Goal: Task Accomplishment & Management: Use online tool/utility

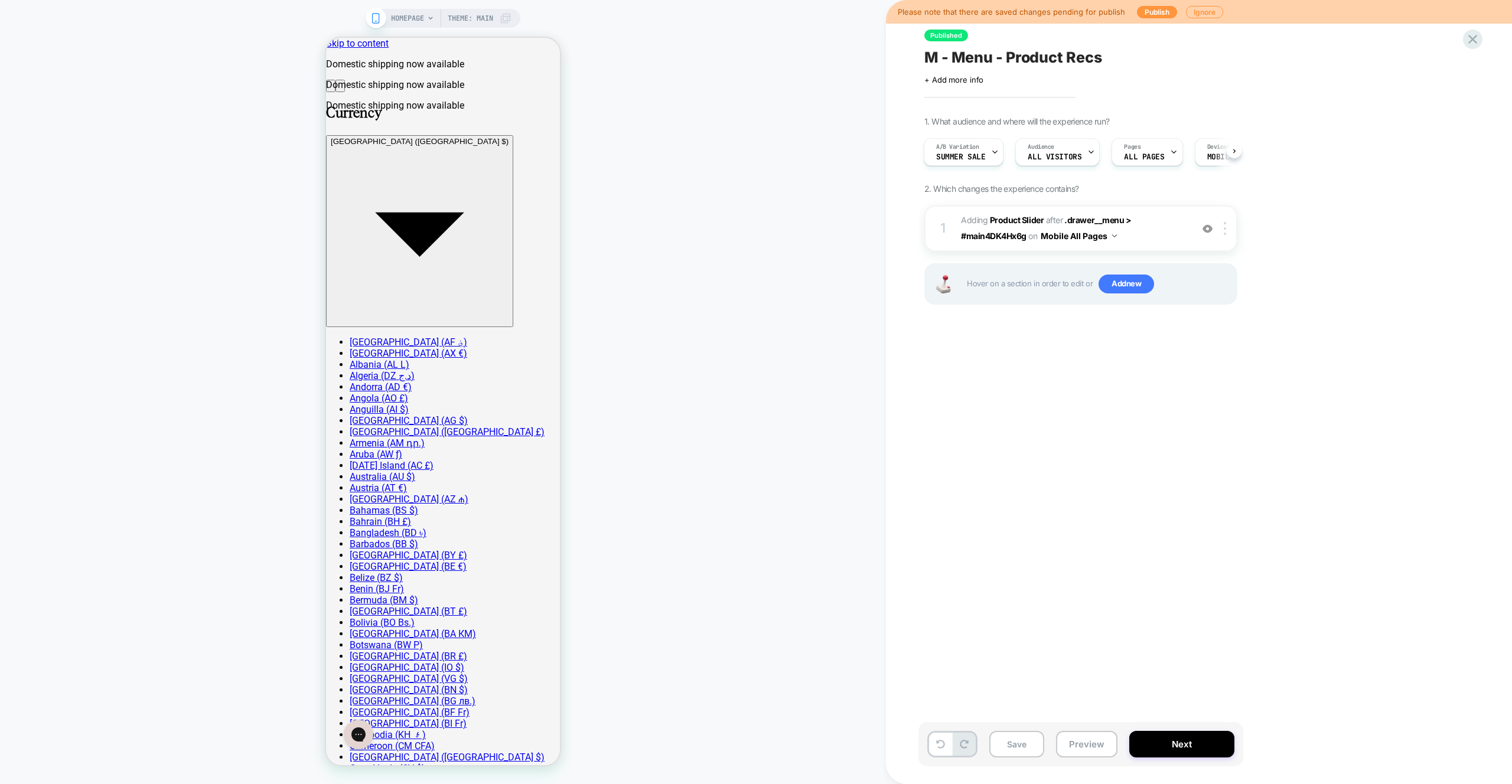
scroll to position [0, 105]
click at [0, 0] on button "Preview" at bounding box center [0, 0] width 0 height 0
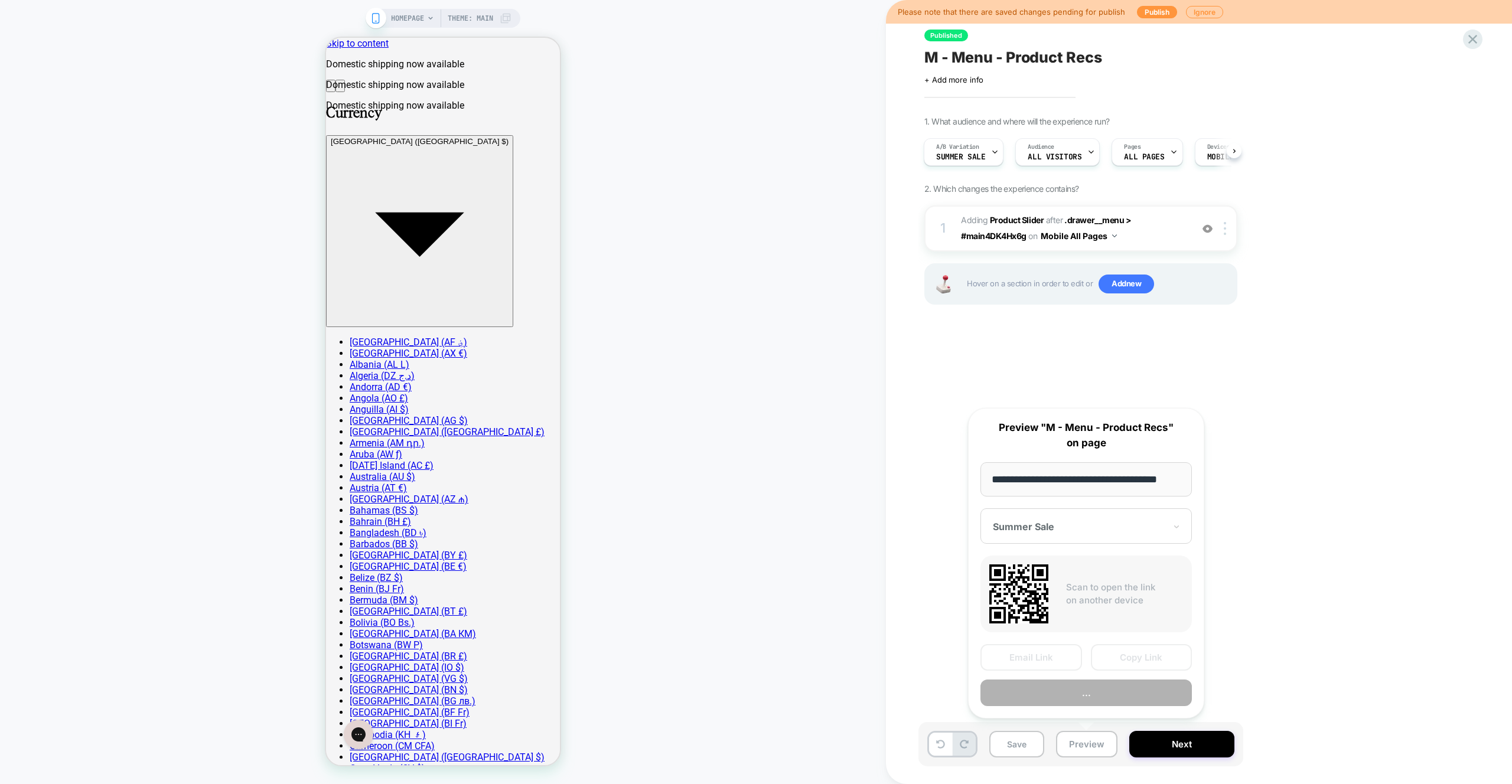
scroll to position [0, 16]
click at [5, 51] on button "Copy Link" at bounding box center [5, 51] width 0 height 0
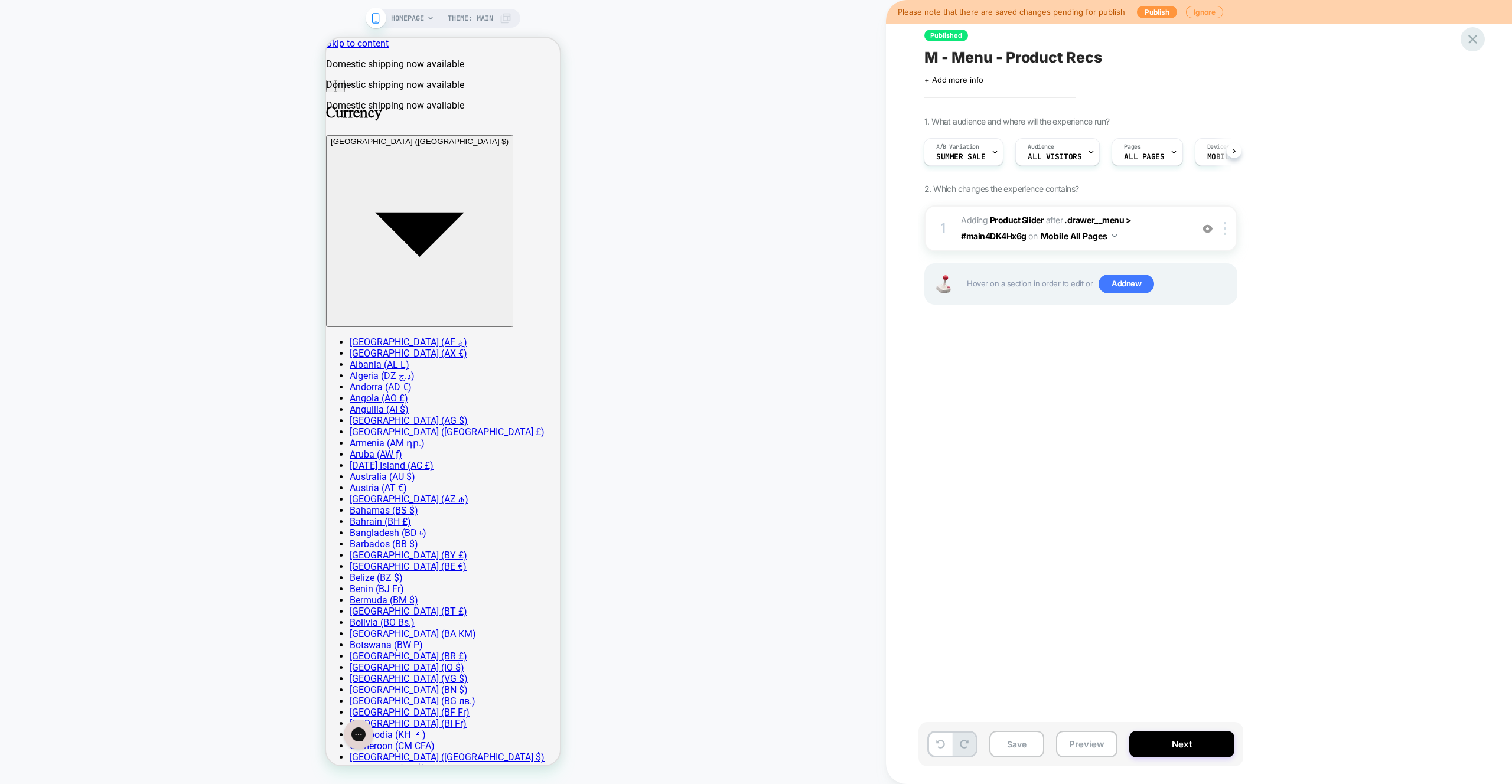
click at [0, 0] on icon at bounding box center [0, 0] width 0 height 0
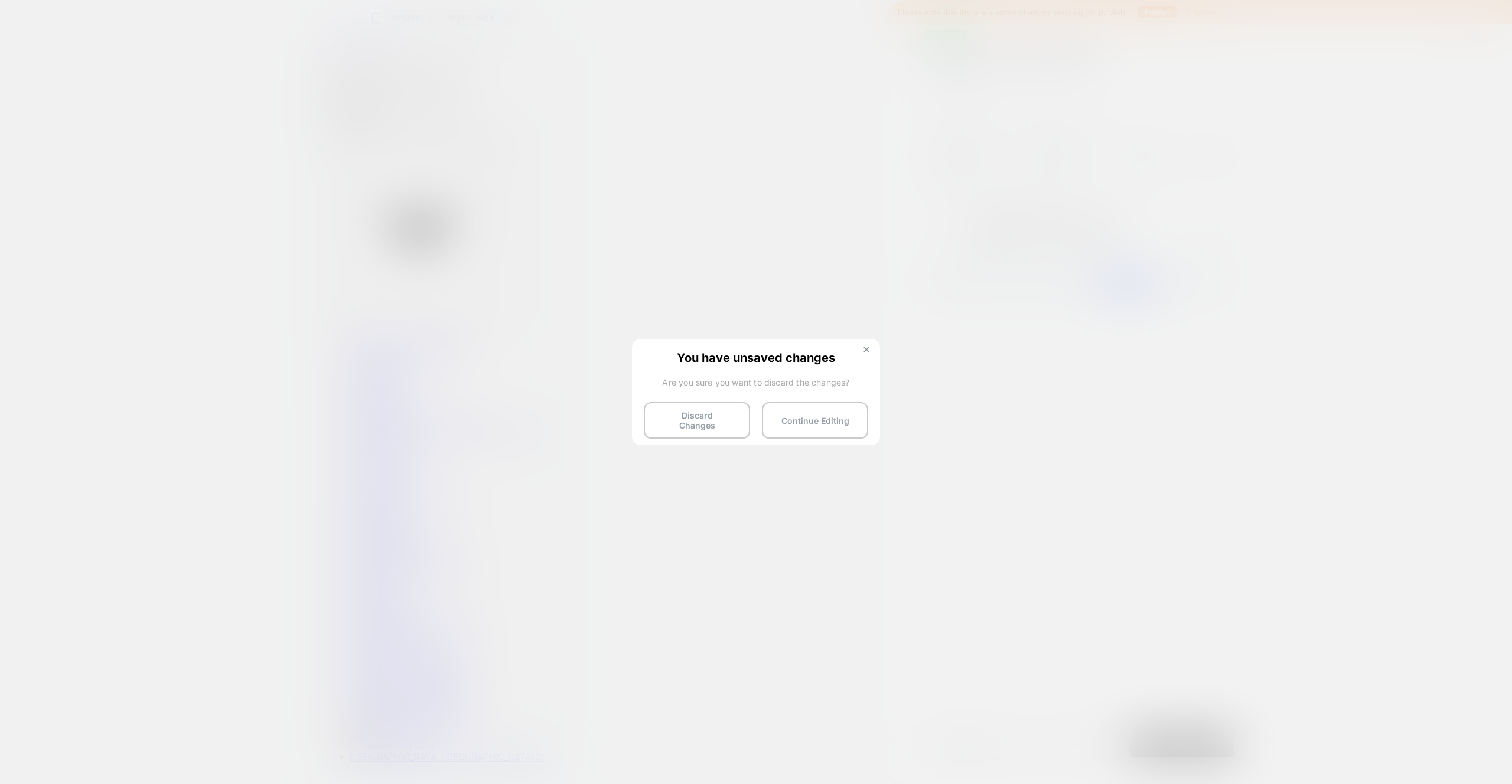
click at [234, 86] on img at bounding box center [117, 76] width 234 height 20
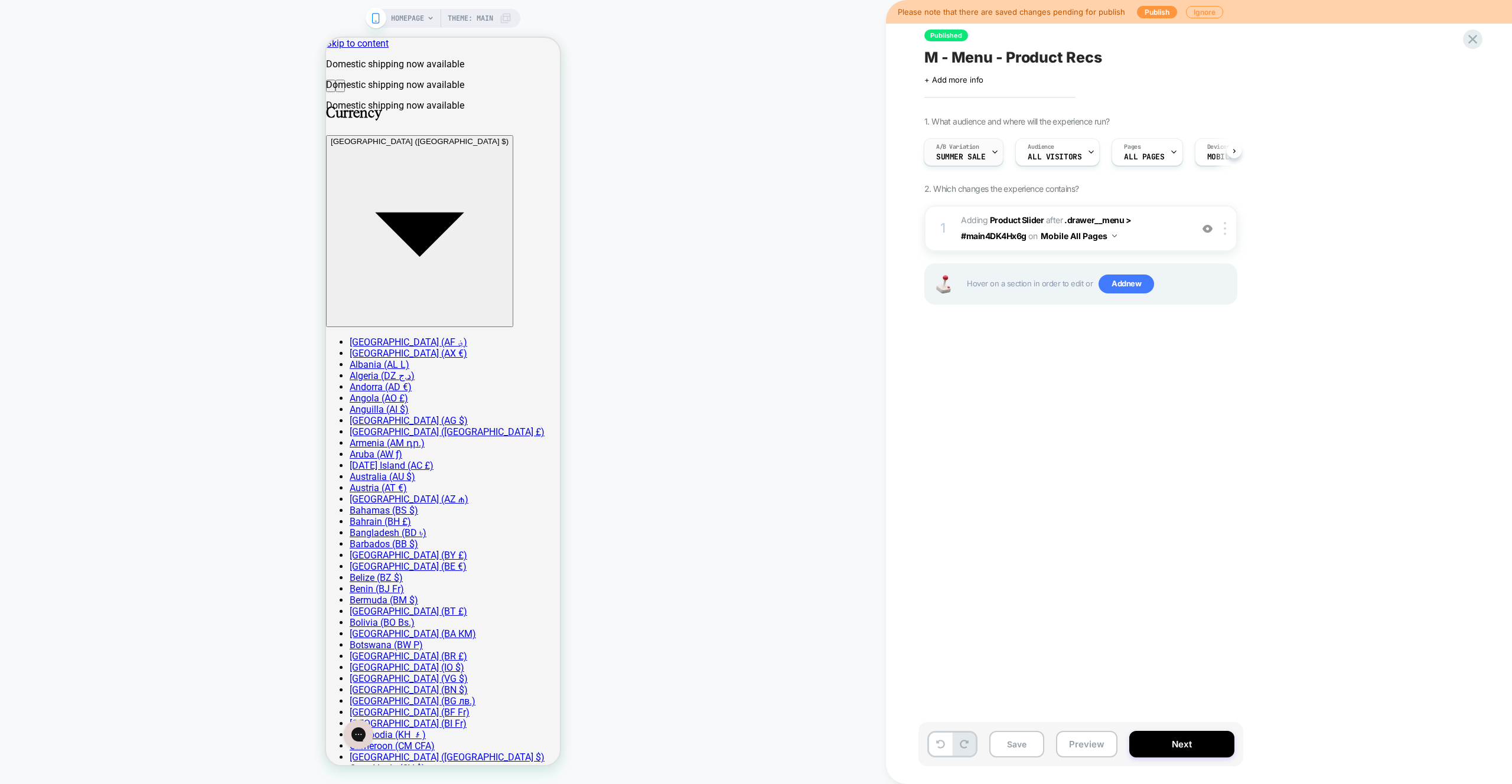
click at [0, 0] on div "A/B Variation Summer Sale" at bounding box center [0, 0] width 0 height 0
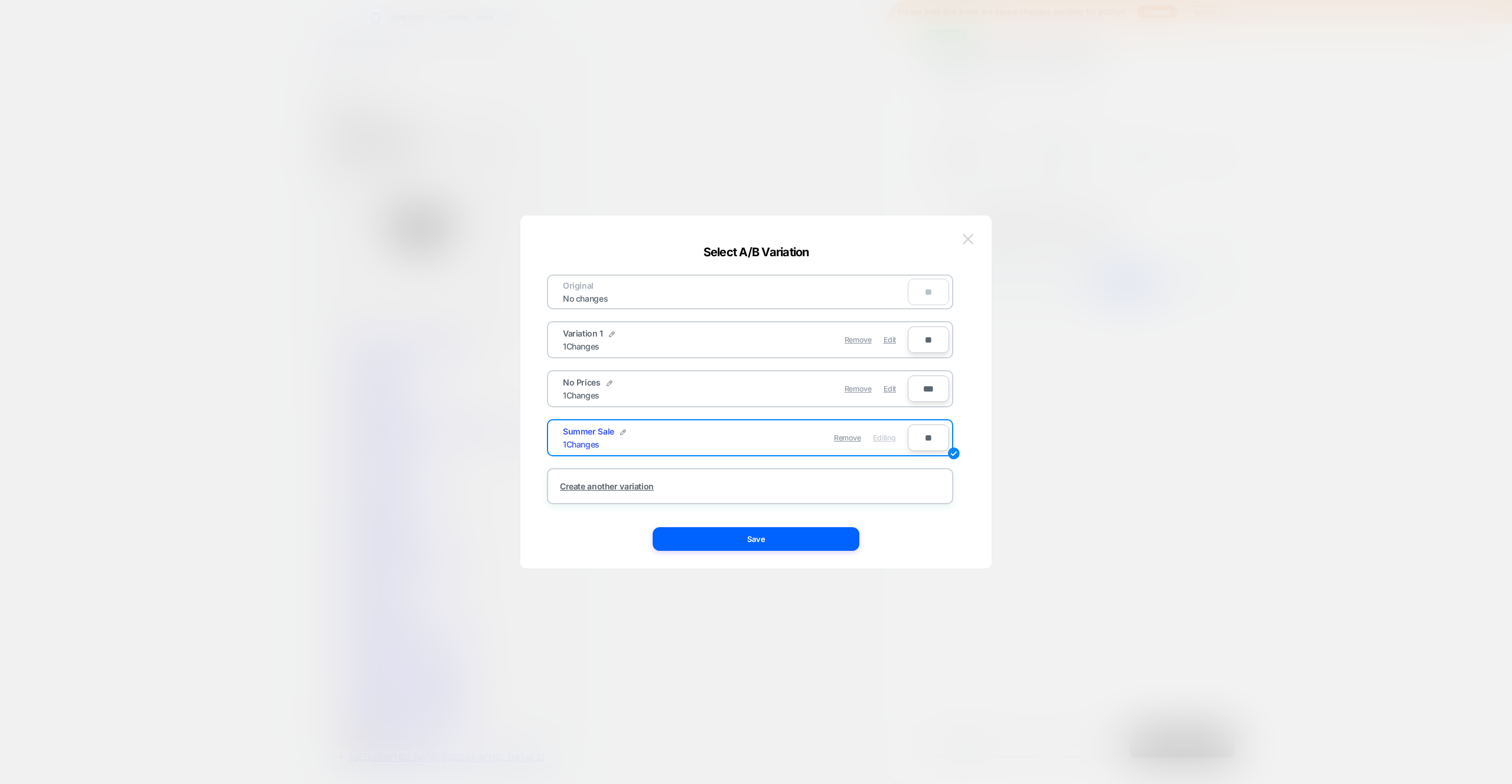
click at [971, 242] on img at bounding box center [968, 238] width 11 height 10
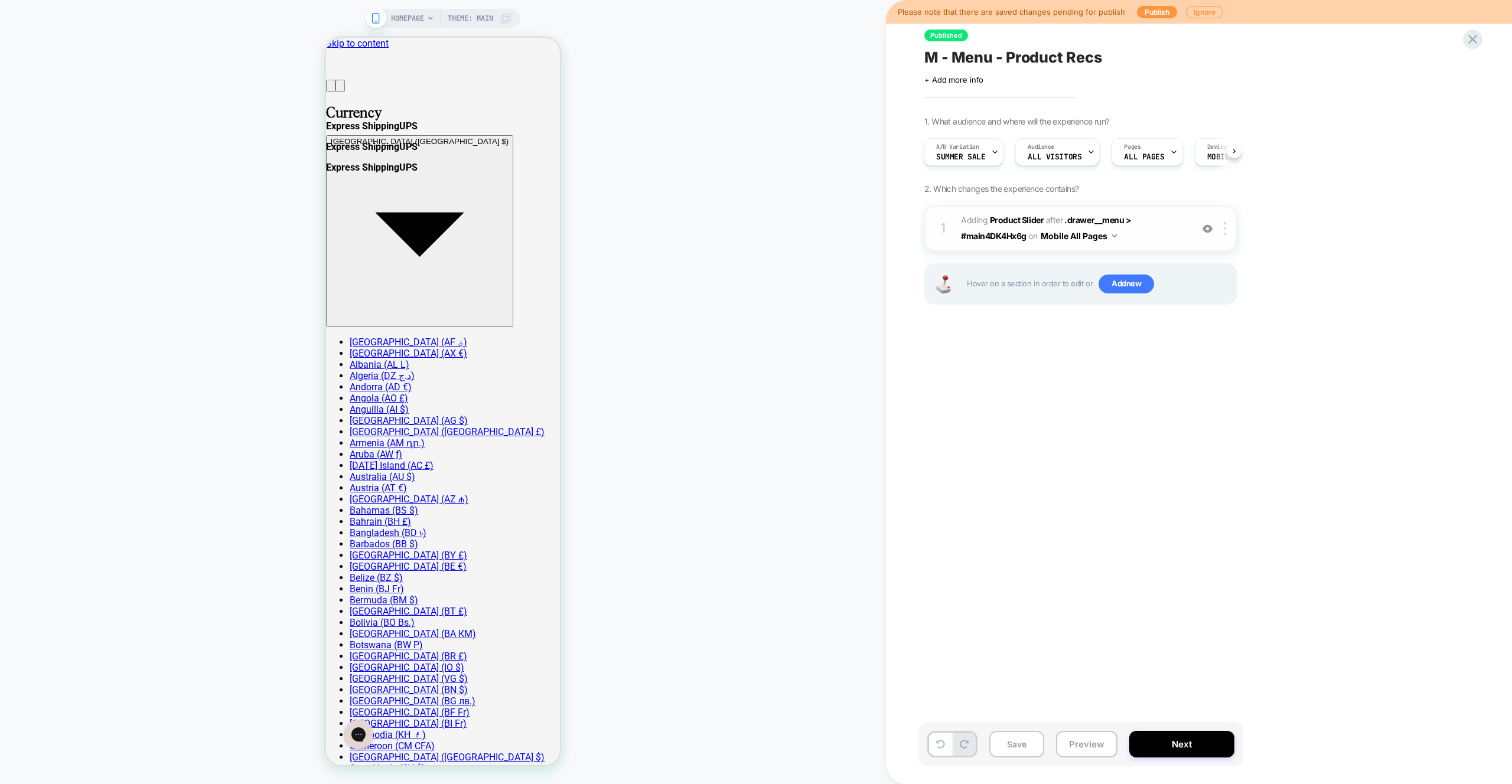
click at [1153, 232] on span "#_loomi_addon_1748513949468 Adding Product Slider AFTER .drawer__menu > #main4D…" at bounding box center [1073, 228] width 225 height 32
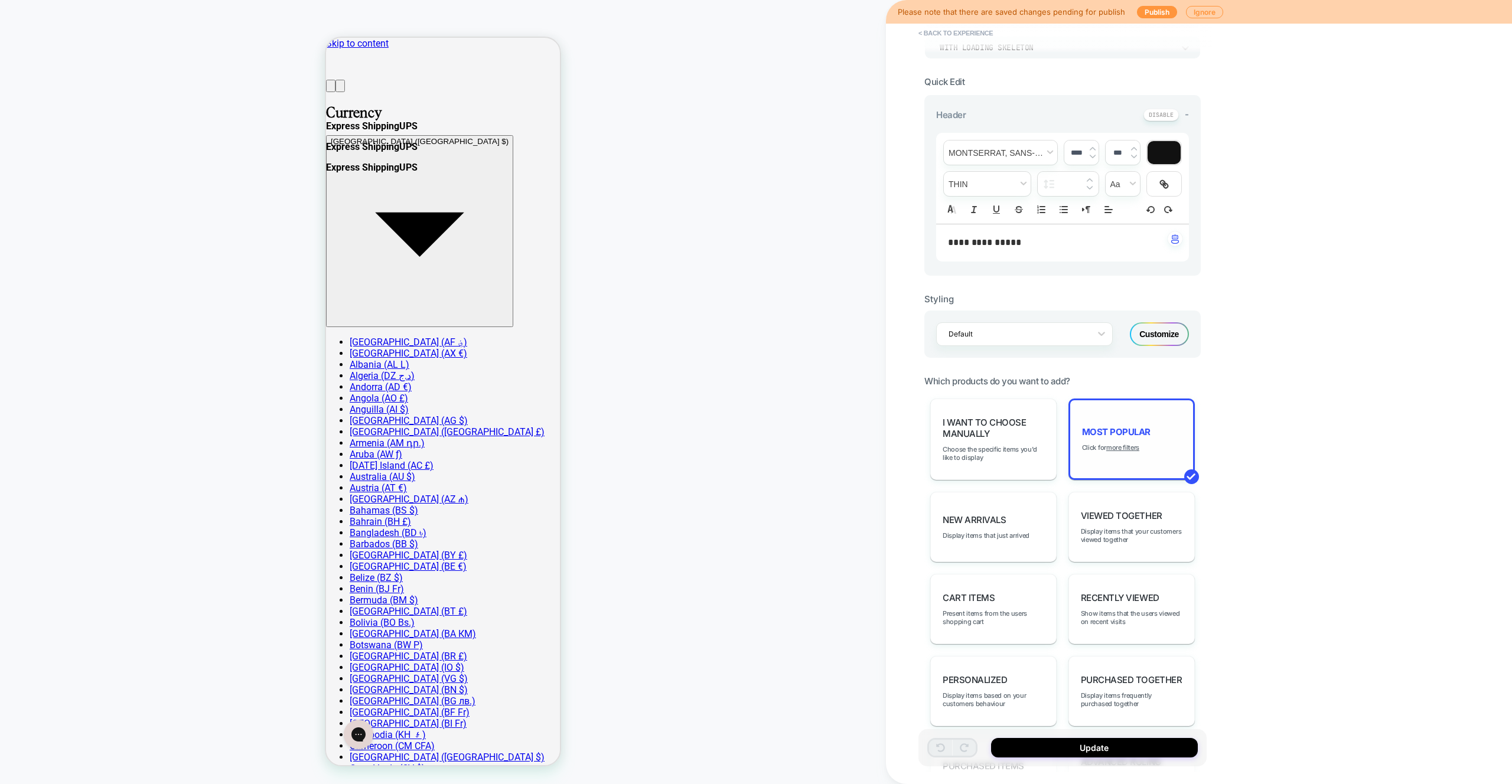
scroll to position [433, 0]
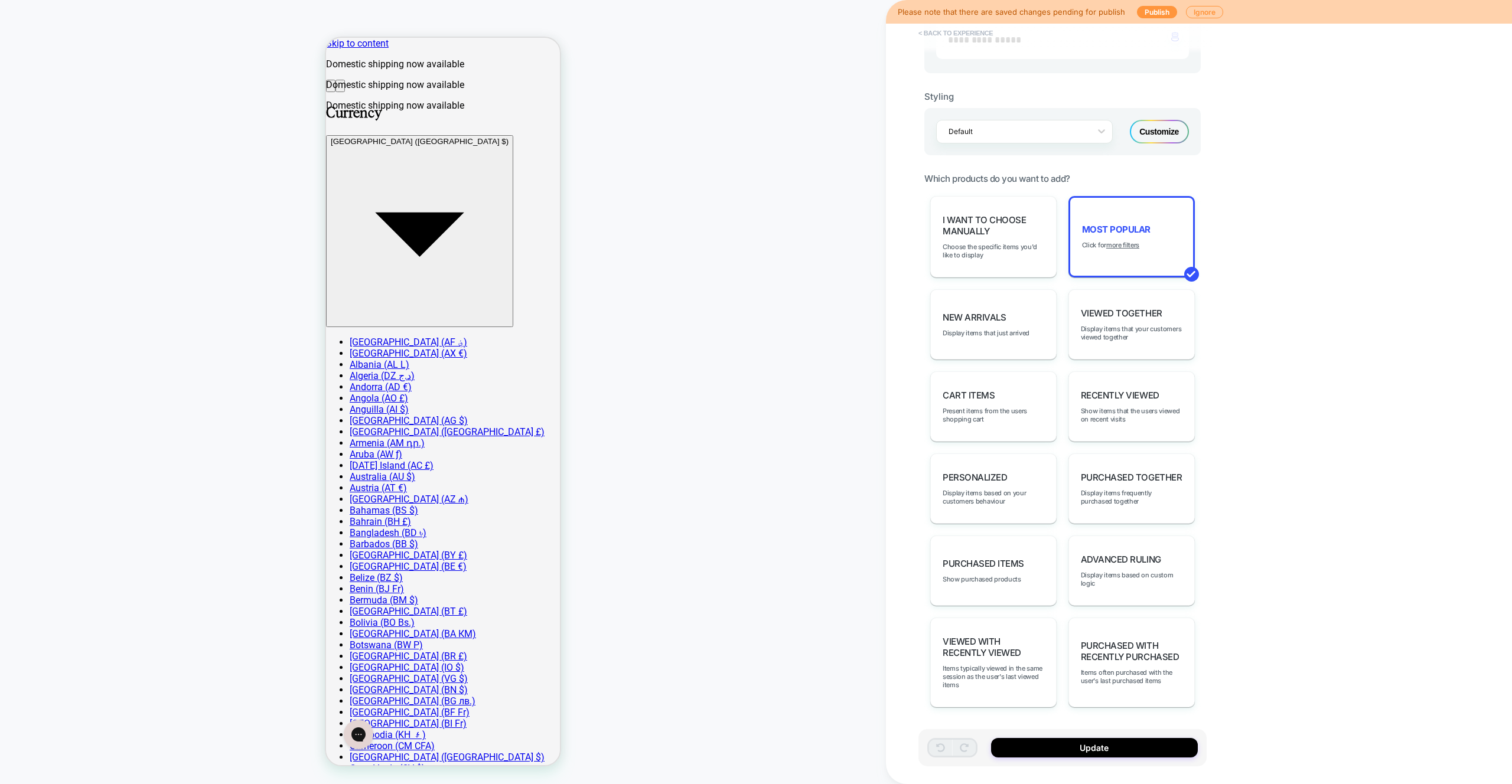
click at [85, 478] on button "< Back to experience" at bounding box center [54, 484] width 61 height 11
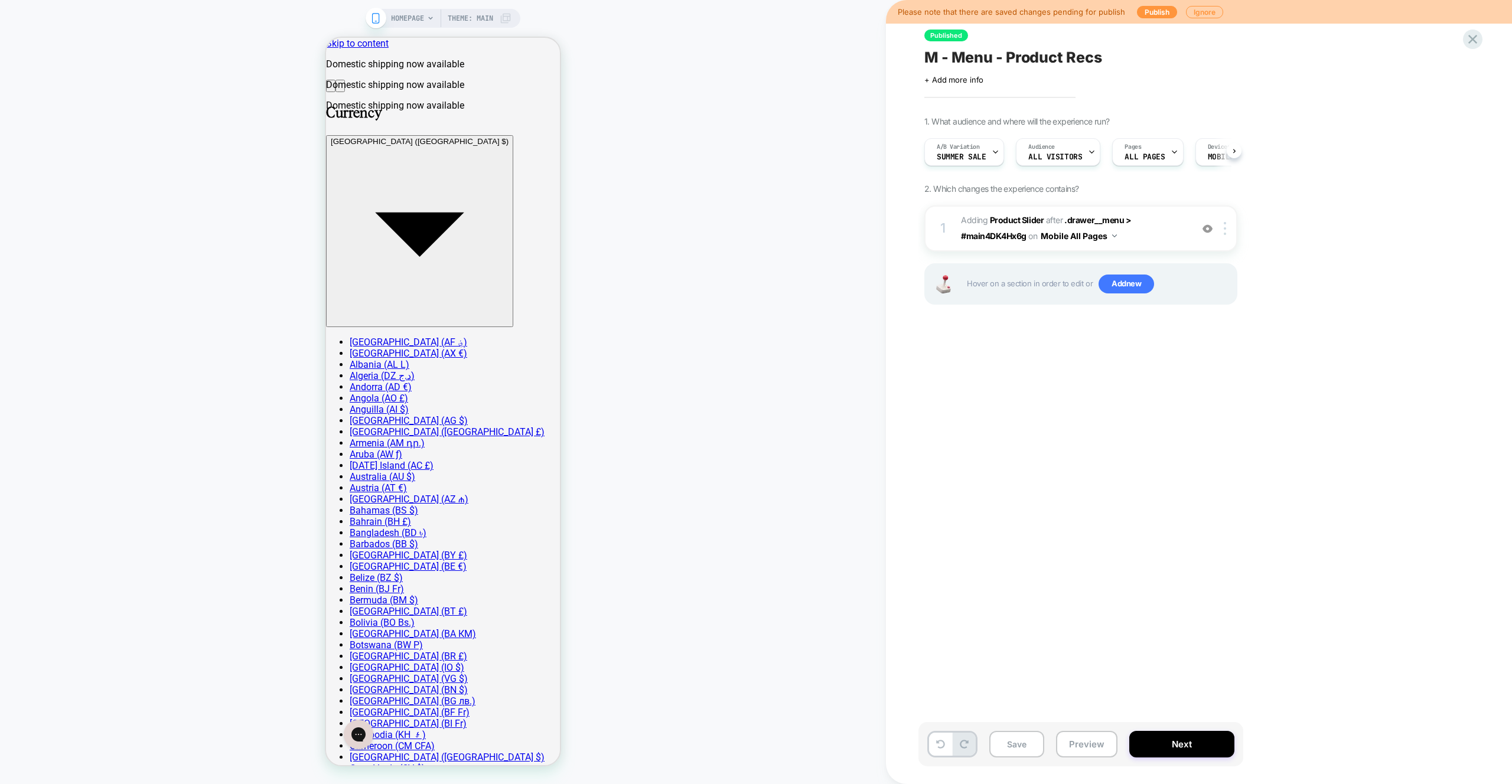
scroll to position [0, 1]
click at [0, 0] on div "Please note that there are saved changes pending for publish Publish Ignore Pub…" at bounding box center [0, 0] width 0 height 0
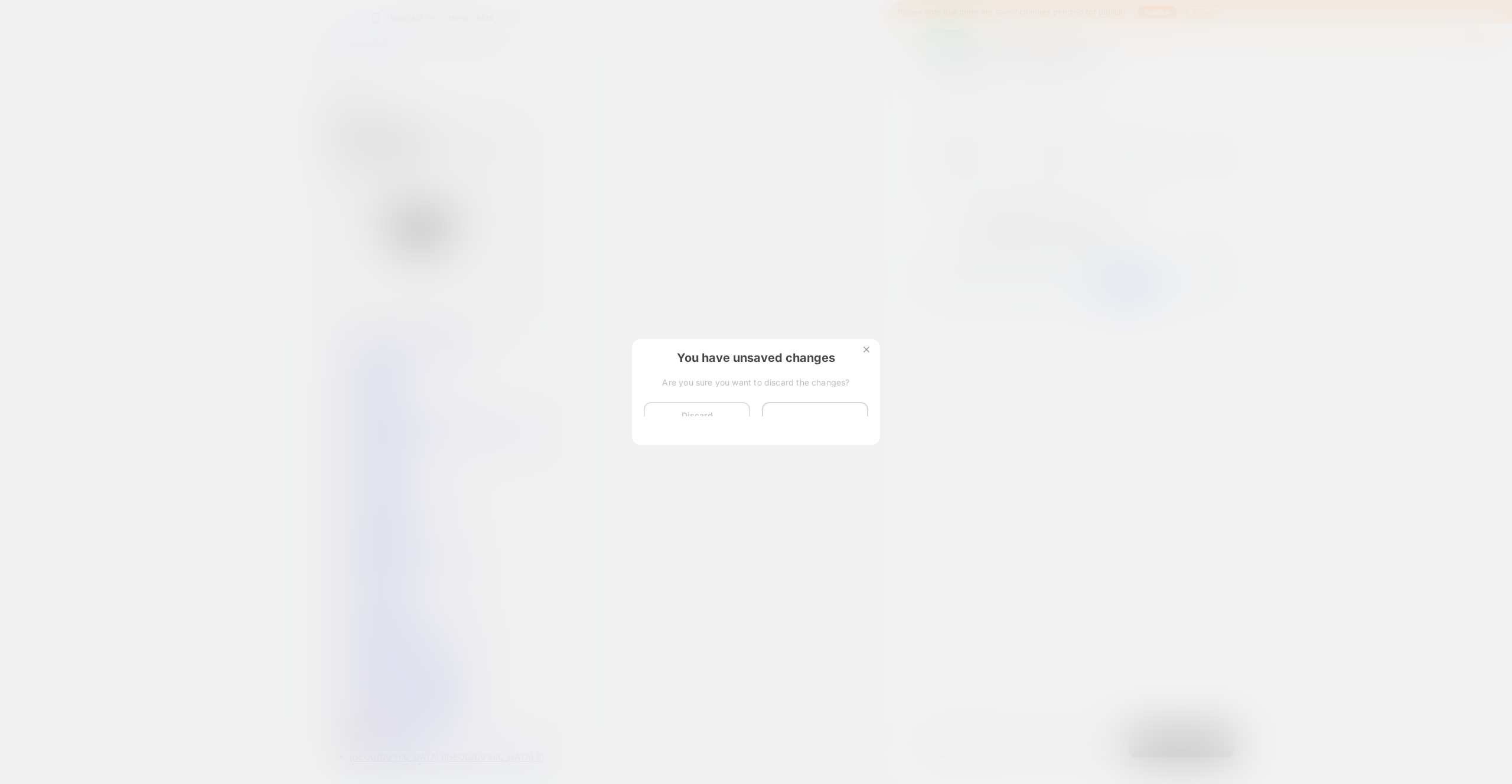
click at [681, 428] on button "Discard Changes" at bounding box center [697, 420] width 106 height 36
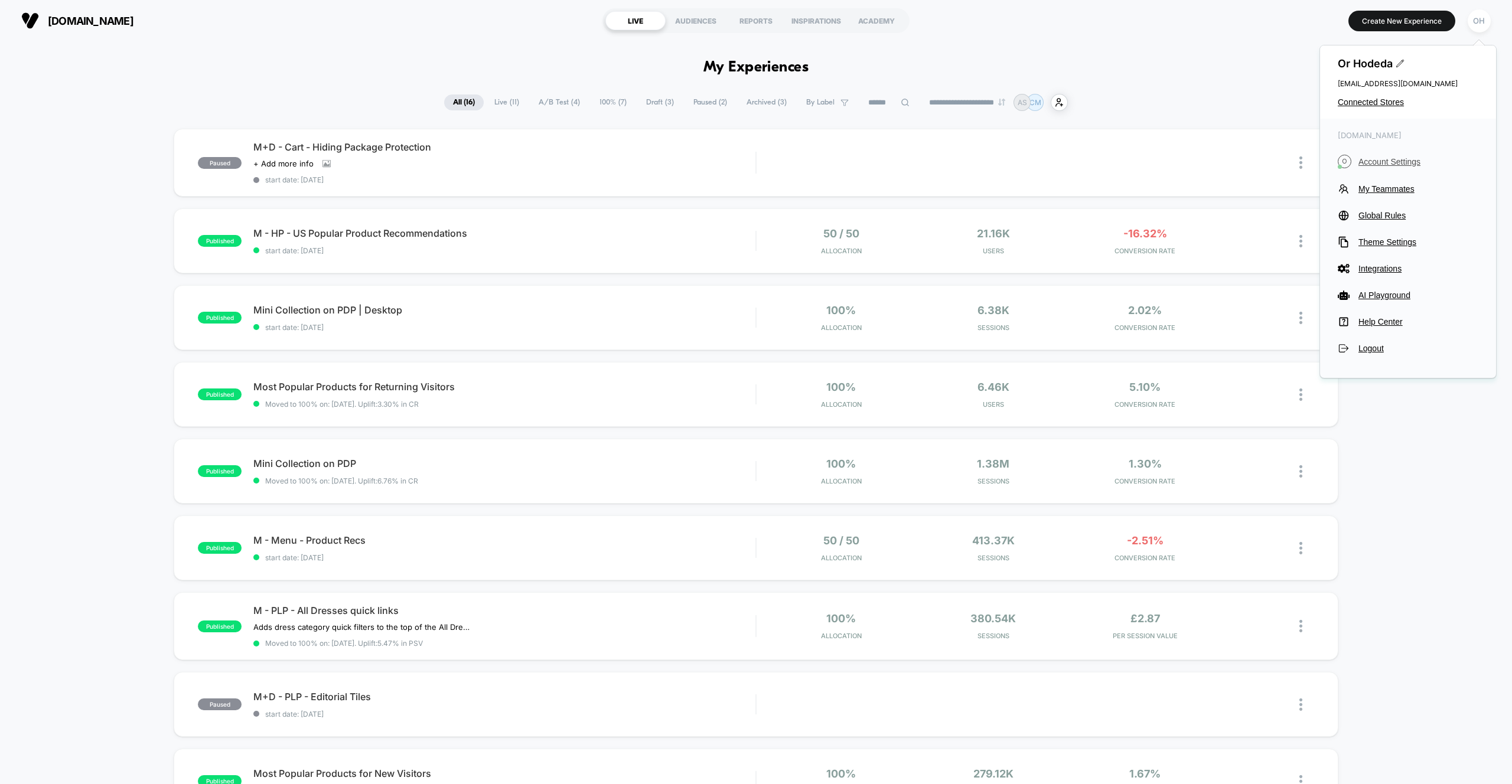
click at [1416, 155] on button "O Account Settings" at bounding box center [1408, 161] width 141 height 14
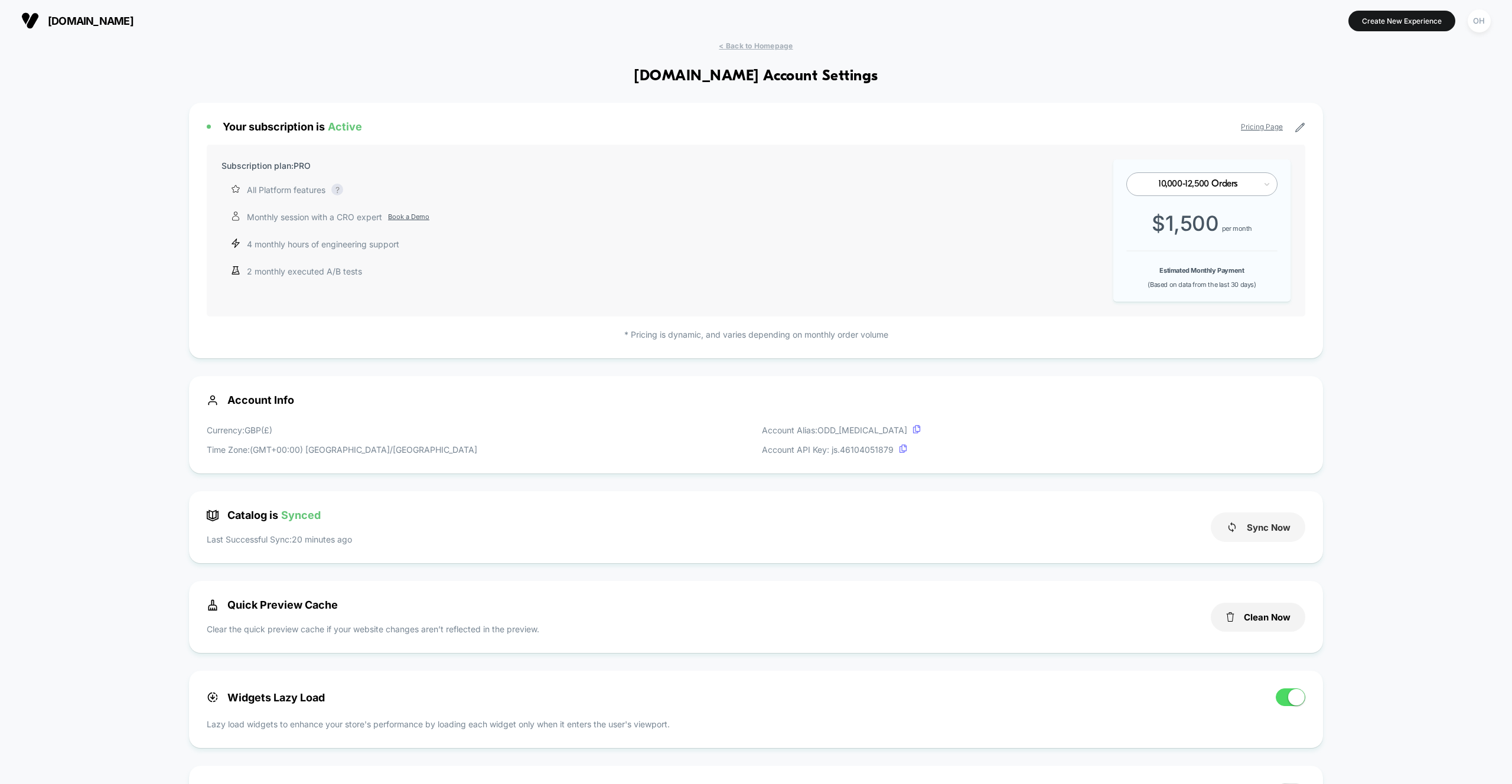
click at [1245, 537] on button "Sync Now" at bounding box center [1258, 527] width 95 height 30
click at [1392, 444] on div "< Back to Homepage oddmuse.co.uk Account Settings Your subscription is Active P…" at bounding box center [756, 791] width 1512 height 1500
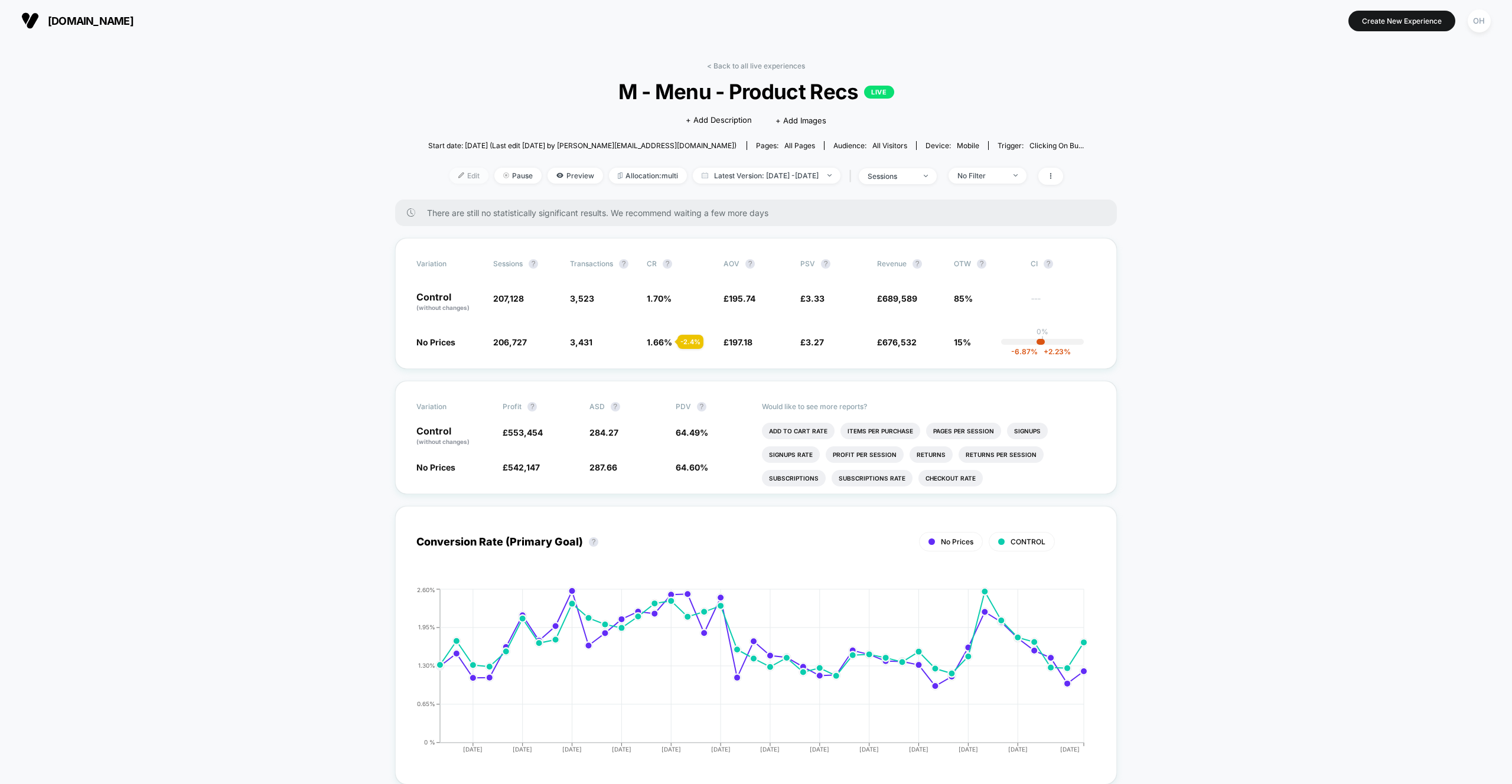
click at [449, 180] on span "Edit" at bounding box center [469, 176] width 39 height 16
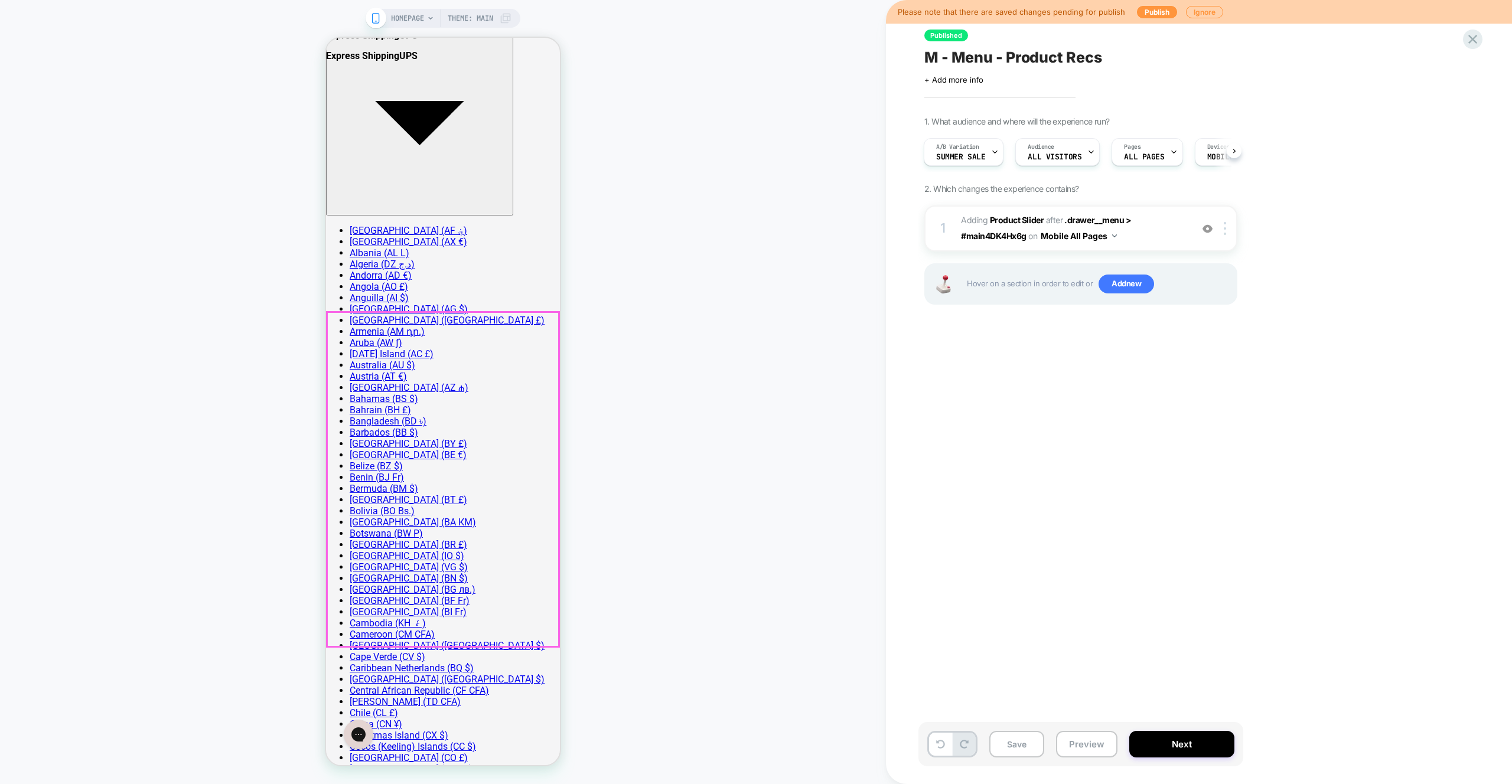
scroll to position [140, 0]
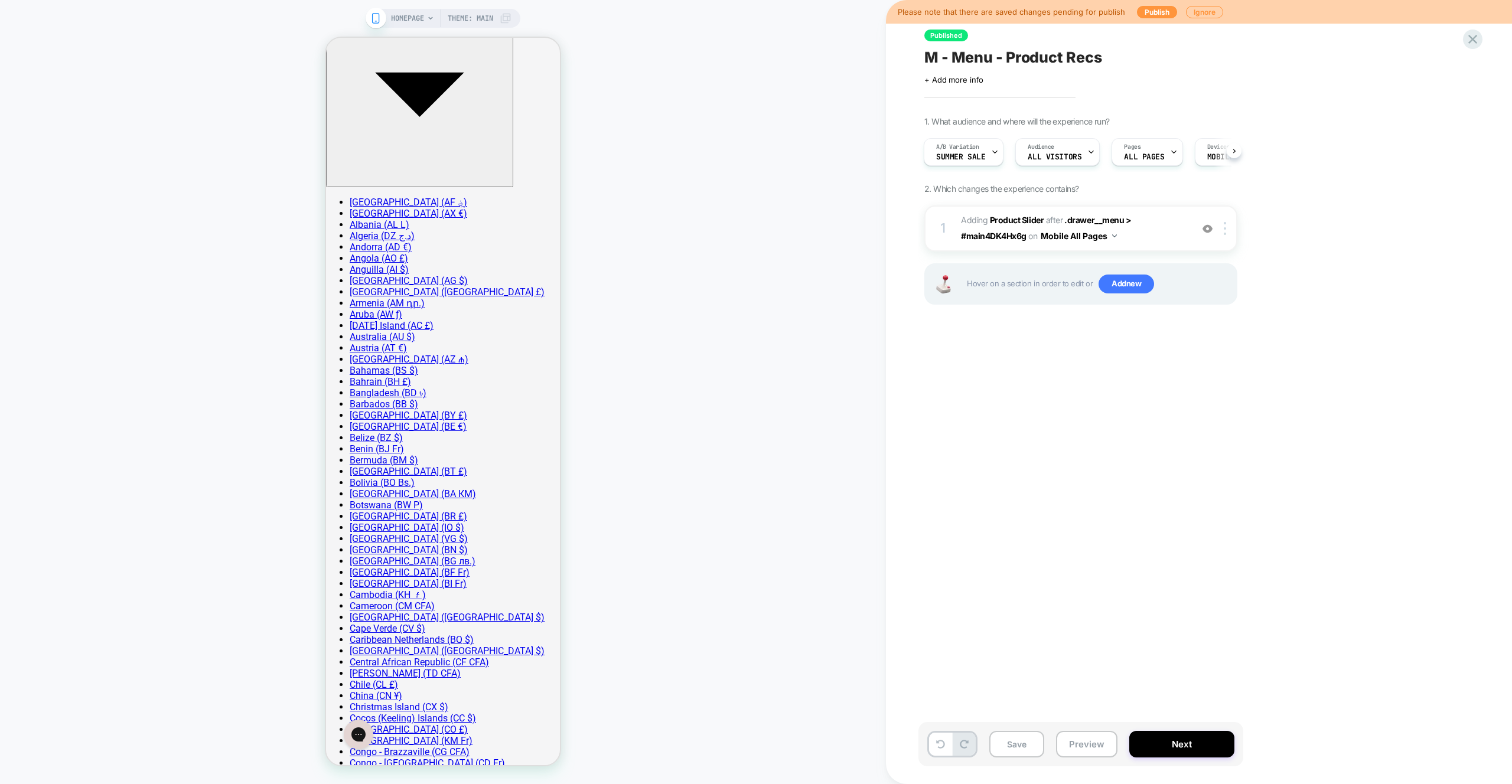
click at [1195, 615] on div "Published M - Menu - Product Recs Click to edit experience details + Add more i…" at bounding box center [1140, 392] width 443 height 760
drag, startPoint x: 1101, startPoint y: 741, endPoint x: 1125, endPoint y: 691, distance: 55.5
click at [1101, 741] on button "Preview" at bounding box center [1086, 743] width 61 height 26
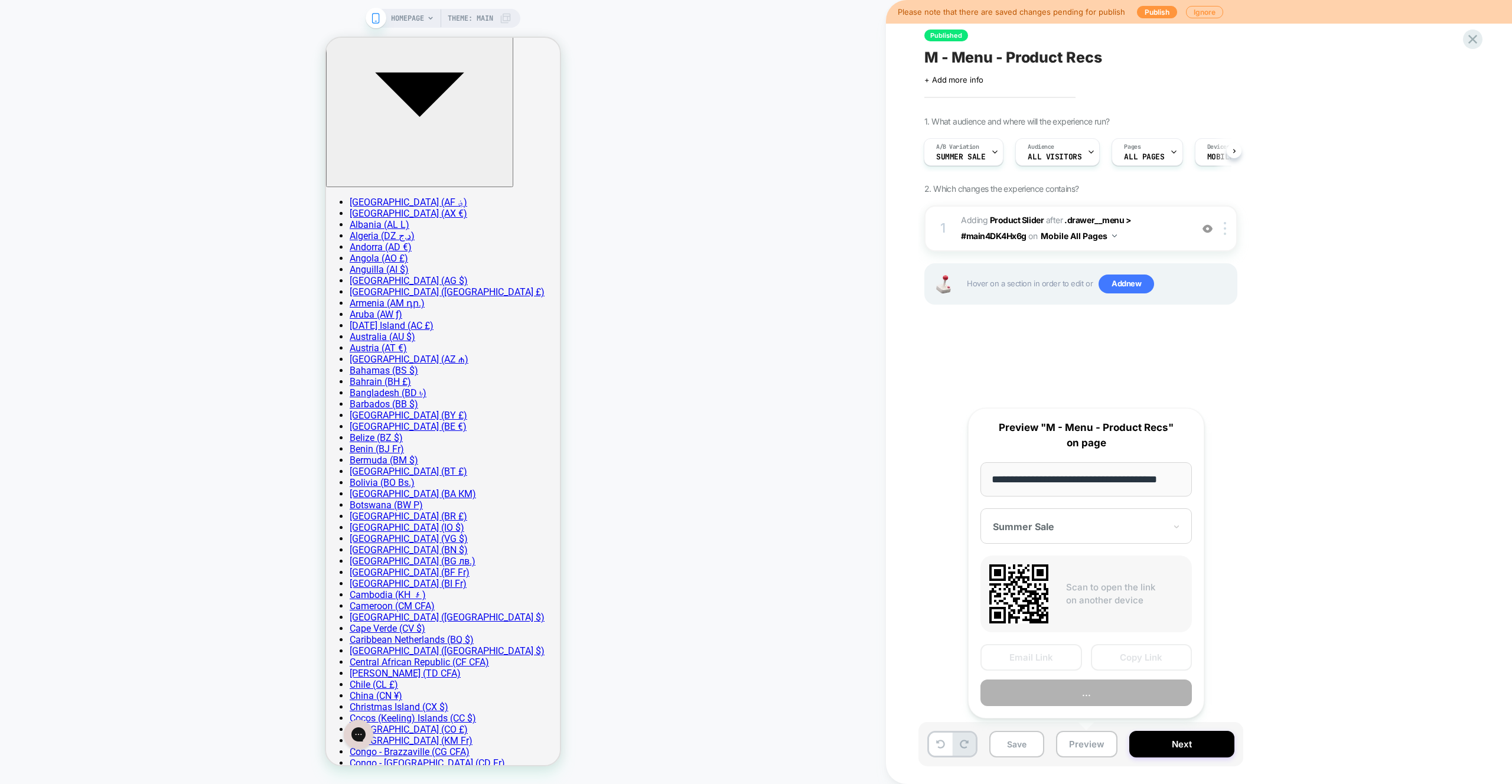
scroll to position [0, 16]
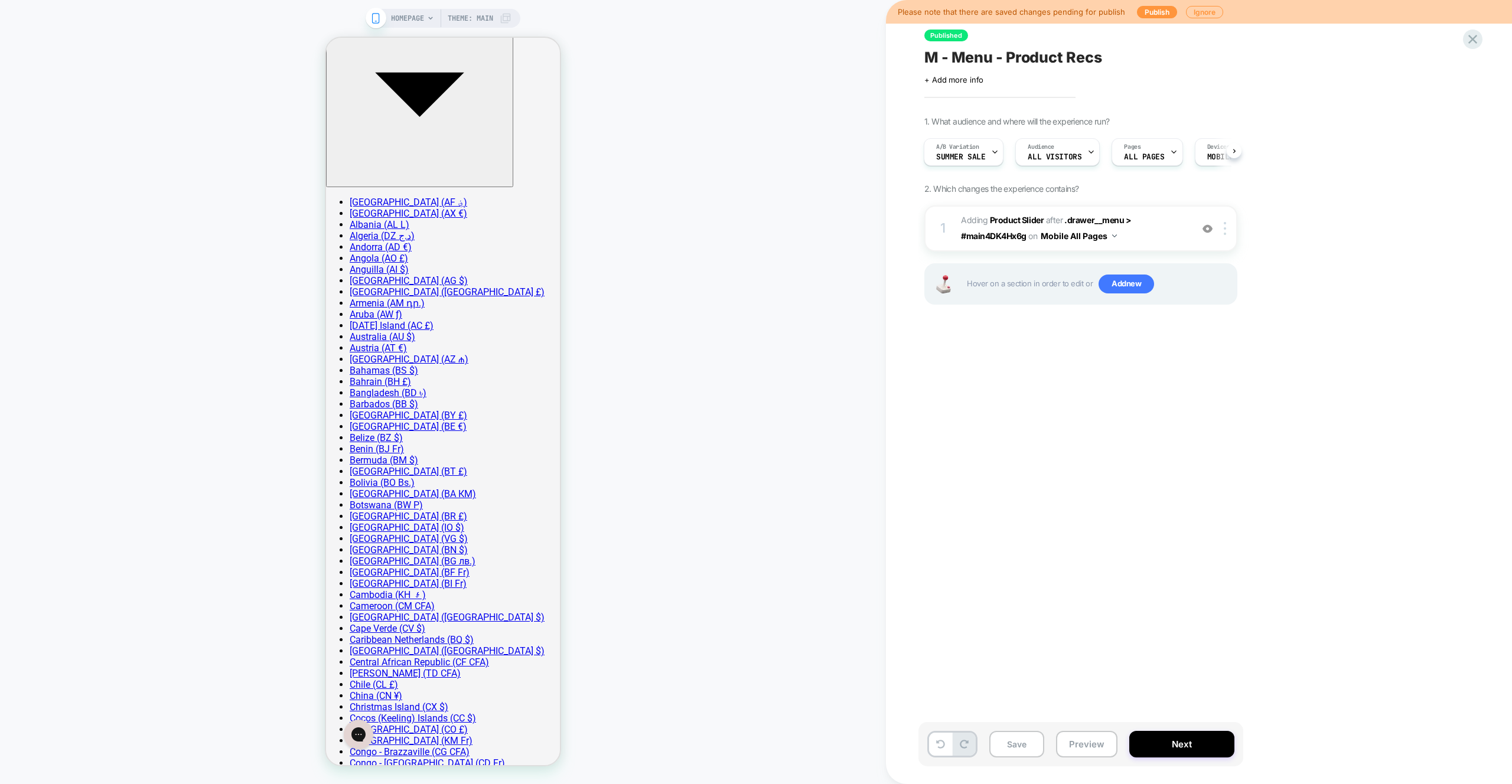
drag, startPoint x: 1430, startPoint y: 93, endPoint x: 1463, endPoint y: 48, distance: 55.8
click at [1430, 93] on div "Please note that there are saved changes pending for publish Publish Ignore Pub…" at bounding box center [1199, 392] width 626 height 784
click at [1469, 43] on icon at bounding box center [1472, 39] width 9 height 9
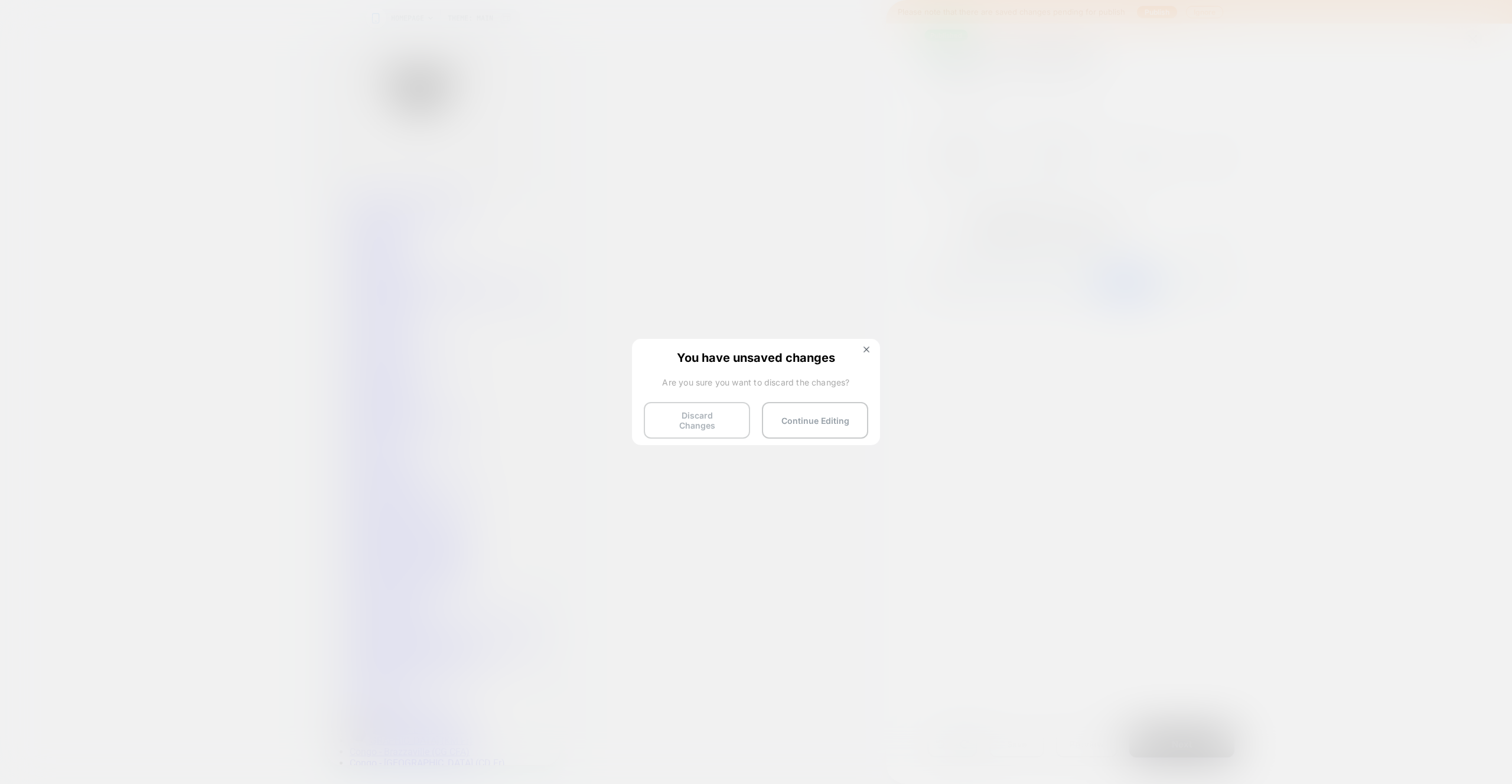
click at [682, 420] on button "Discard Changes" at bounding box center [697, 420] width 106 height 36
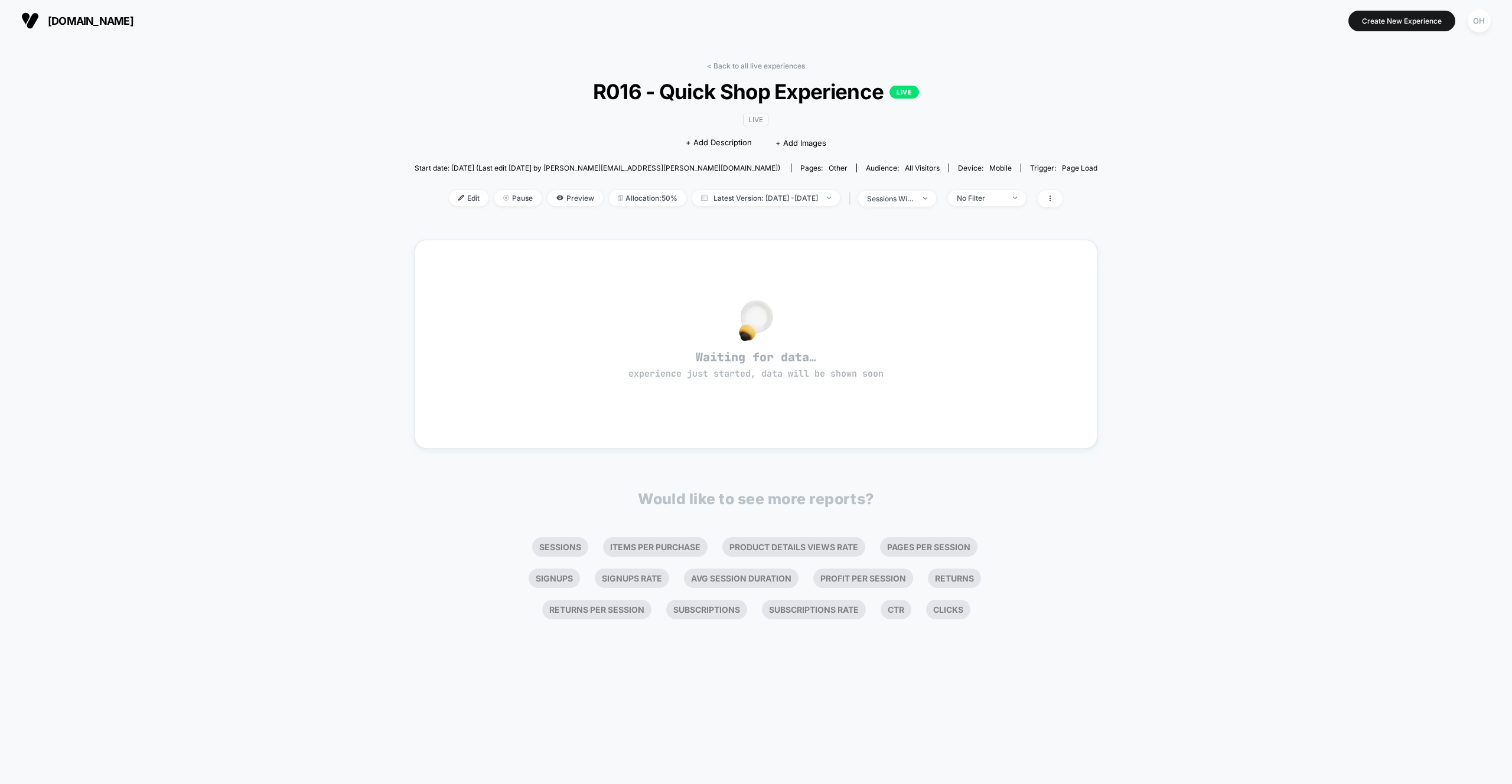
click at [1197, 298] on div "< Back to all live experiences R016 - Quick Shop Experience LIVE LIVE Click to …" at bounding box center [756, 413] width 1512 height 743
click at [787, 199] on span "Latest Version: [DATE] - [DATE]" at bounding box center [766, 199] width 148 height 16
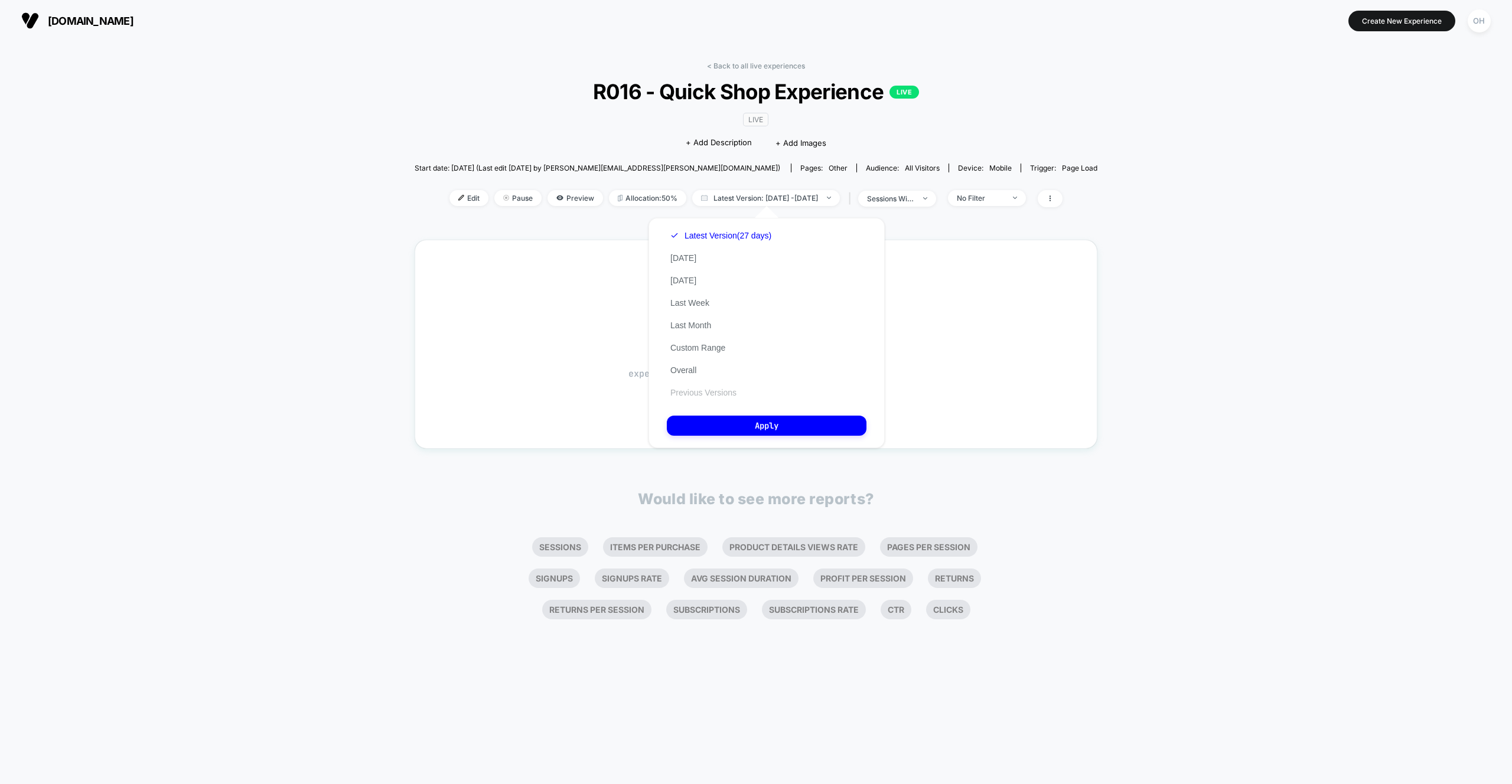
click at [725, 391] on button "Previous Versions" at bounding box center [703, 393] width 73 height 11
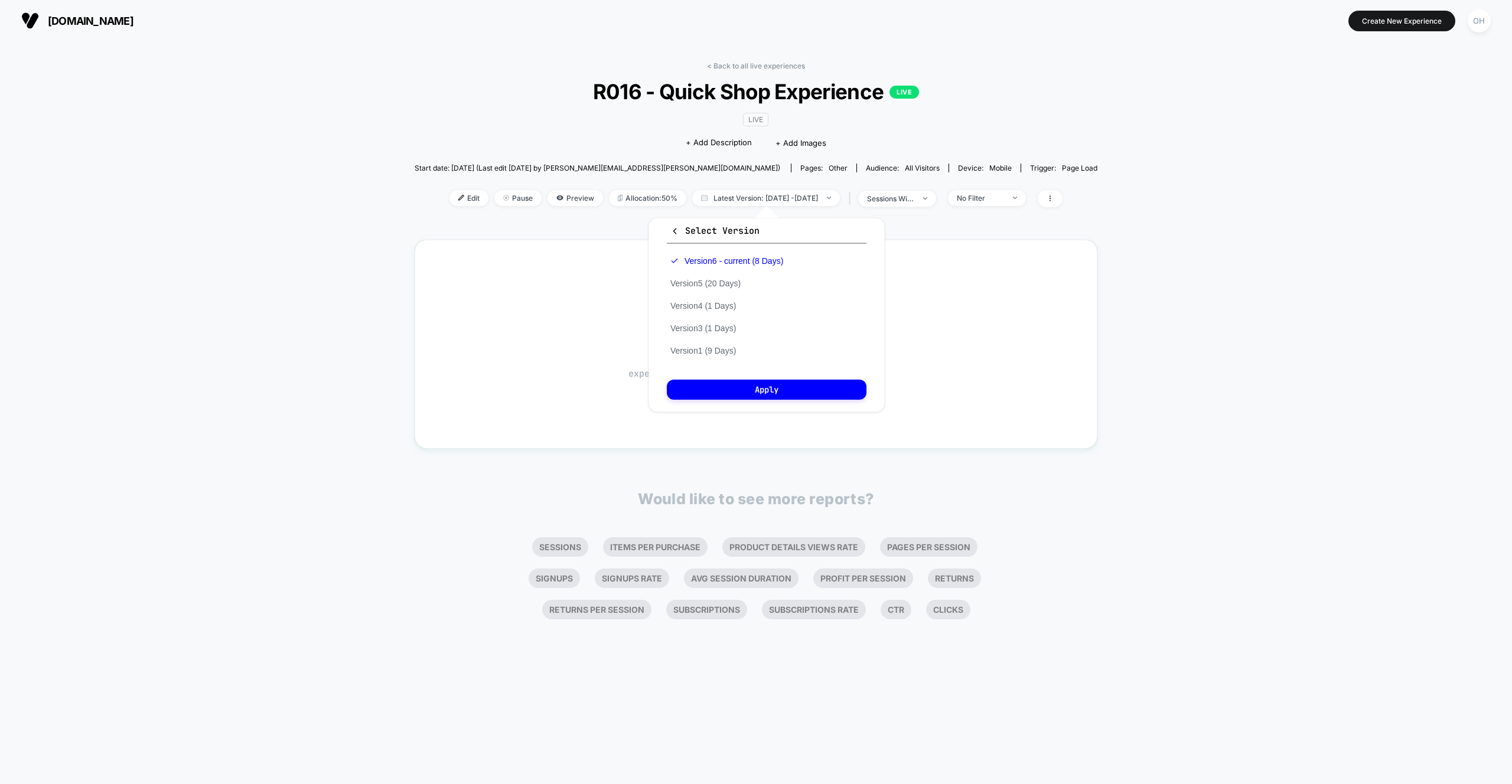
click at [1239, 340] on div "< Back to all live experiences R016 - Quick Shop Experience LIVE LIVE Click to …" at bounding box center [756, 413] width 1512 height 743
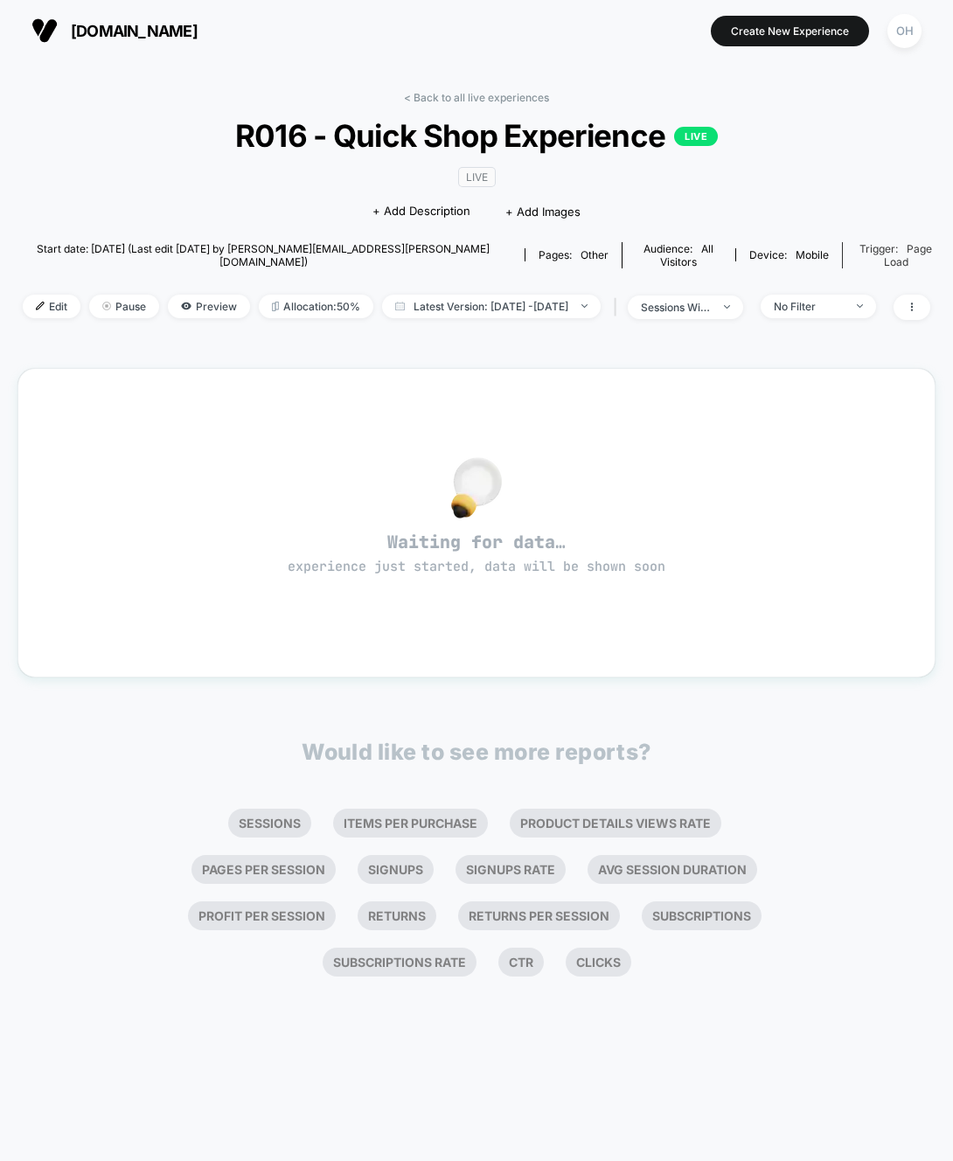
click at [856, 247] on div "Trigger: Page Load" at bounding box center [896, 255] width 80 height 26
click at [717, 302] on span "sessions with impression" at bounding box center [685, 307] width 115 height 24
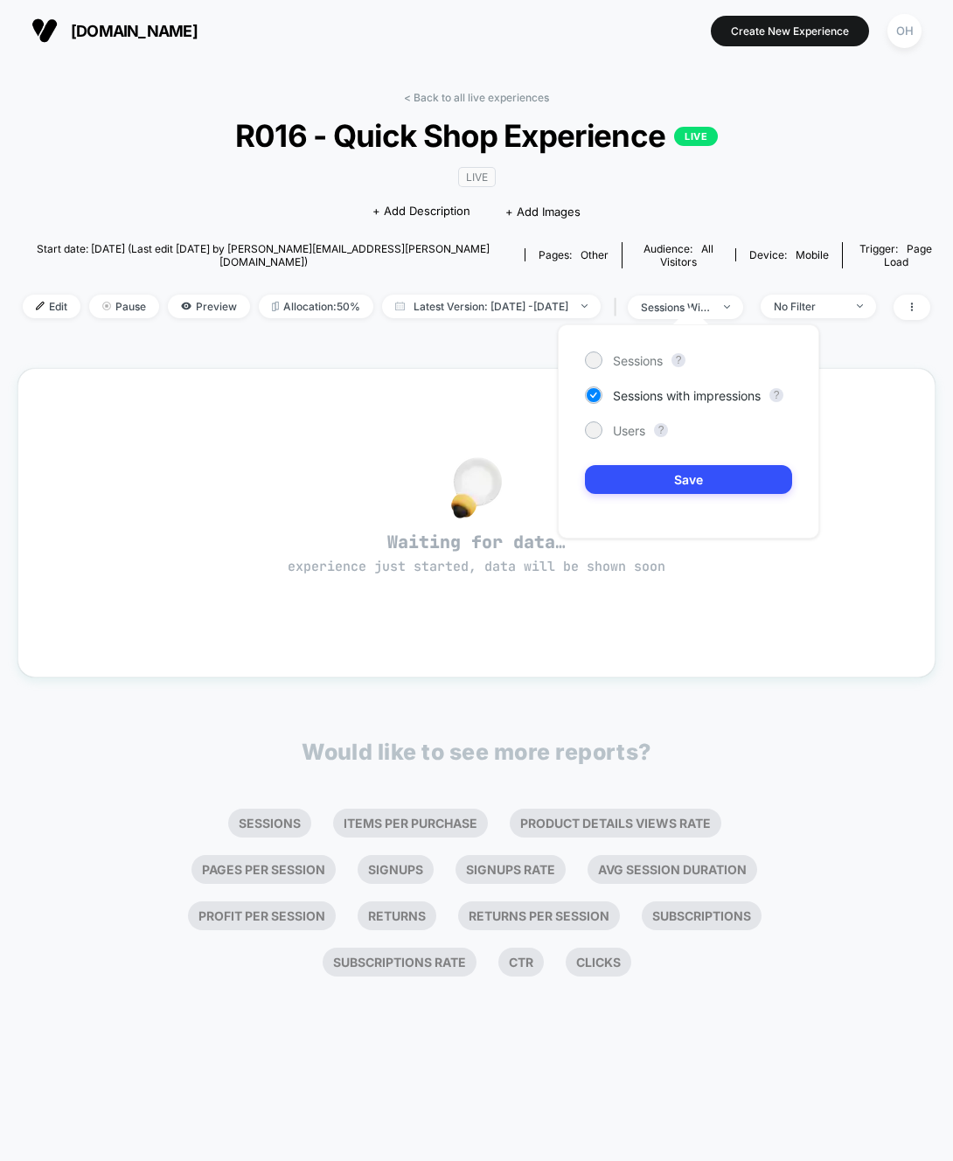
drag, startPoint x: 717, startPoint y: 302, endPoint x: 754, endPoint y: 263, distance: 53.2
click at [717, 302] on span "sessions with impression" at bounding box center [685, 307] width 115 height 24
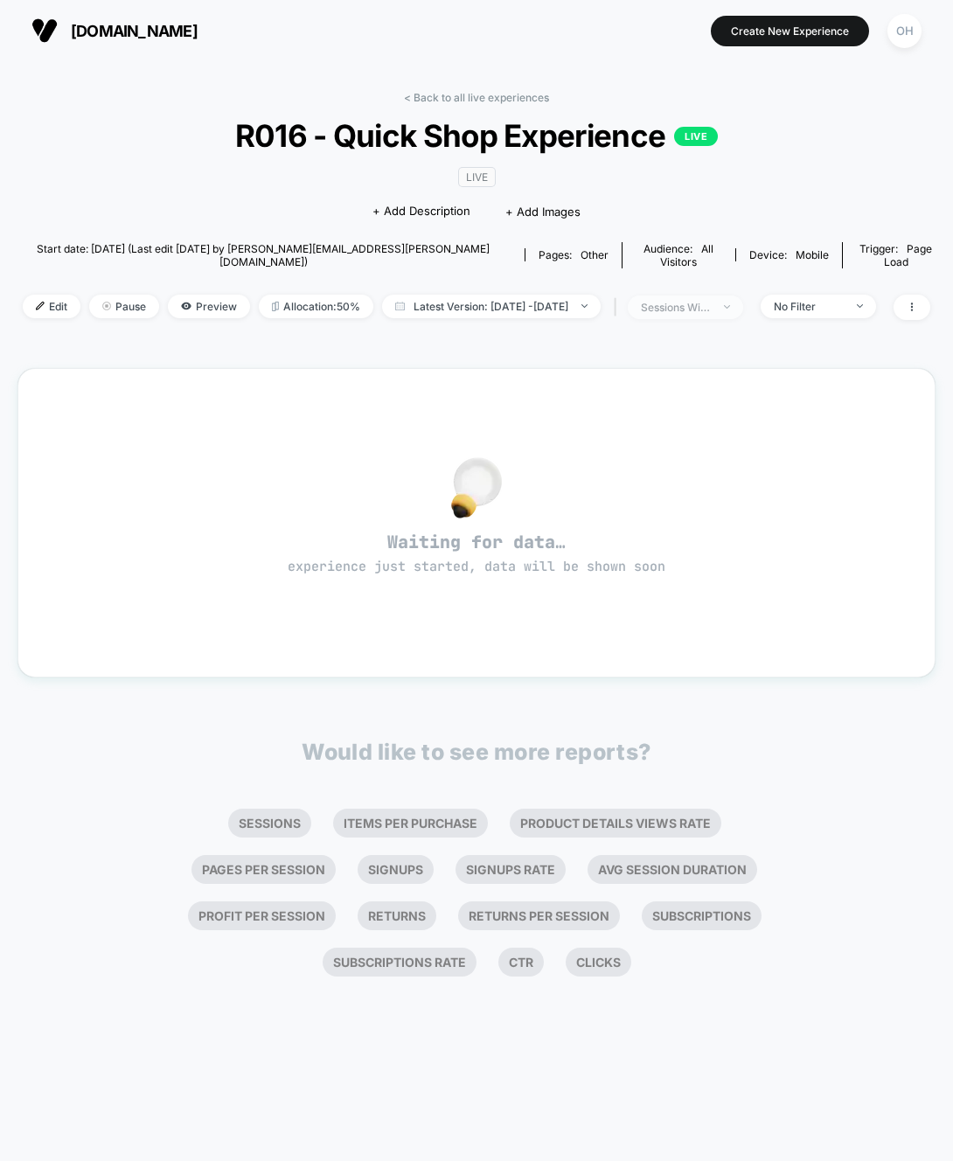
click at [711, 301] on div "sessions with impression" at bounding box center [676, 307] width 70 height 13
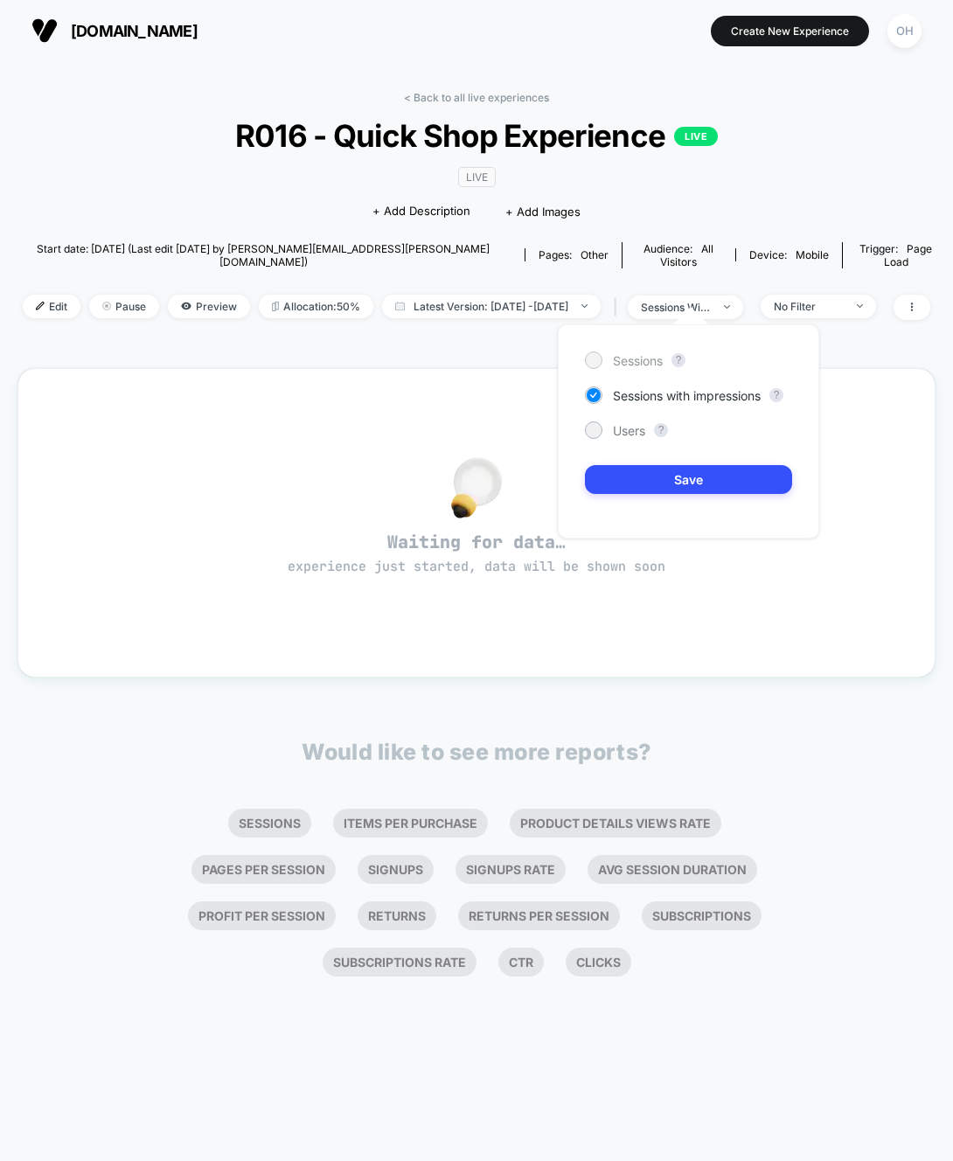
click at [645, 351] on div "Sessions" at bounding box center [624, 359] width 78 height 17
click at [706, 486] on button "Save" at bounding box center [688, 479] width 207 height 29
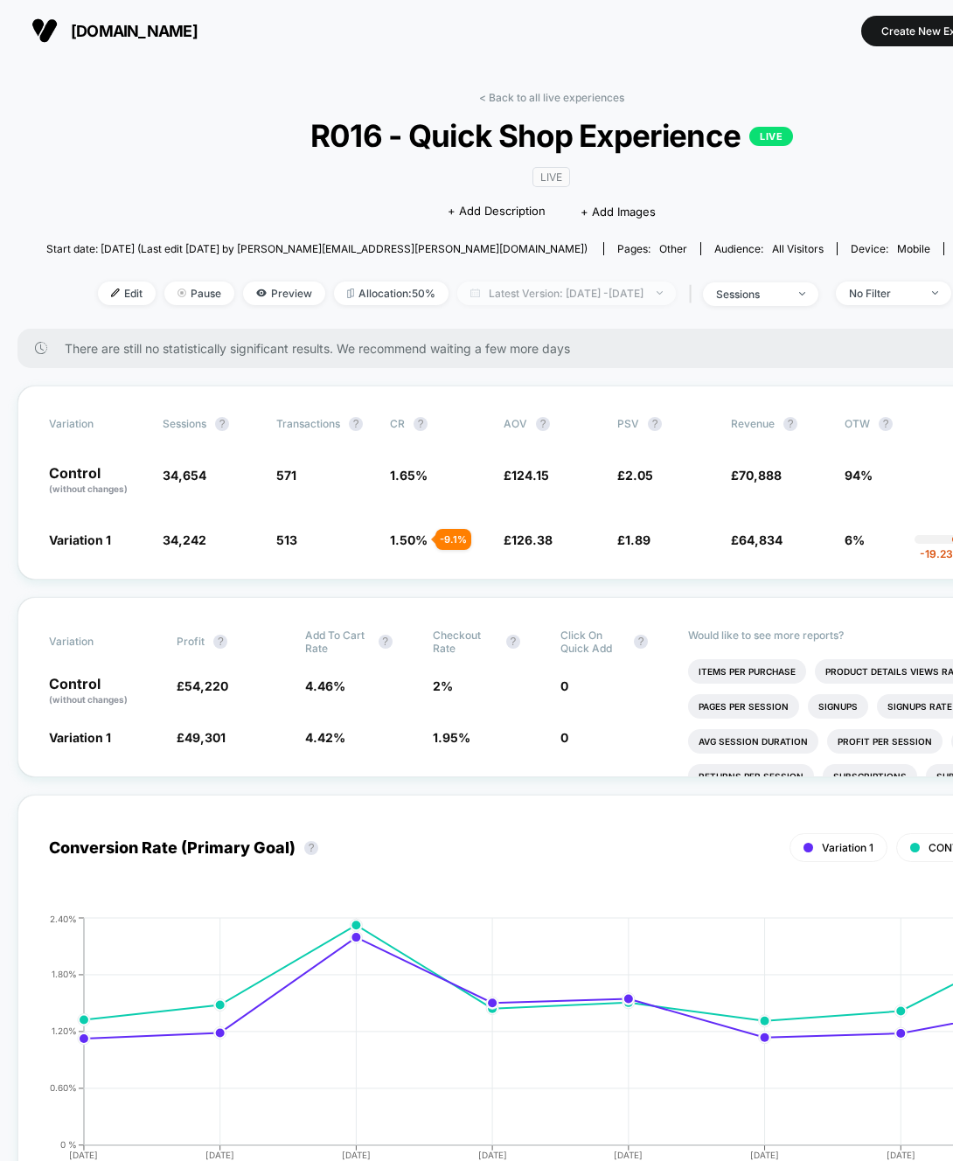
click at [673, 297] on span "Latest Version: [DATE] - [DATE]" at bounding box center [566, 294] width 219 height 24
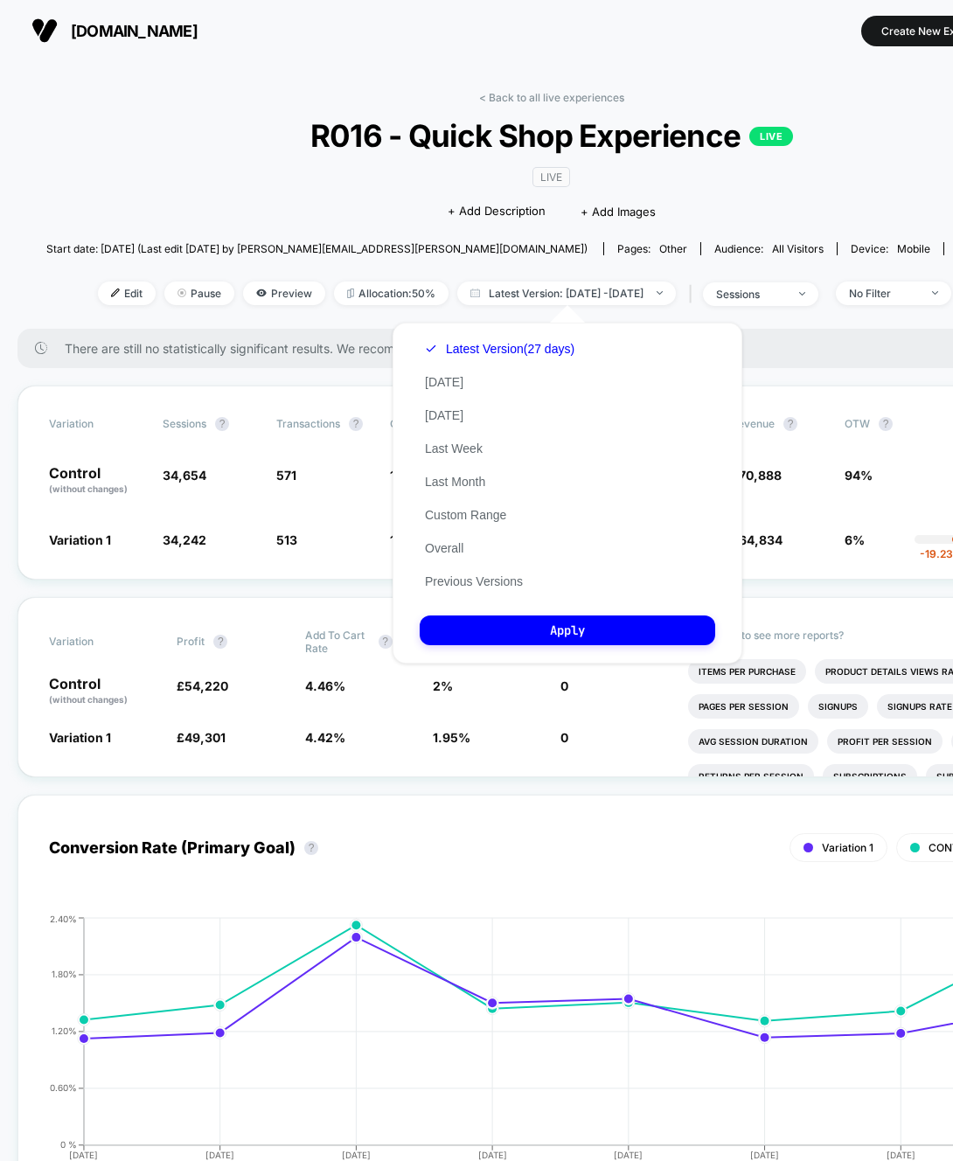
click at [541, 579] on div "Latest Version (27 days) [DATE] [DATE] Last Week Last Month Custom Range Overal…" at bounding box center [500, 465] width 160 height 266
click at [518, 587] on button "Previous Versions" at bounding box center [474, 582] width 108 height 16
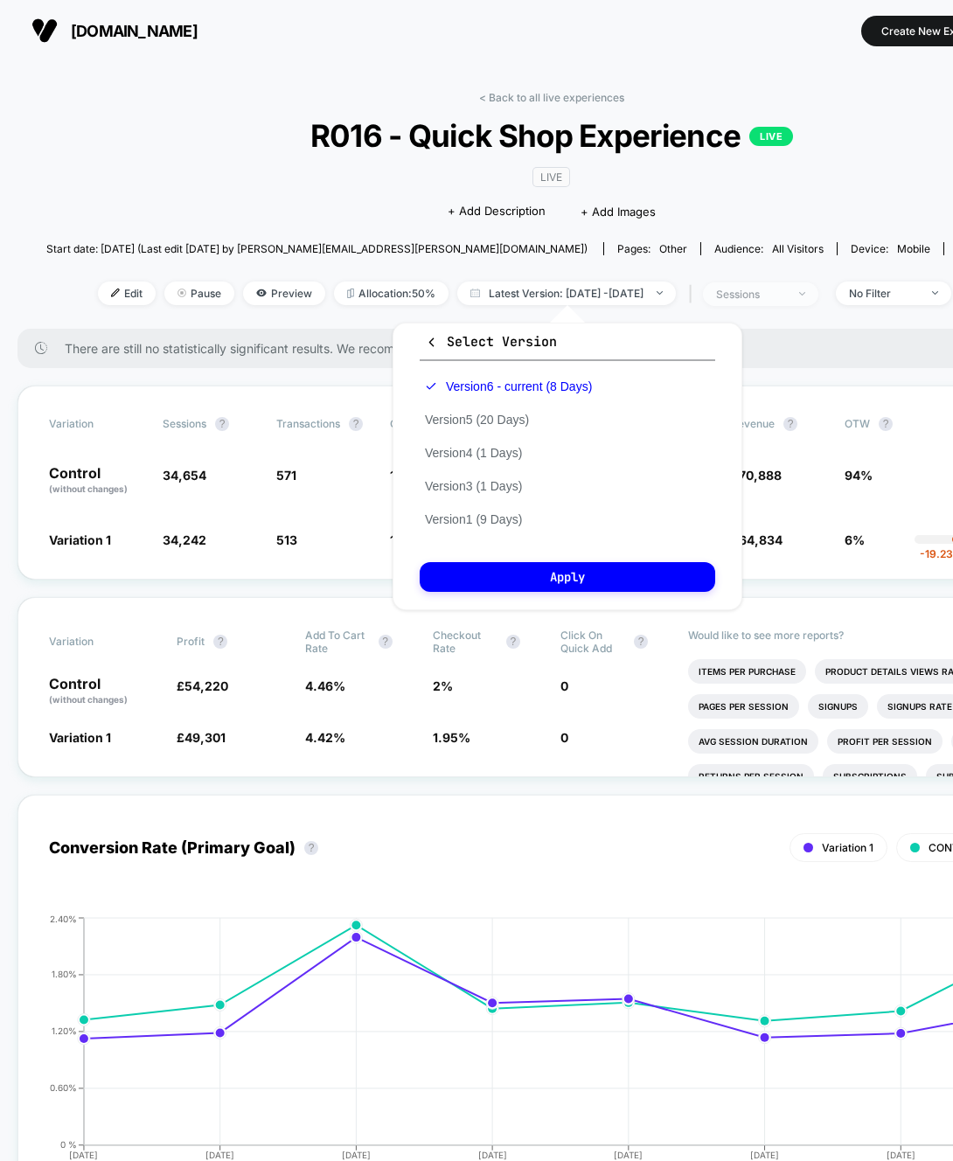
click at [764, 296] on div "sessions" at bounding box center [751, 294] width 70 height 13
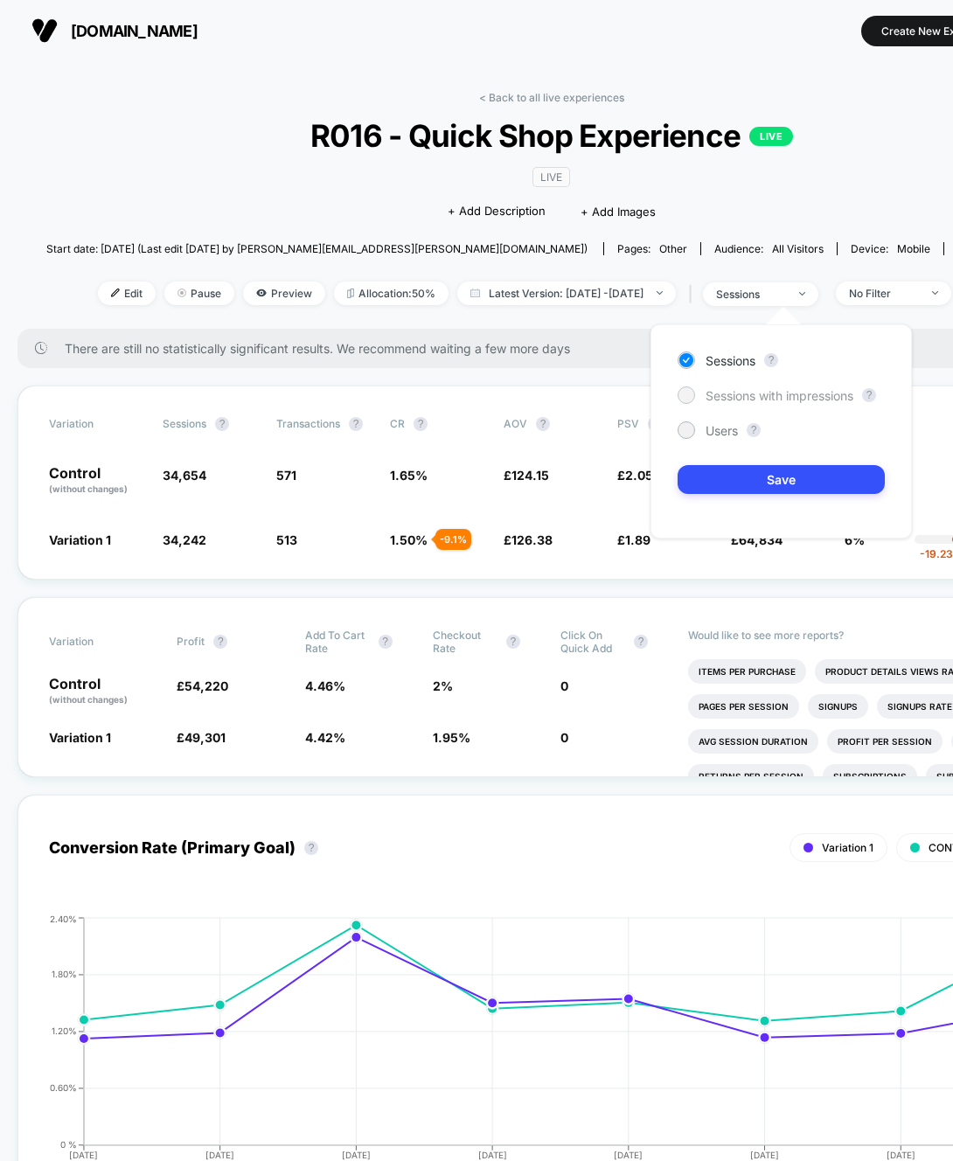
click at [780, 400] on span "Sessions with impressions" at bounding box center [780, 395] width 148 height 15
click at [782, 476] on button "Save" at bounding box center [781, 479] width 207 height 29
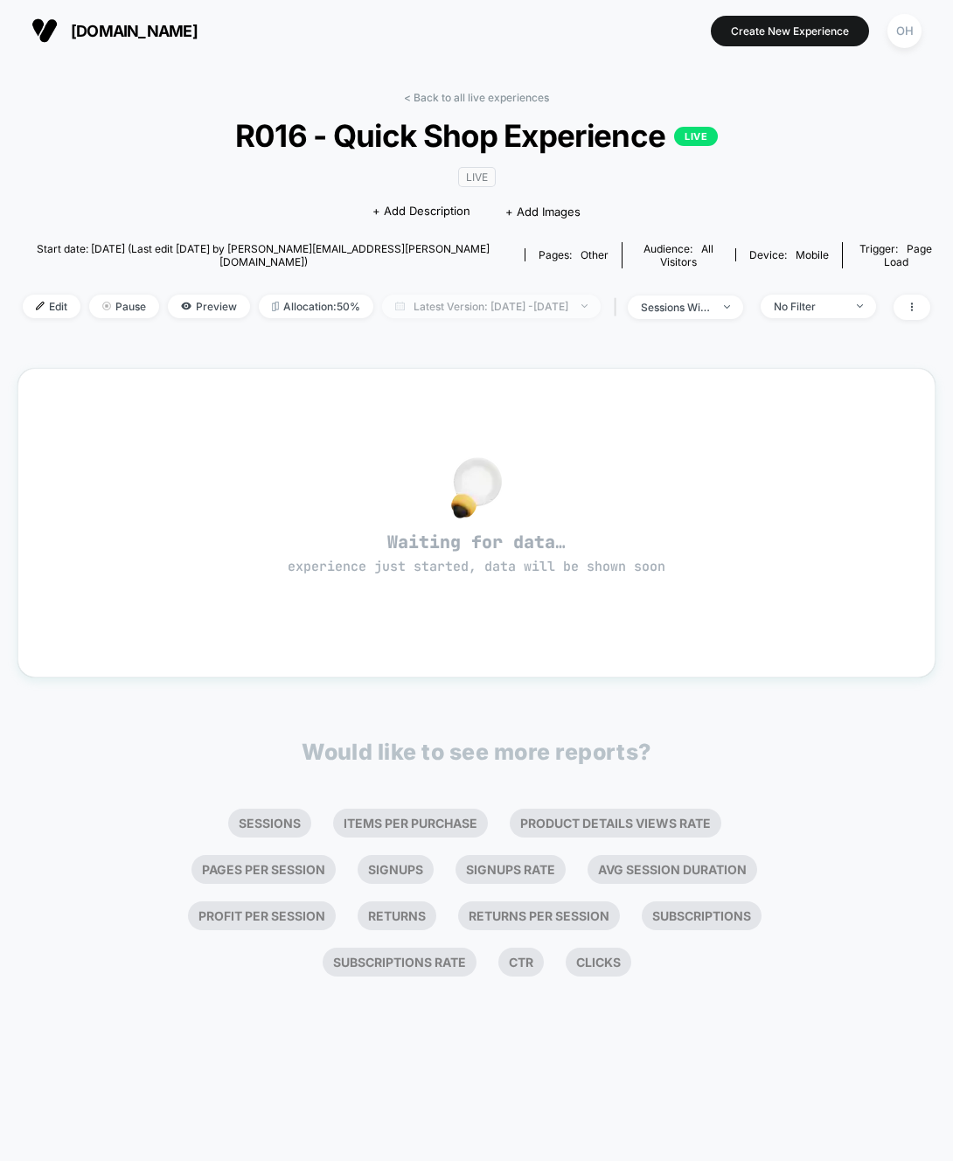
click at [587, 304] on img at bounding box center [584, 305] width 6 height 3
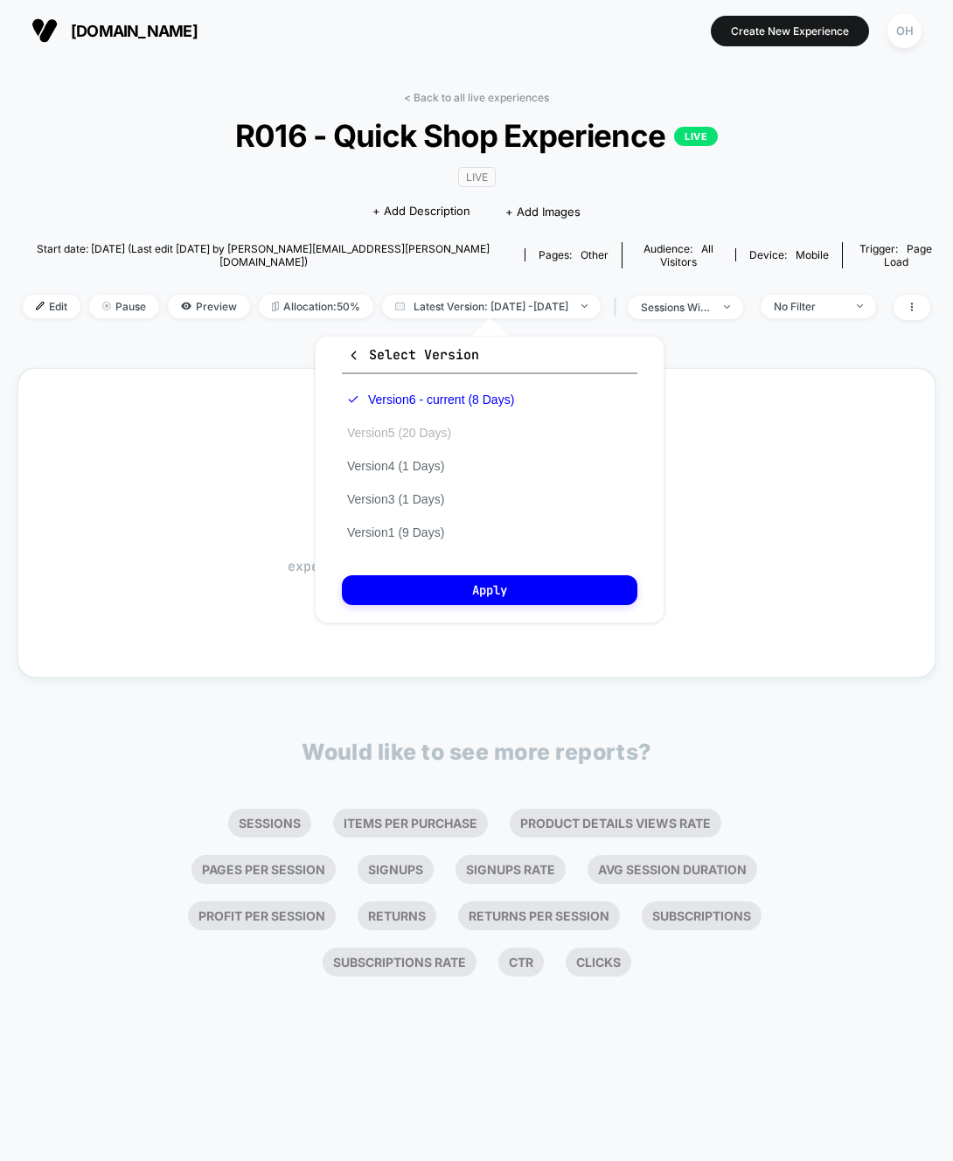
click at [453, 440] on button "Version 5 (20 Days)" at bounding box center [399, 433] width 115 height 16
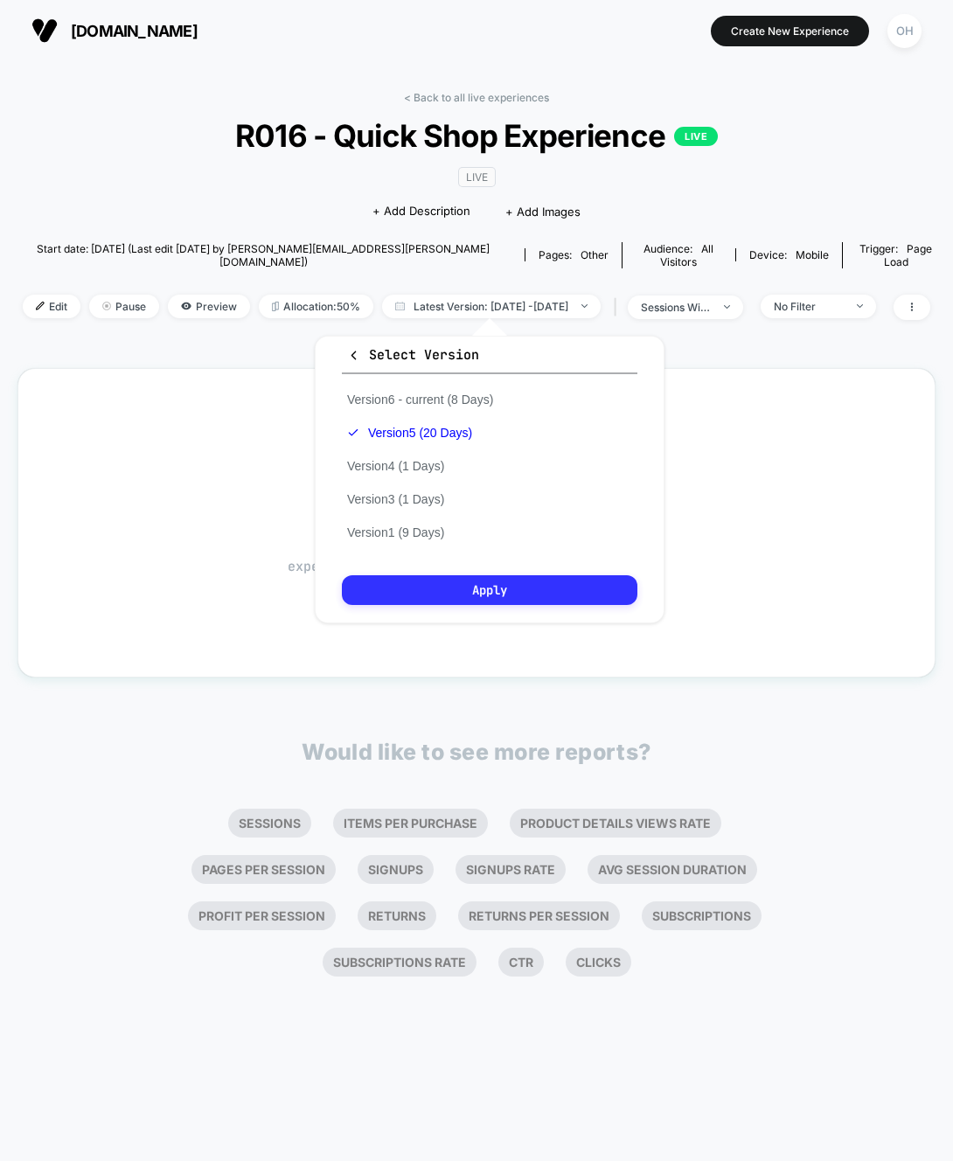
click at [516, 597] on button "Apply" at bounding box center [489, 590] width 295 height 30
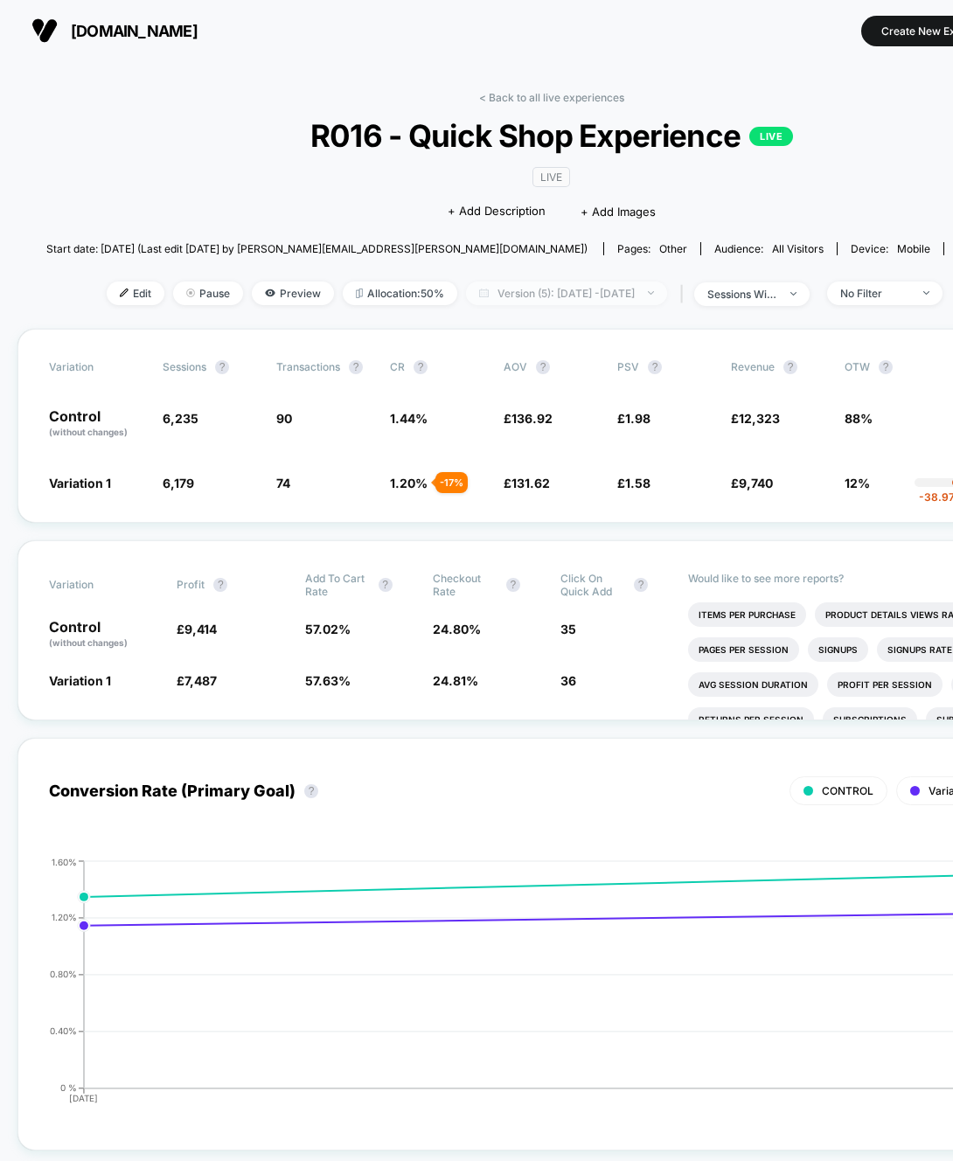
click at [526, 288] on span "Version (5): [DATE] - [DATE]" at bounding box center [566, 294] width 201 height 24
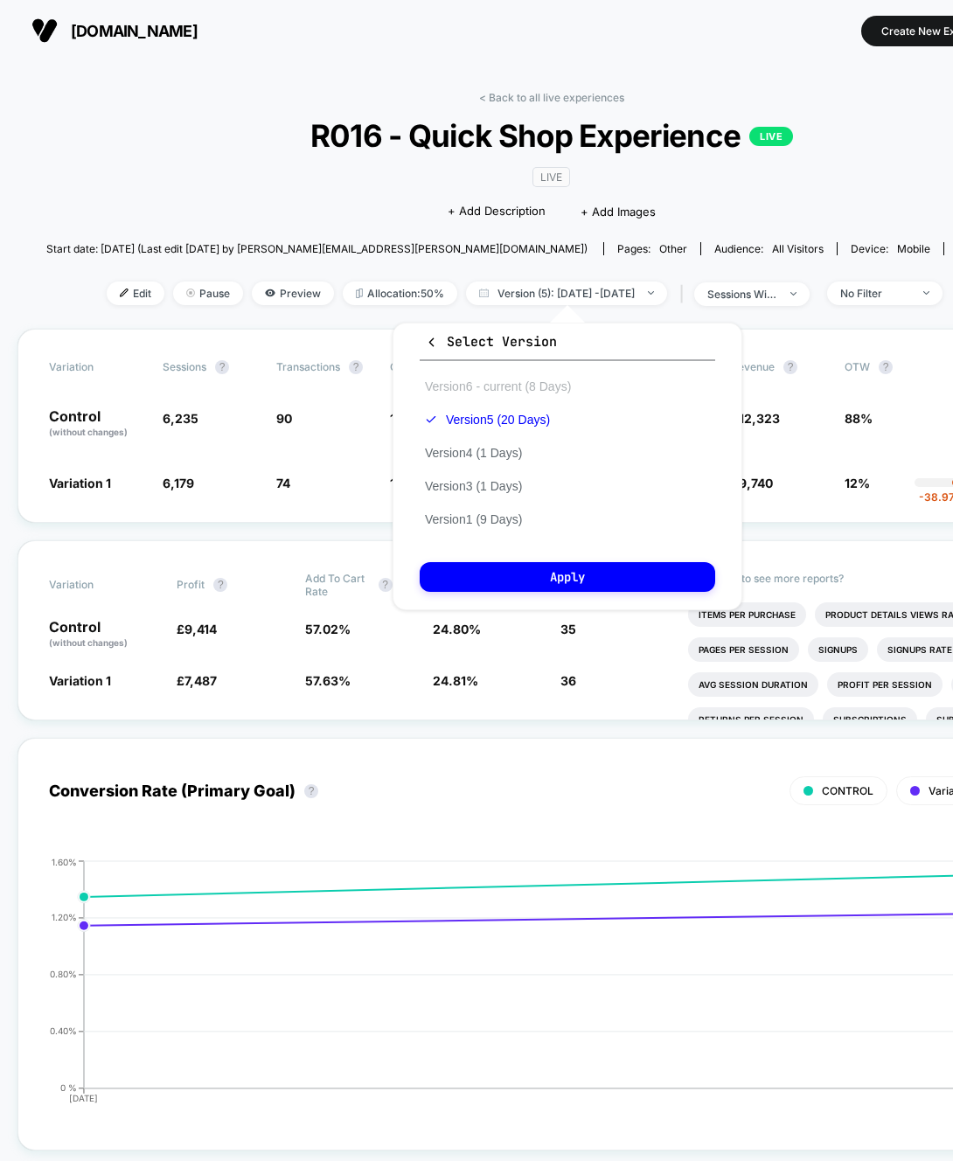
click at [499, 386] on button "Version 6 - current (8 Days)" at bounding box center [498, 387] width 156 height 16
click at [581, 582] on button "Apply" at bounding box center [567, 577] width 295 height 30
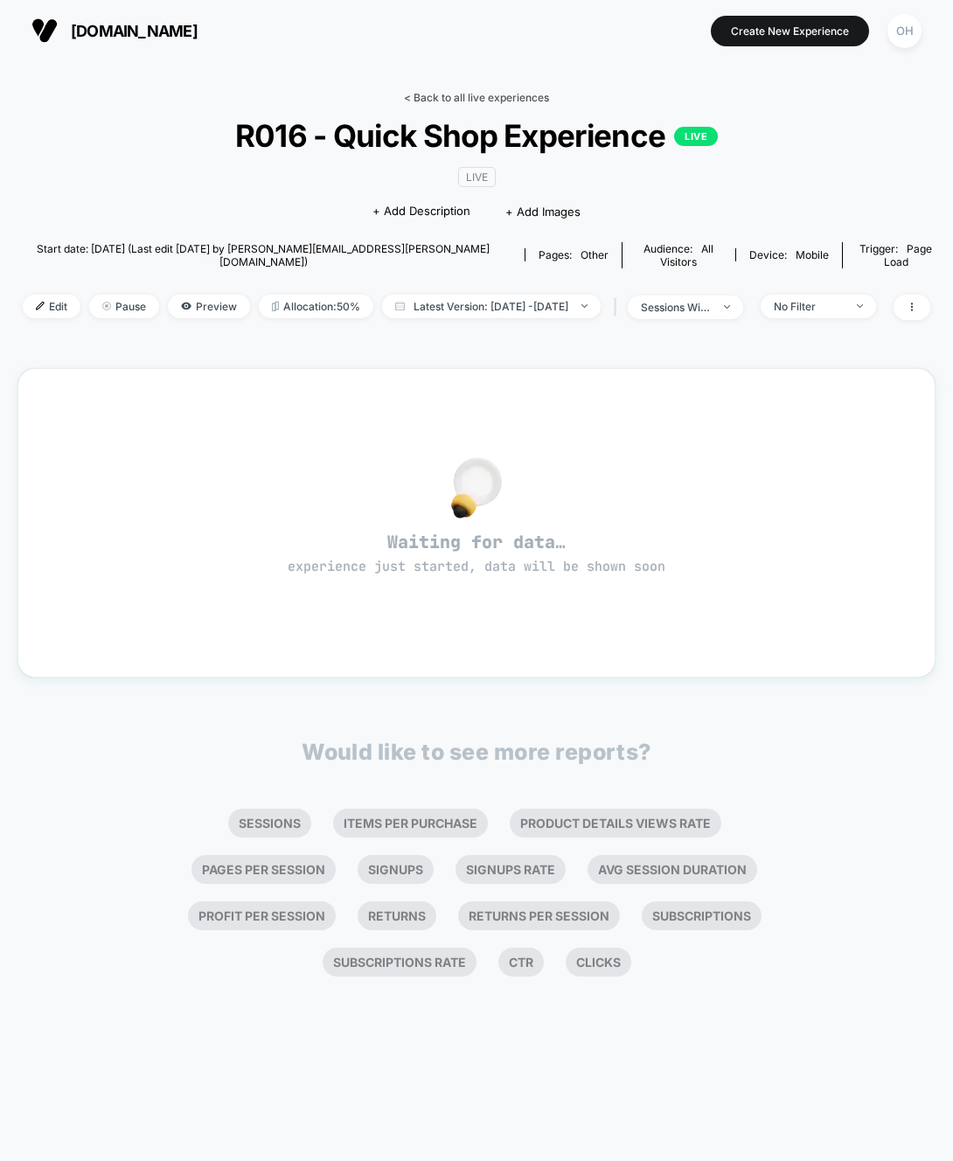
click at [486, 100] on link "< Back to all live experiences" at bounding box center [476, 97] width 145 height 13
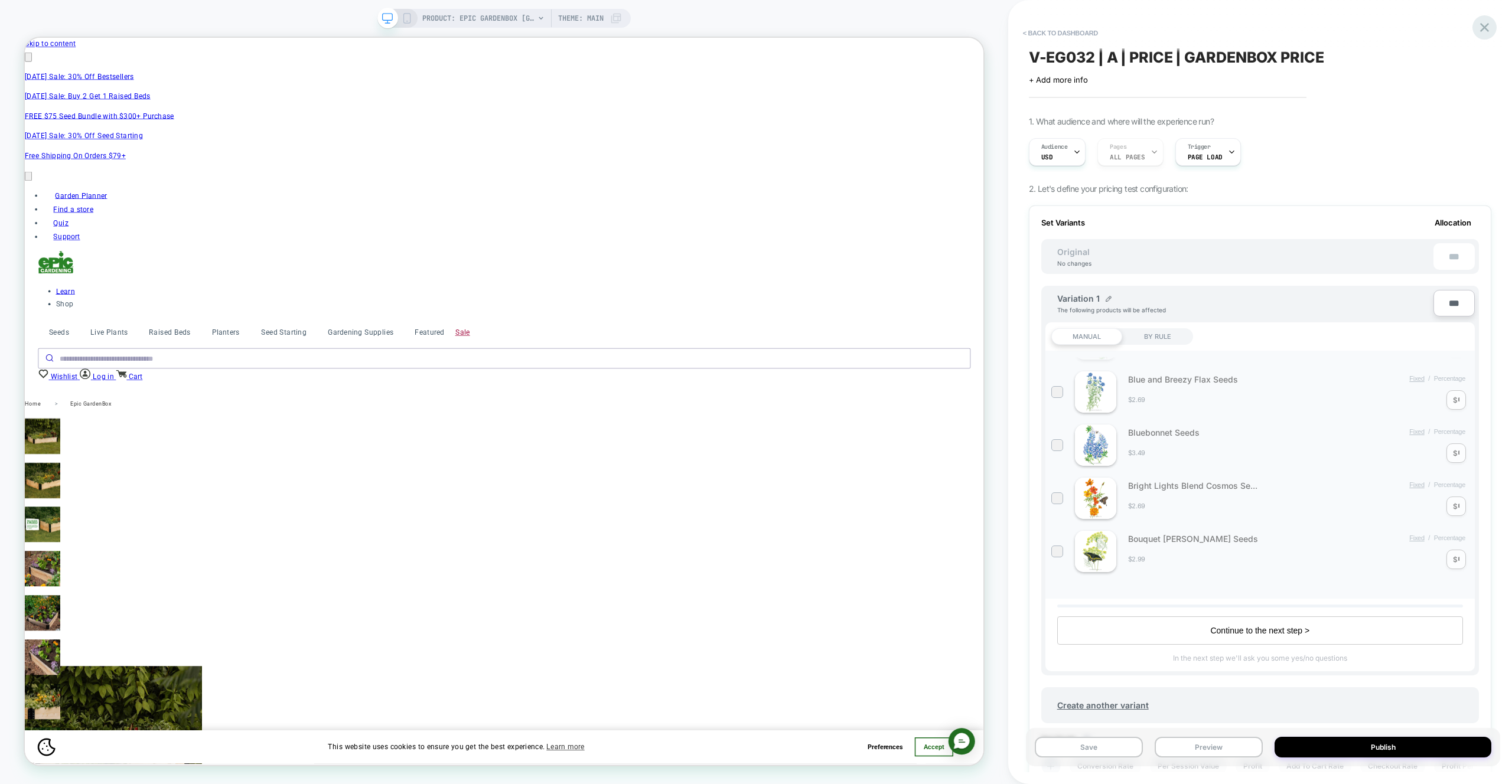
click at [1486, 28] on icon at bounding box center [1484, 27] width 9 height 9
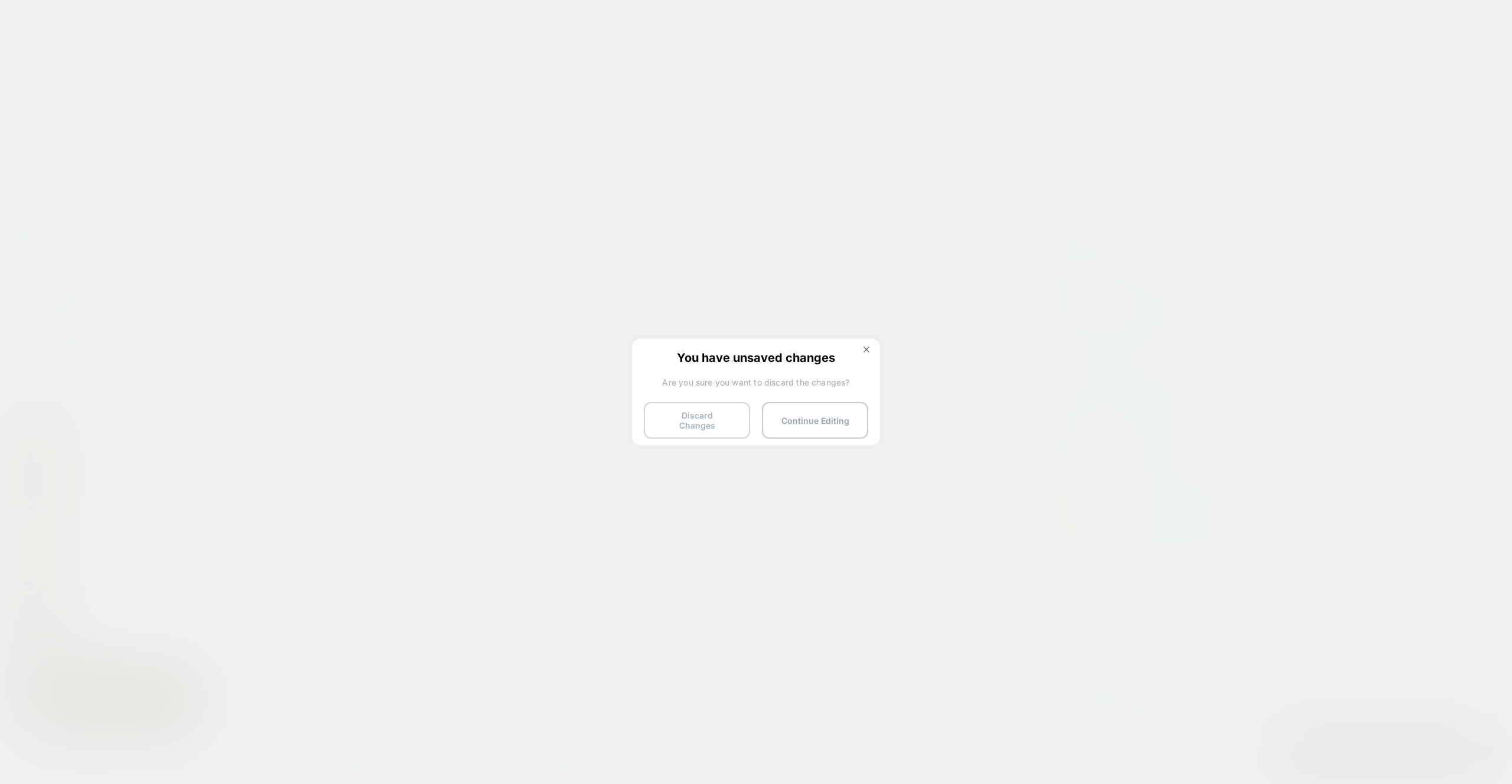
click at [701, 402] on button "Discard Changes" at bounding box center [697, 420] width 106 height 36
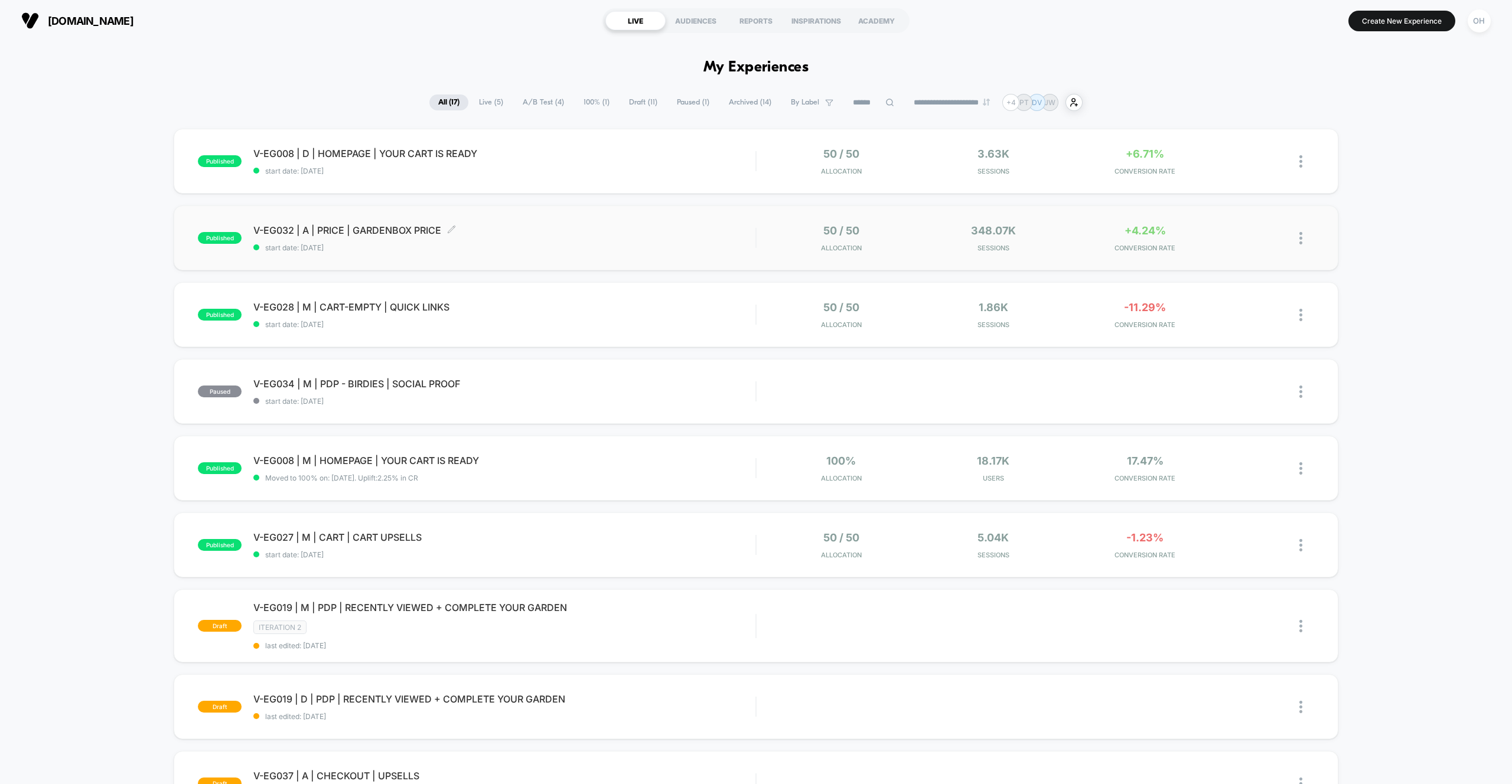
click at [559, 226] on span "V-EG032 | A | PRICE | GARDENBOX PRICE Click to edit experience details" at bounding box center [504, 230] width 502 height 11
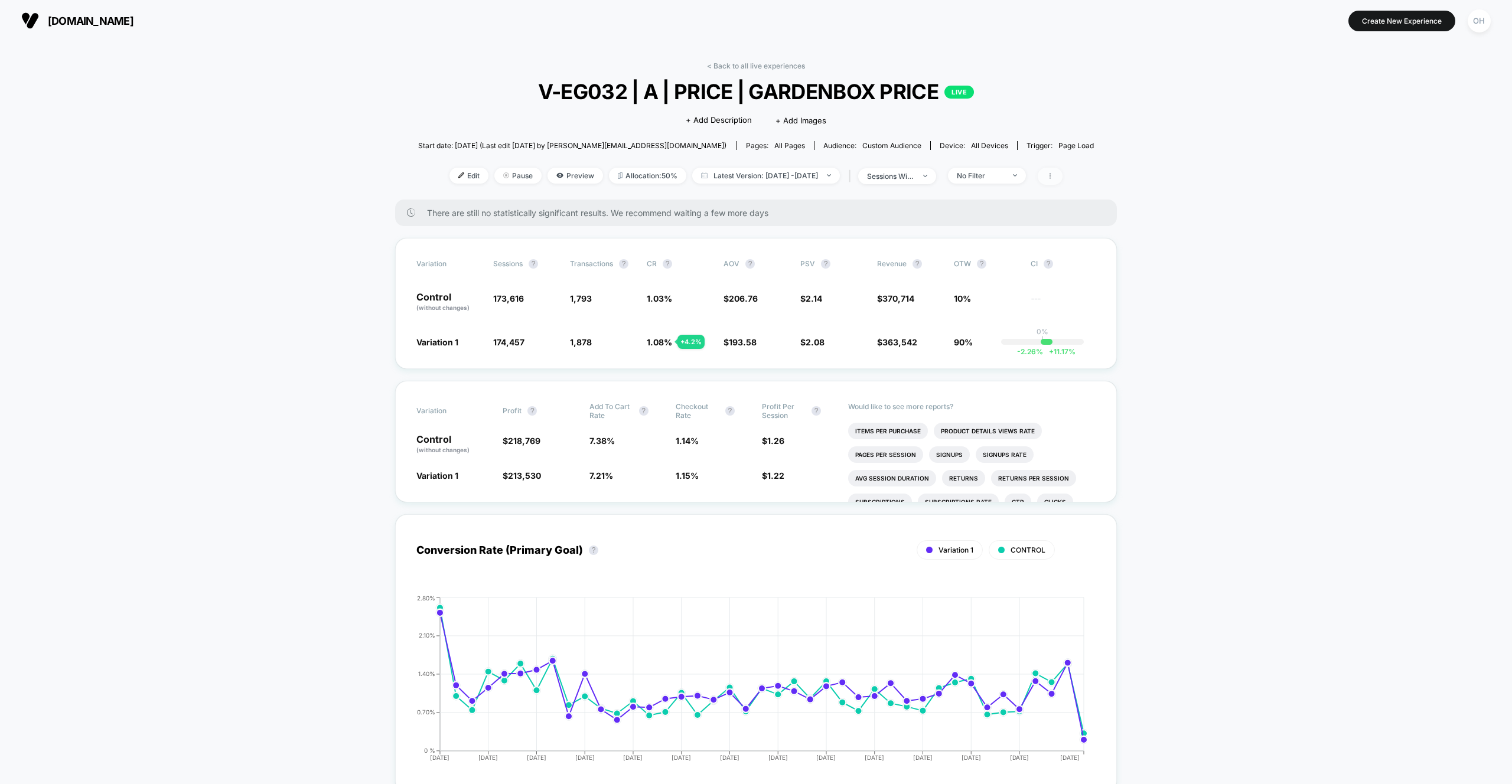
click at [1063, 181] on span at bounding box center [1050, 176] width 25 height 17
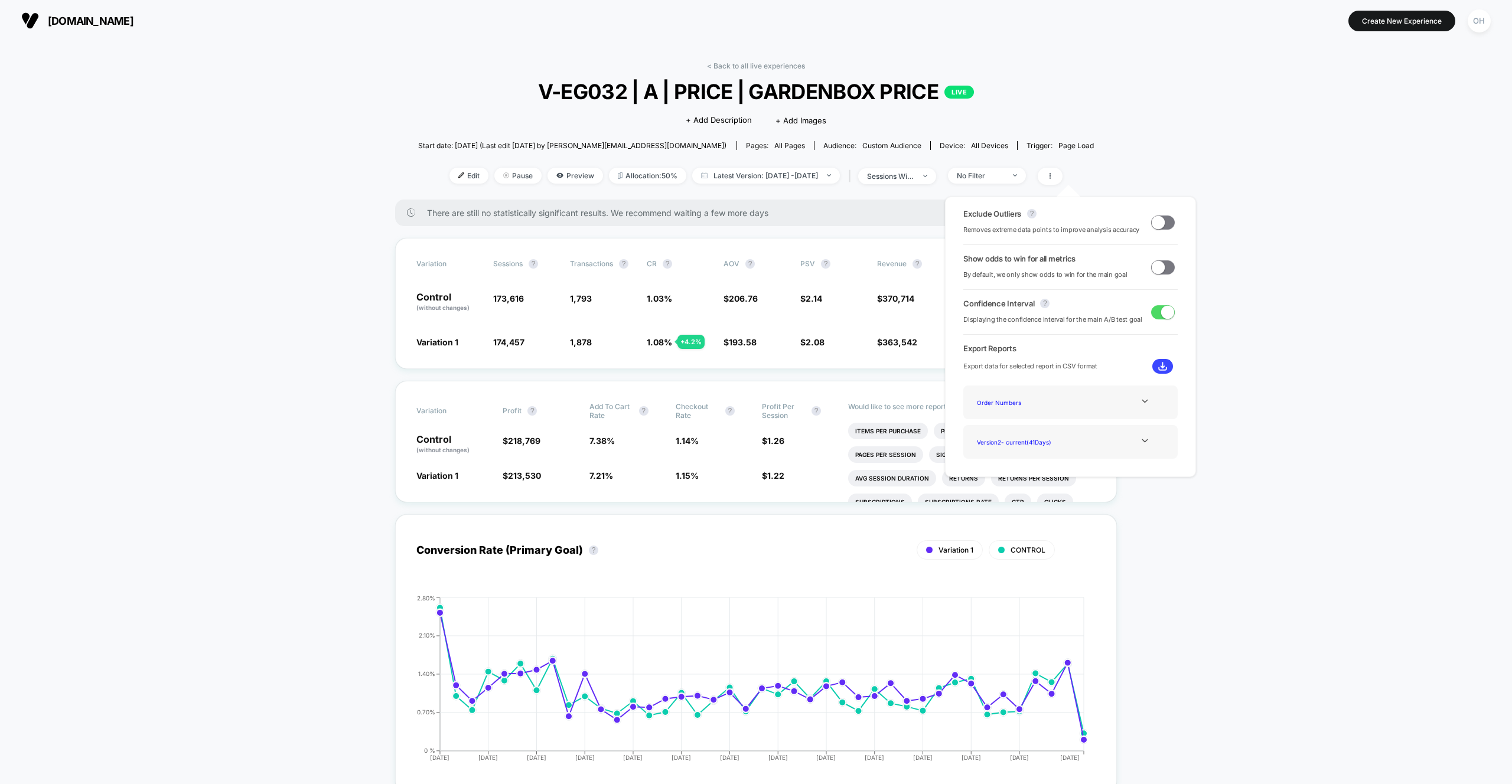
drag, startPoint x: 275, startPoint y: 233, endPoint x: 226, endPoint y: 107, distance: 135.2
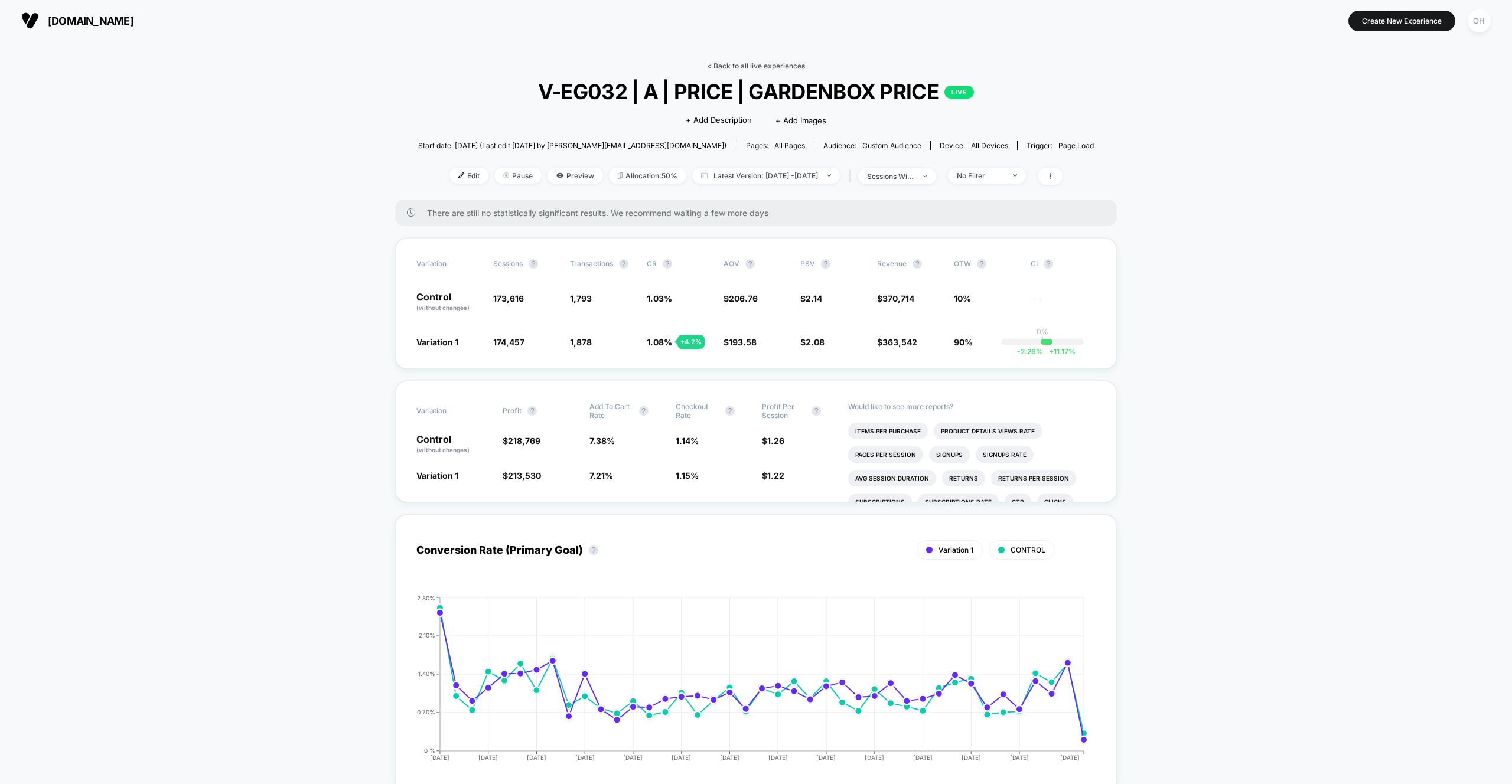
click at [763, 65] on link "< Back to all live experiences" at bounding box center [755, 66] width 98 height 9
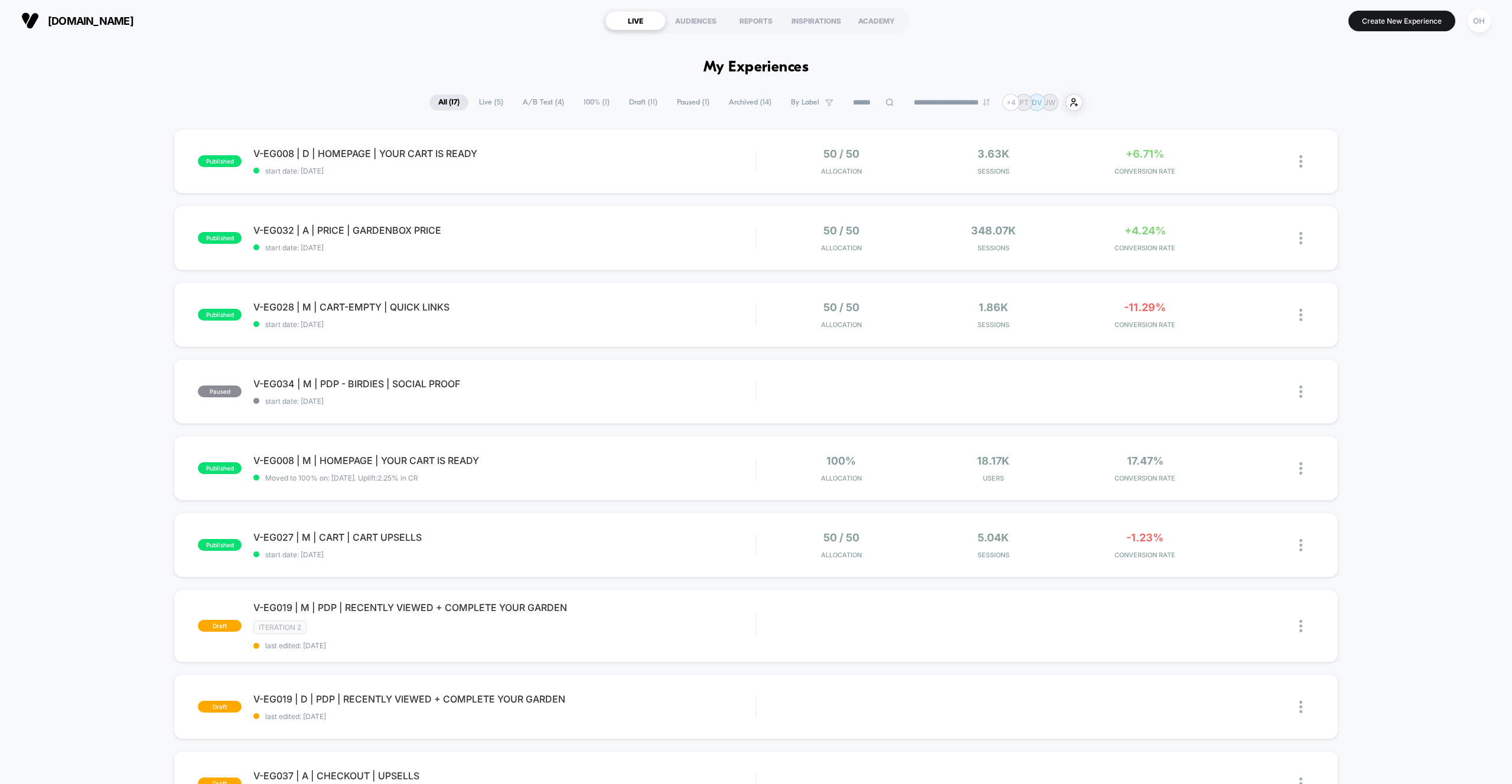
click at [1397, 26] on button "Create New Experience" at bounding box center [1402, 21] width 107 height 21
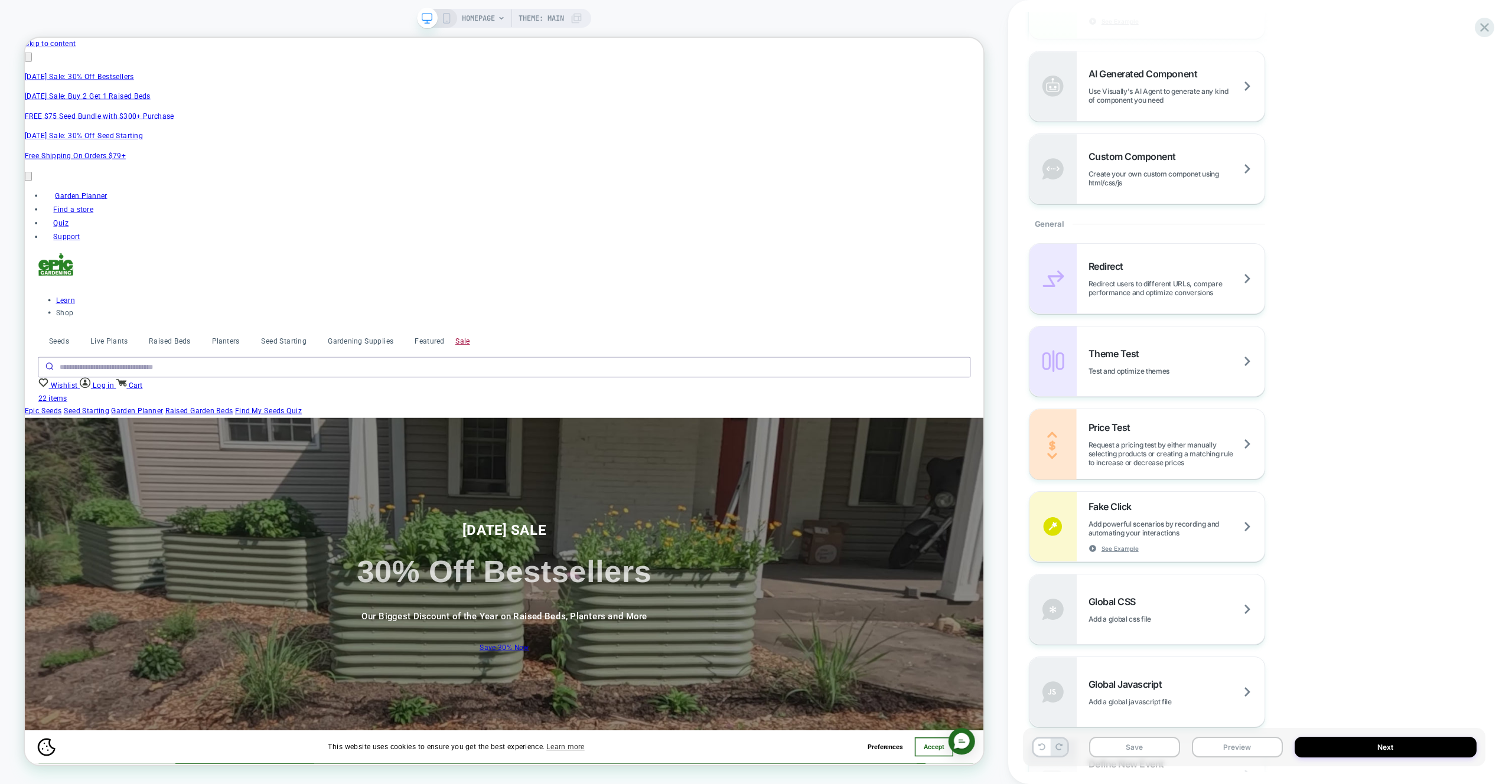
scroll to position [607, 0]
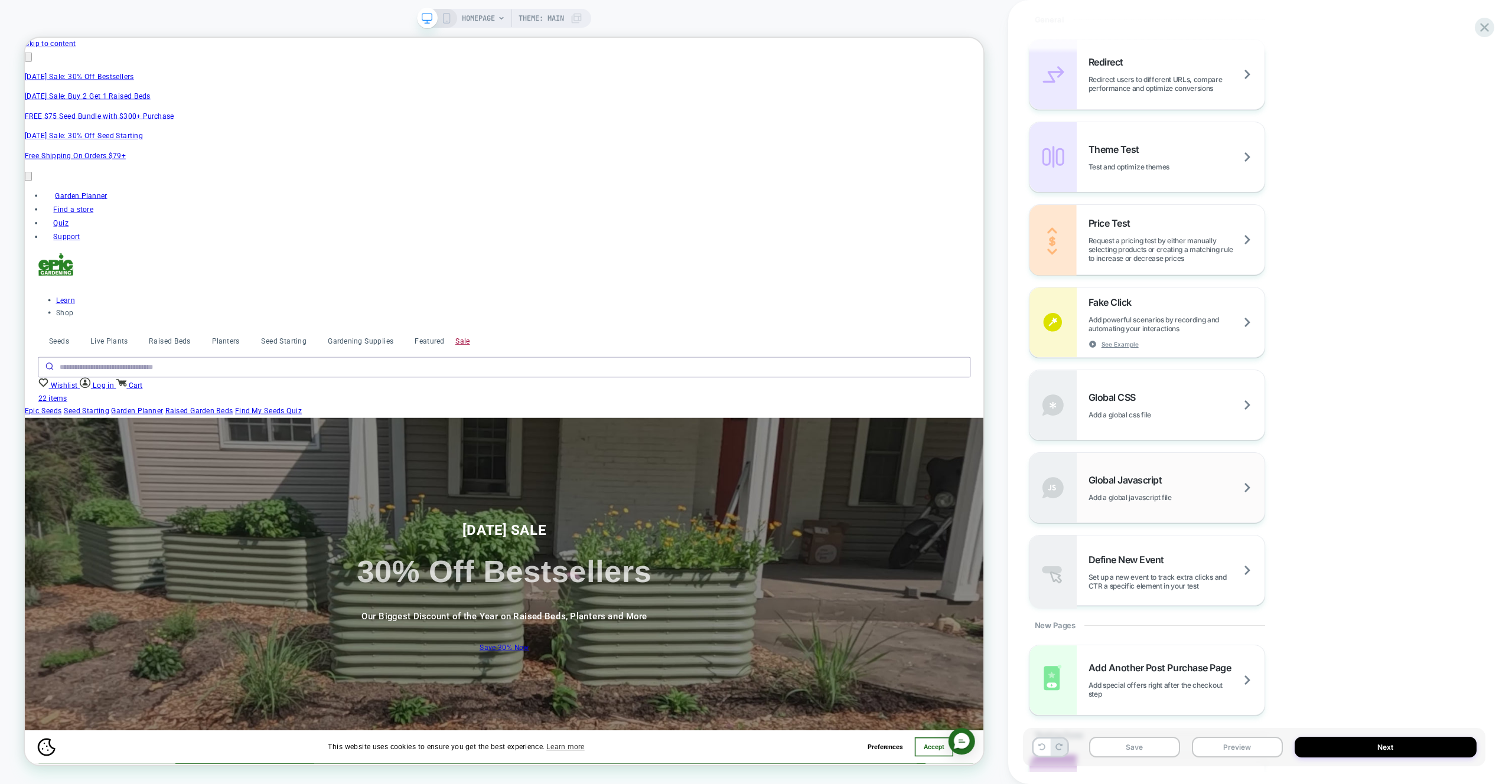
click at [1182, 498] on span "Add a global javascript file" at bounding box center [1144, 497] width 113 height 9
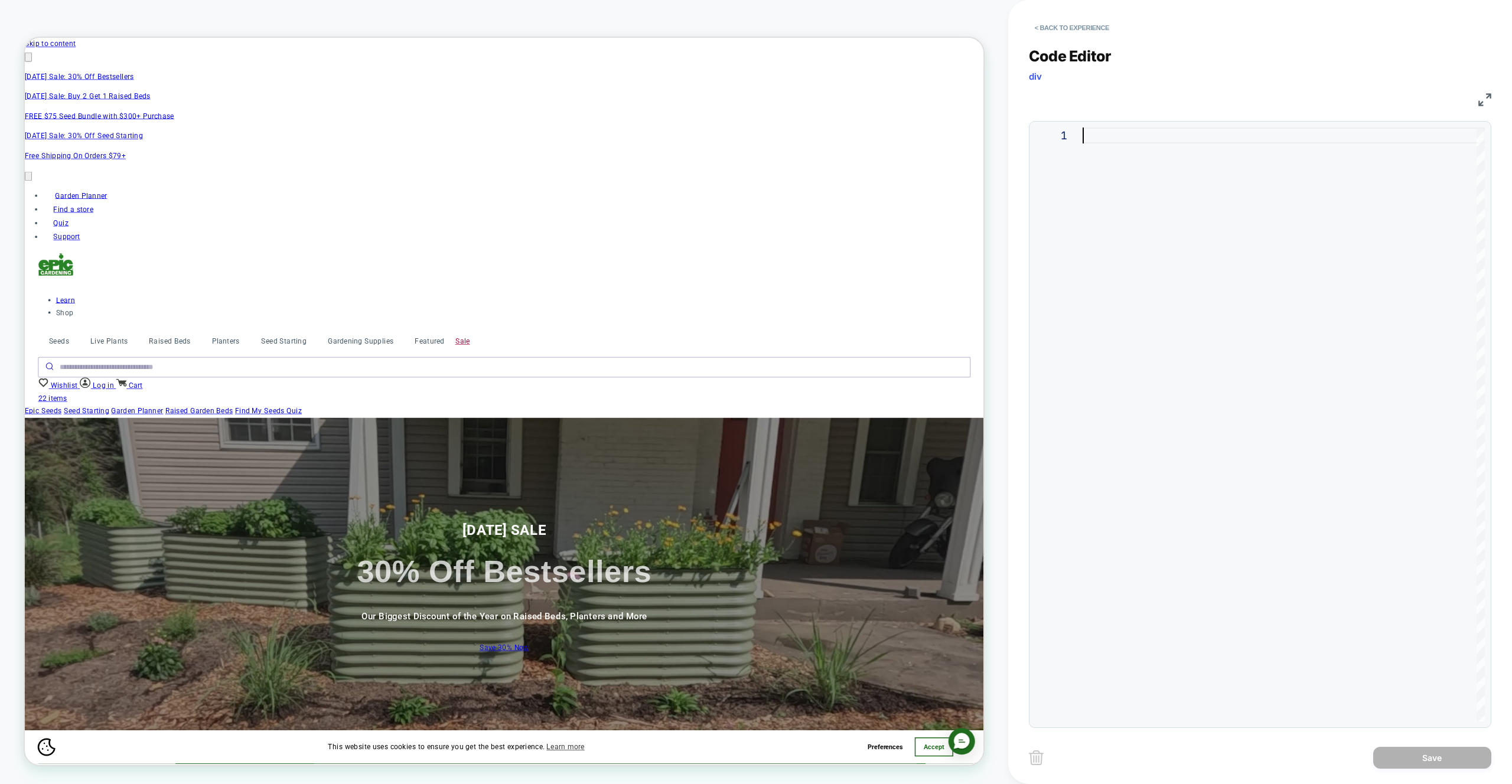
type textarea "*"
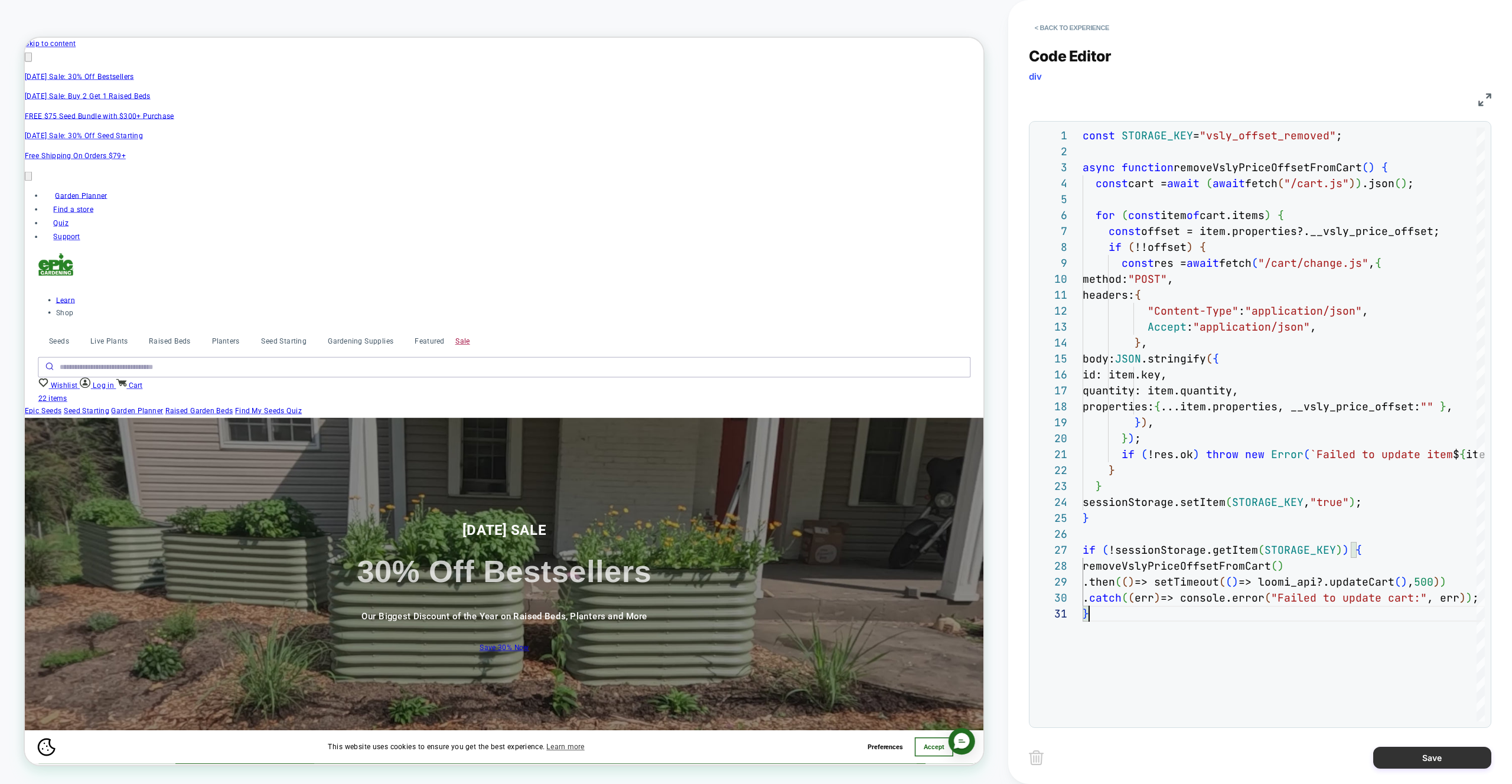
scroll to position [0, 2064]
click at [1393, 761] on button "Save" at bounding box center [1432, 758] width 118 height 22
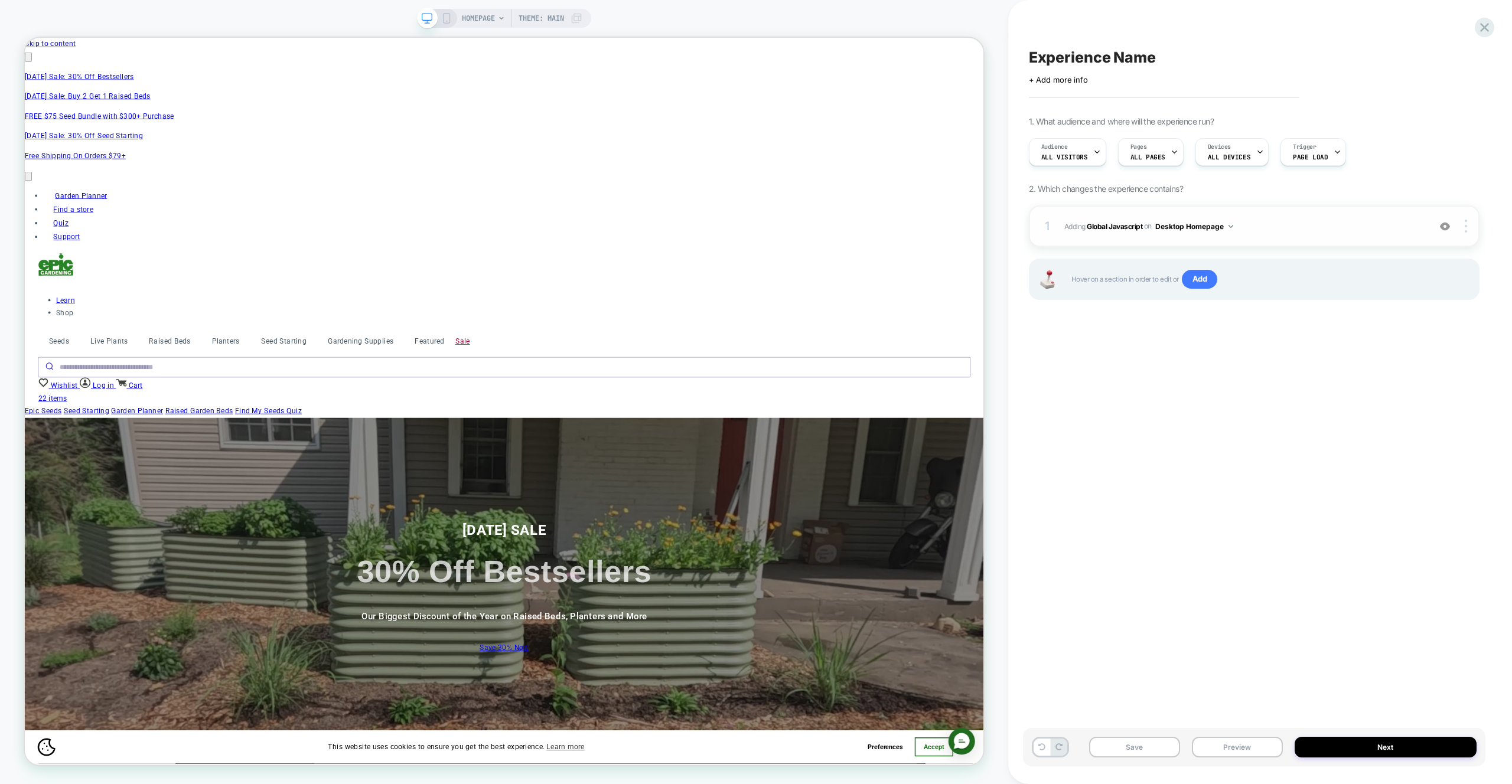
drag, startPoint x: 1190, startPoint y: 226, endPoint x: 1192, endPoint y: 232, distance: 6.3
click at [1190, 226] on button "Desktop Homepage" at bounding box center [1194, 226] width 78 height 15
drag, startPoint x: 1199, startPoint y: 404, endPoint x: 1224, endPoint y: 388, distance: 29.7
click at [1199, 404] on div "Desktop All Pages" at bounding box center [1194, 404] width 148 height 26
click at [1465, 224] on img at bounding box center [1465, 226] width 2 height 13
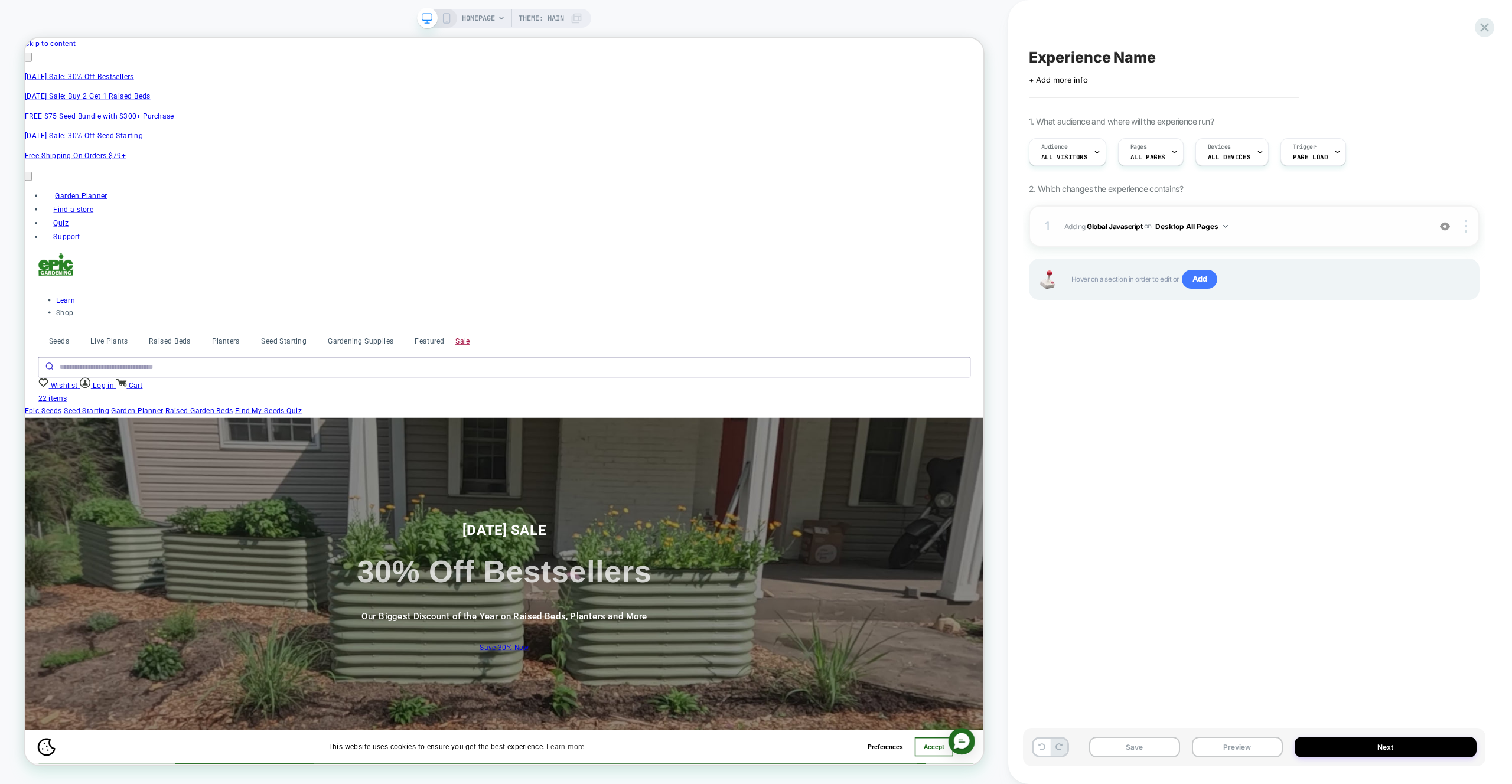
drag, startPoint x: 1467, startPoint y: 226, endPoint x: 1432, endPoint y: 226, distance: 35.0
click at [1467, 226] on div at bounding box center [1467, 226] width 22 height 13
click at [1388, 249] on div "Target All Devices" at bounding box center [1396, 259] width 105 height 32
drag, startPoint x: 1289, startPoint y: 251, endPoint x: 1287, endPoint y: 232, distance: 19.1
click at [1289, 251] on div "1 Adding Global Javascript on All Devices All Pages Add Before Add After Target…" at bounding box center [1254, 267] width 451 height 124
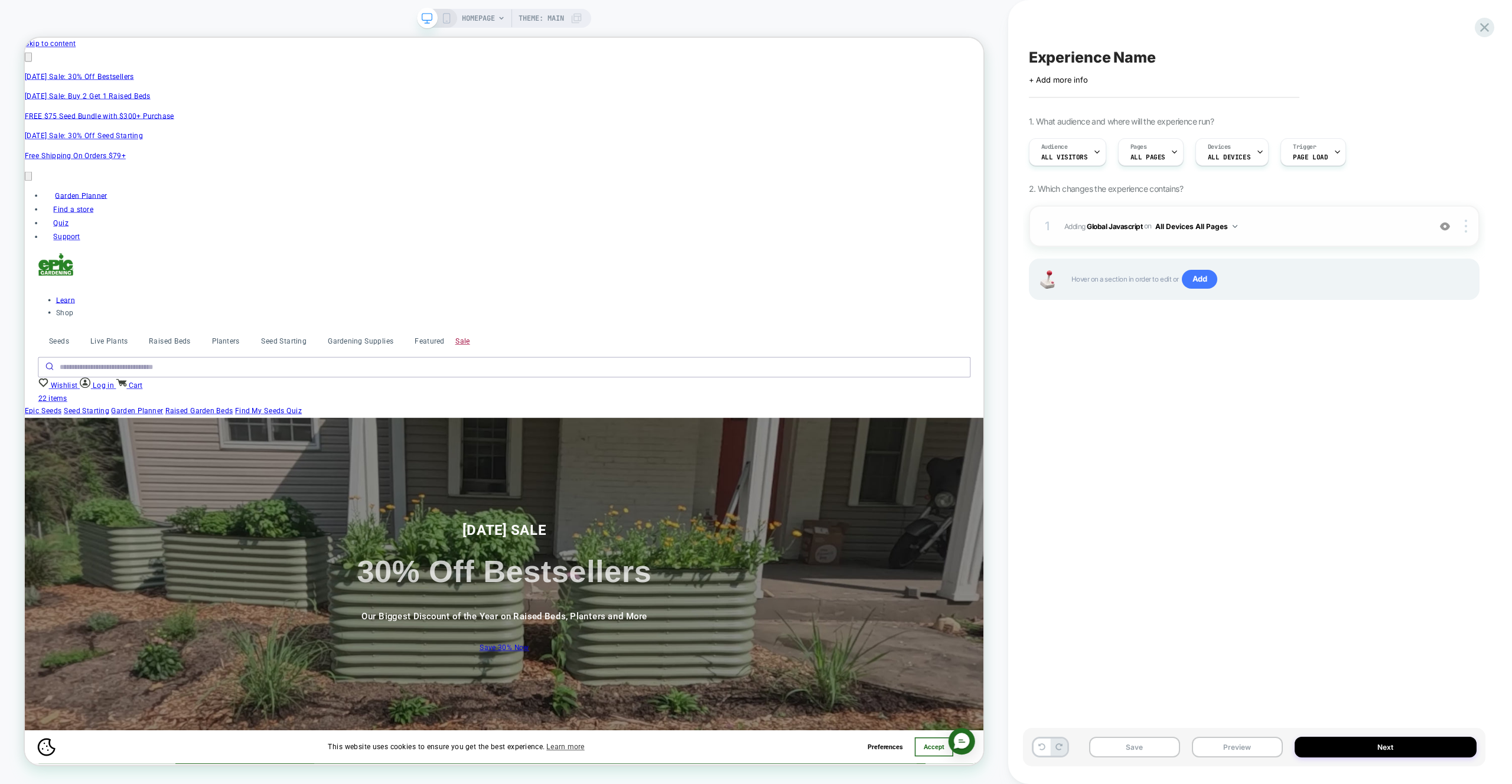
click at [1287, 232] on span "Adding Global Javascript on All Devices All Pages" at bounding box center [1244, 226] width 359 height 15
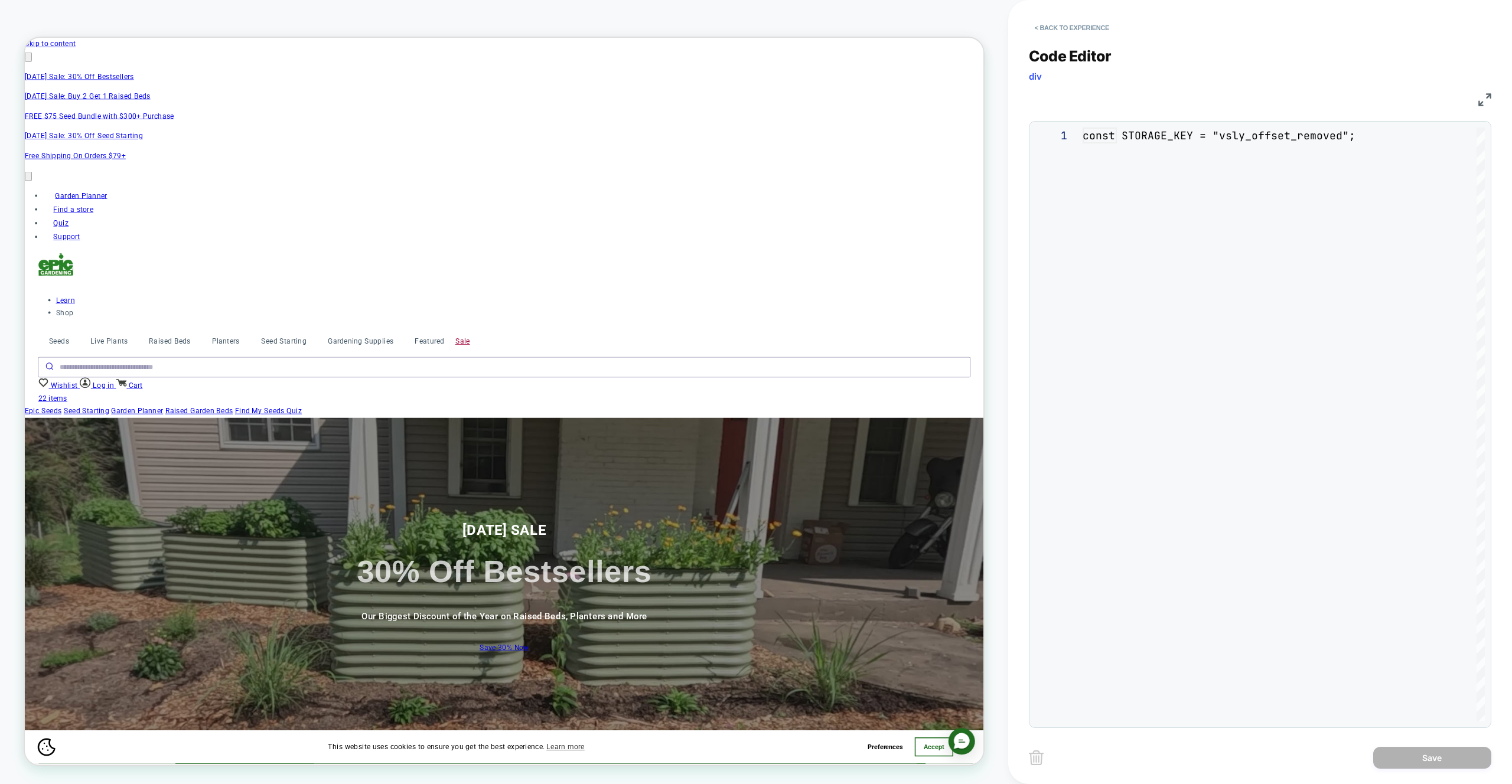
scroll to position [159, 0]
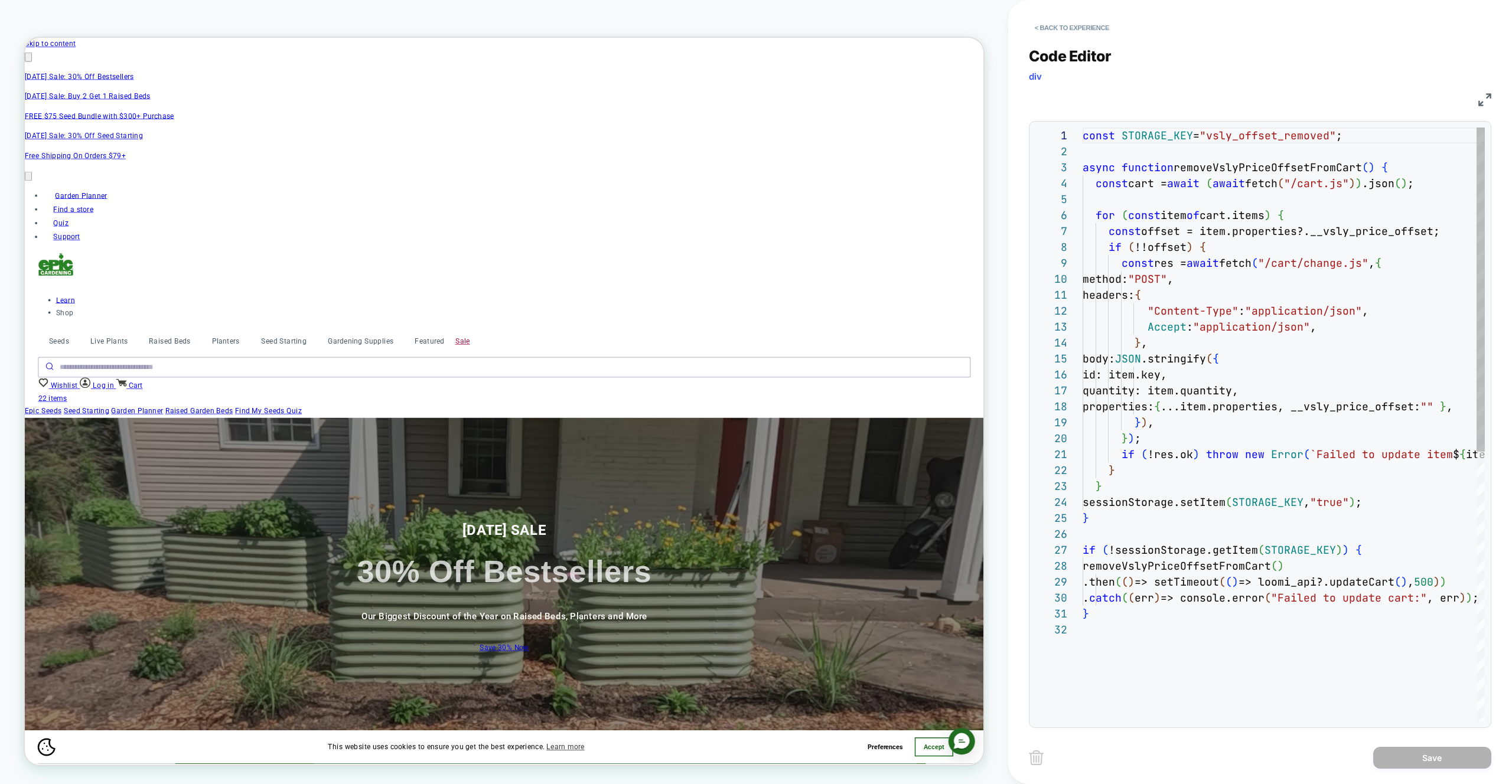
click at [1338, 230] on div "const STORAGE_KEY = "vsly_offset_removed" ; async function removeVslyPriceOffse…" at bounding box center [1283, 671] width 402 height 1088
type textarea "**********"
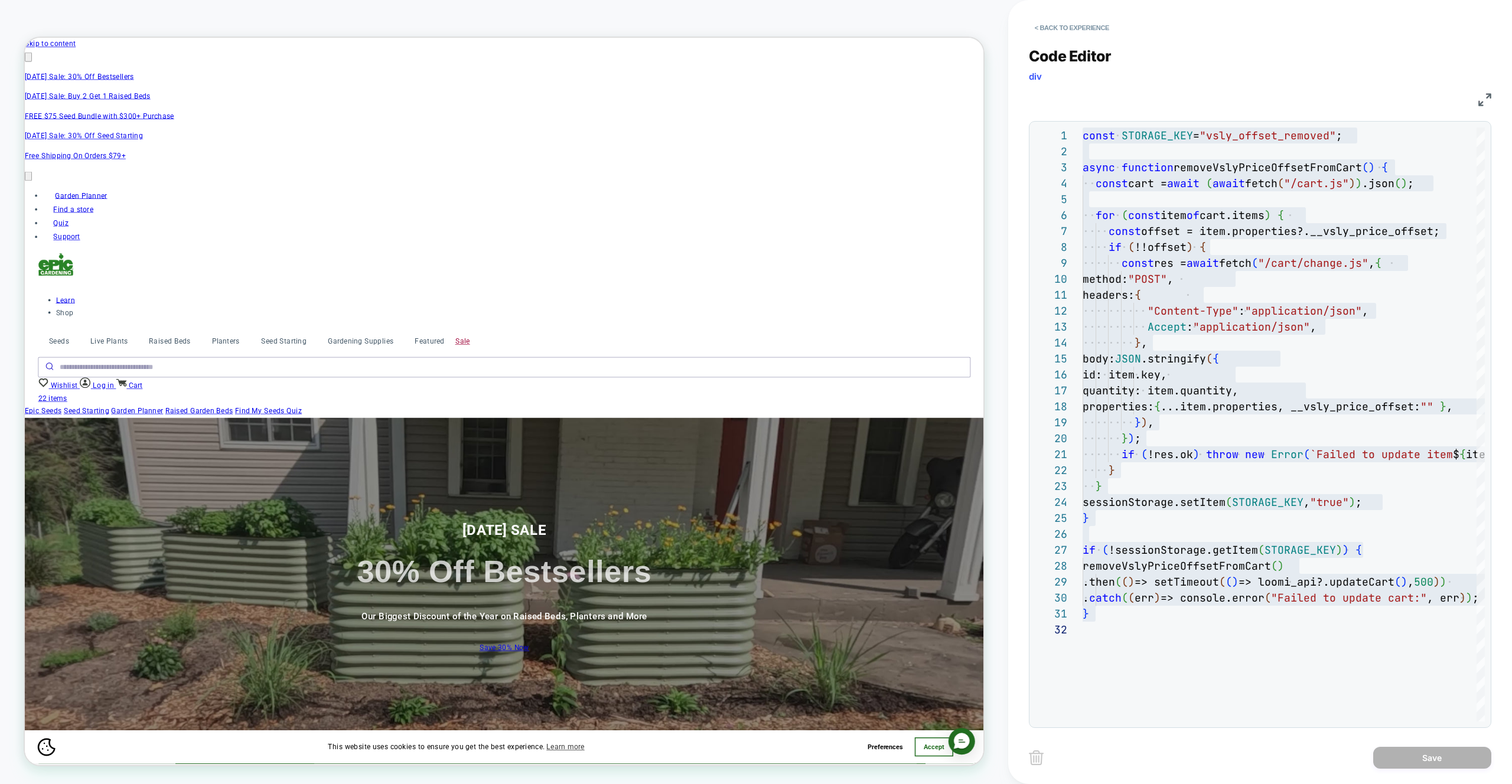
scroll to position [0, 1032]
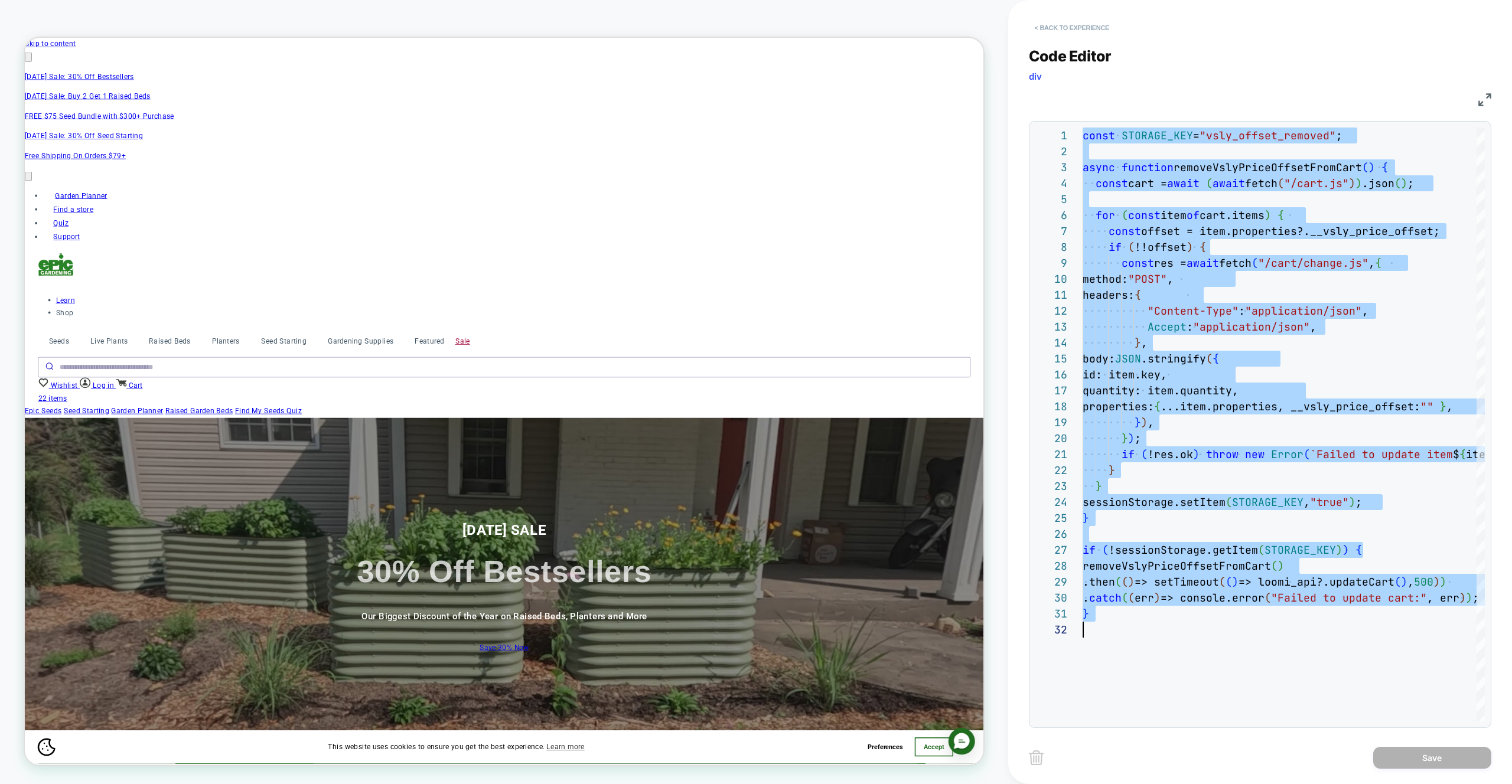
click at [1068, 30] on button "< Back to experience" at bounding box center [1072, 28] width 86 height 19
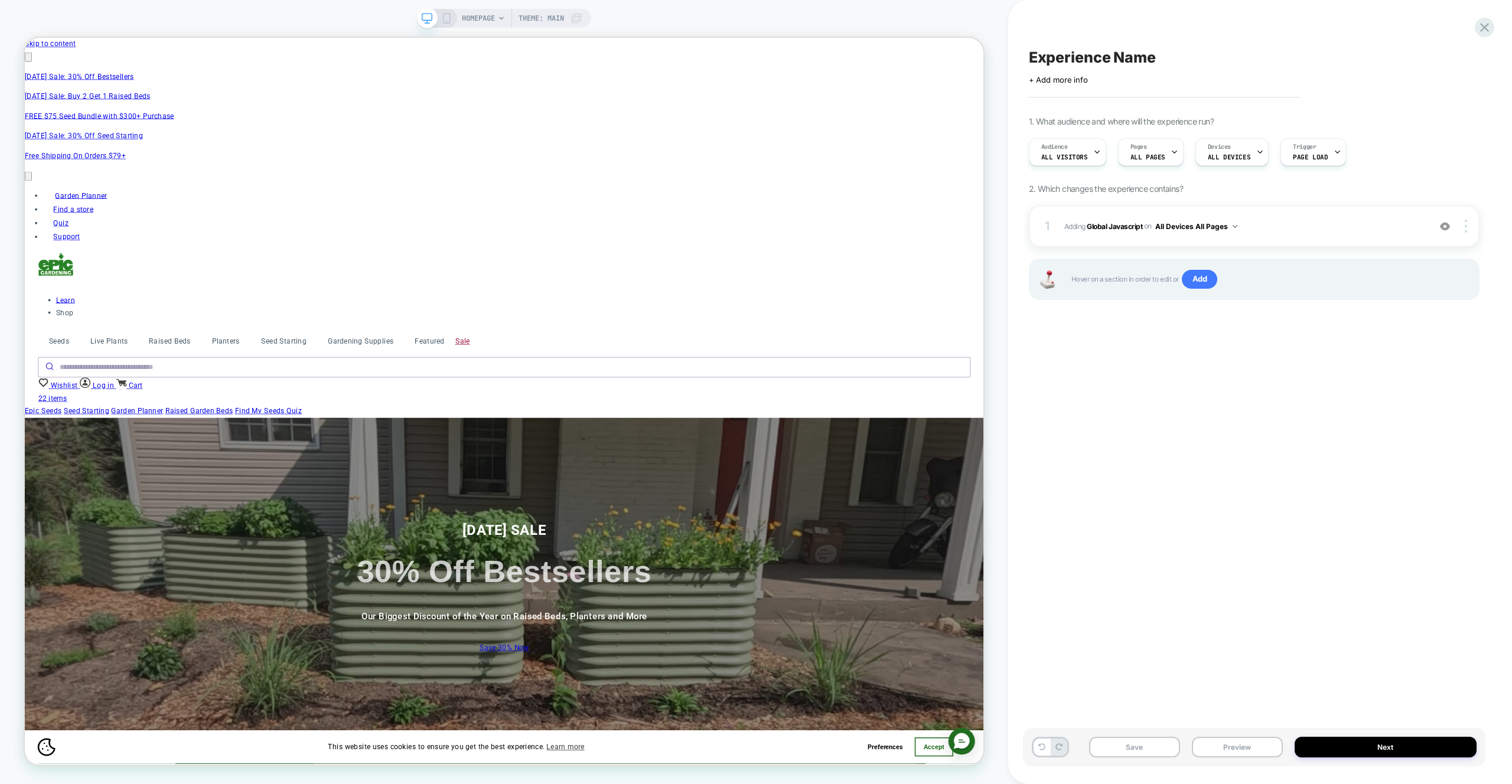
click at [1131, 49] on span "Experience Name" at bounding box center [1092, 57] width 127 height 18
type textarea "**********"
click at [1444, 56] on icon at bounding box center [1440, 57] width 15 height 15
drag, startPoint x: 1167, startPoint y: 746, endPoint x: 1169, endPoint y: 735, distance: 11.2
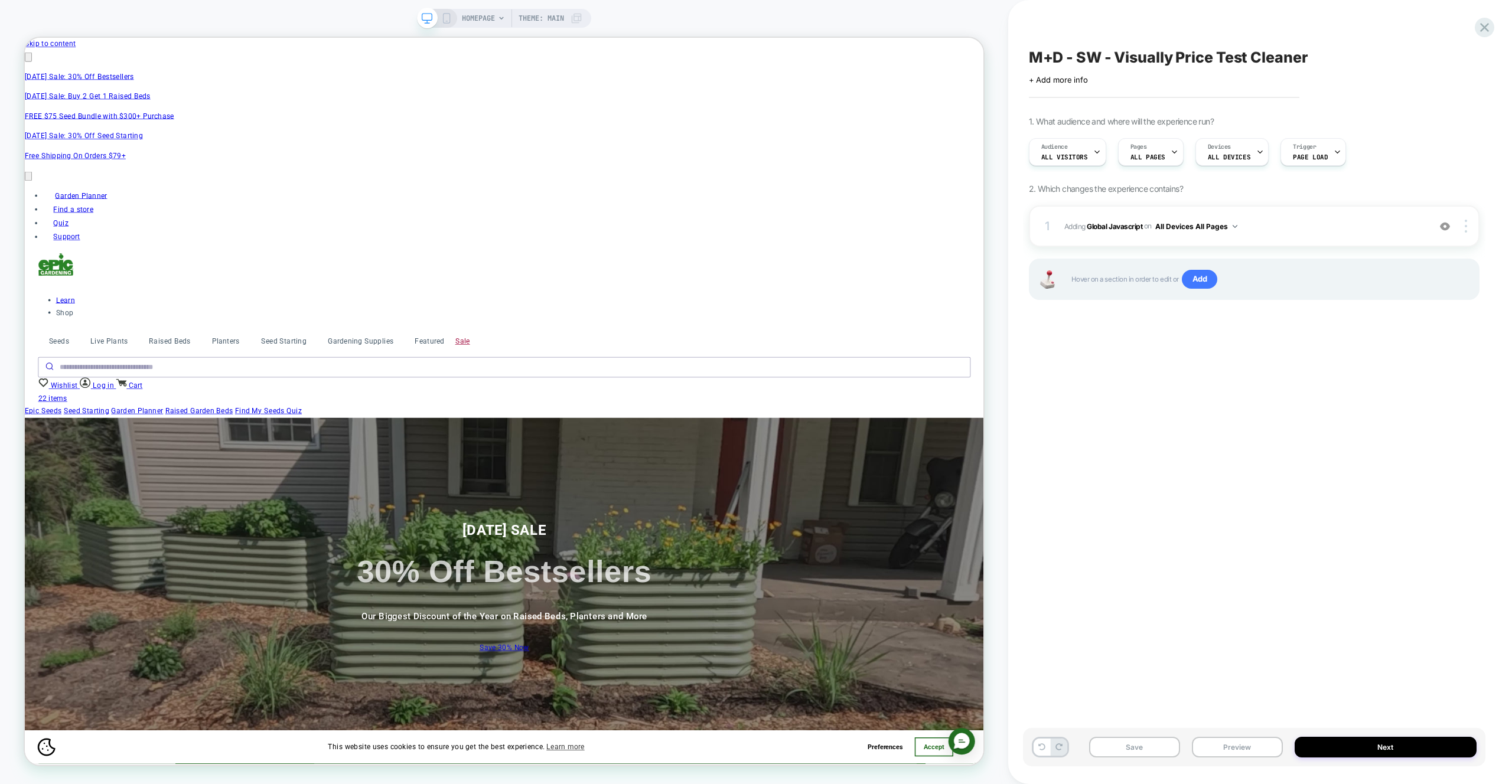
click at [1167, 746] on button "Save" at bounding box center [1134, 747] width 91 height 21
click at [1201, 606] on div "M+D - SW - Visually Price Test Cleaner Click to edit experience details + Add m…" at bounding box center [1254, 392] width 463 height 760
click at [1288, 234] on div "1 Adding Global Javascript on All Devices All Pages Add Before Add After Target…" at bounding box center [1254, 226] width 451 height 41
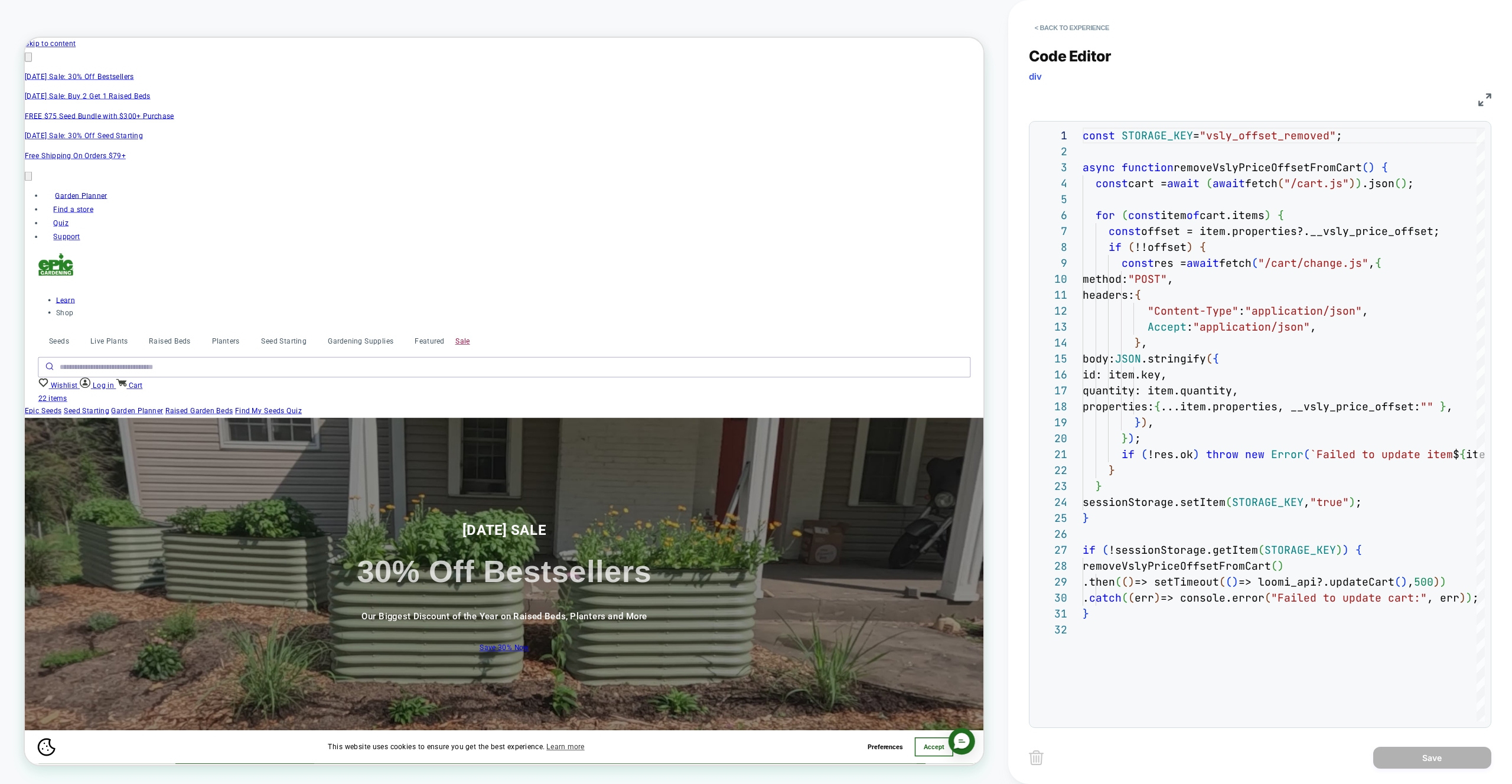
scroll to position [0, 0]
click at [1055, 24] on button "< Back to experience" at bounding box center [1072, 28] width 86 height 19
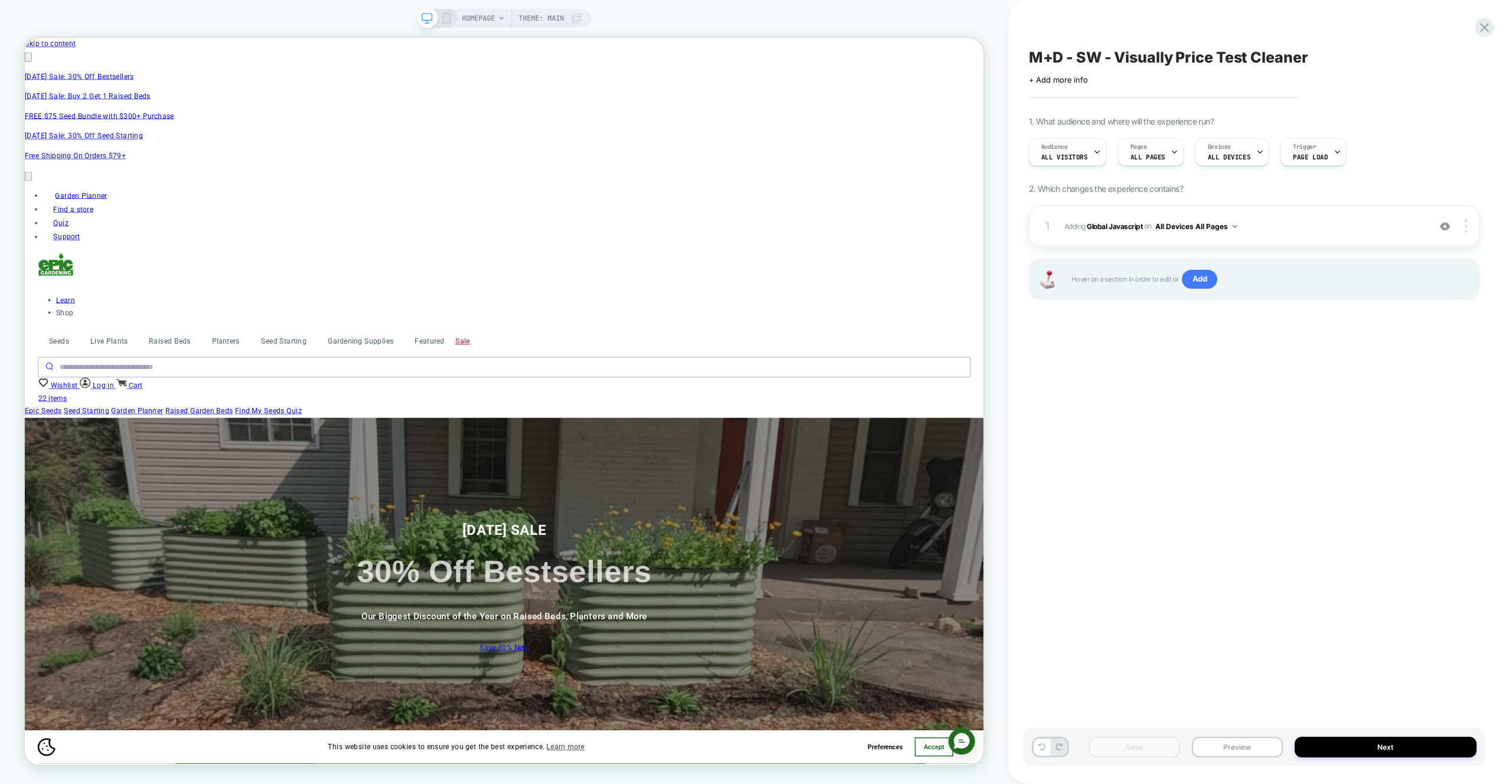
scroll to position [0, 2064]
drag, startPoint x: 1196, startPoint y: 479, endPoint x: 1257, endPoint y: 273, distance: 214.8
click at [1195, 477] on div "M+D - SW - Visually Price Test Cleaner Click to edit experience details + Add m…" at bounding box center [1254, 392] width 463 height 760
click at [1270, 242] on div "1 Adding Global Javascript on All Devices All Pages Add Before Add After Target…" at bounding box center [1254, 226] width 451 height 41
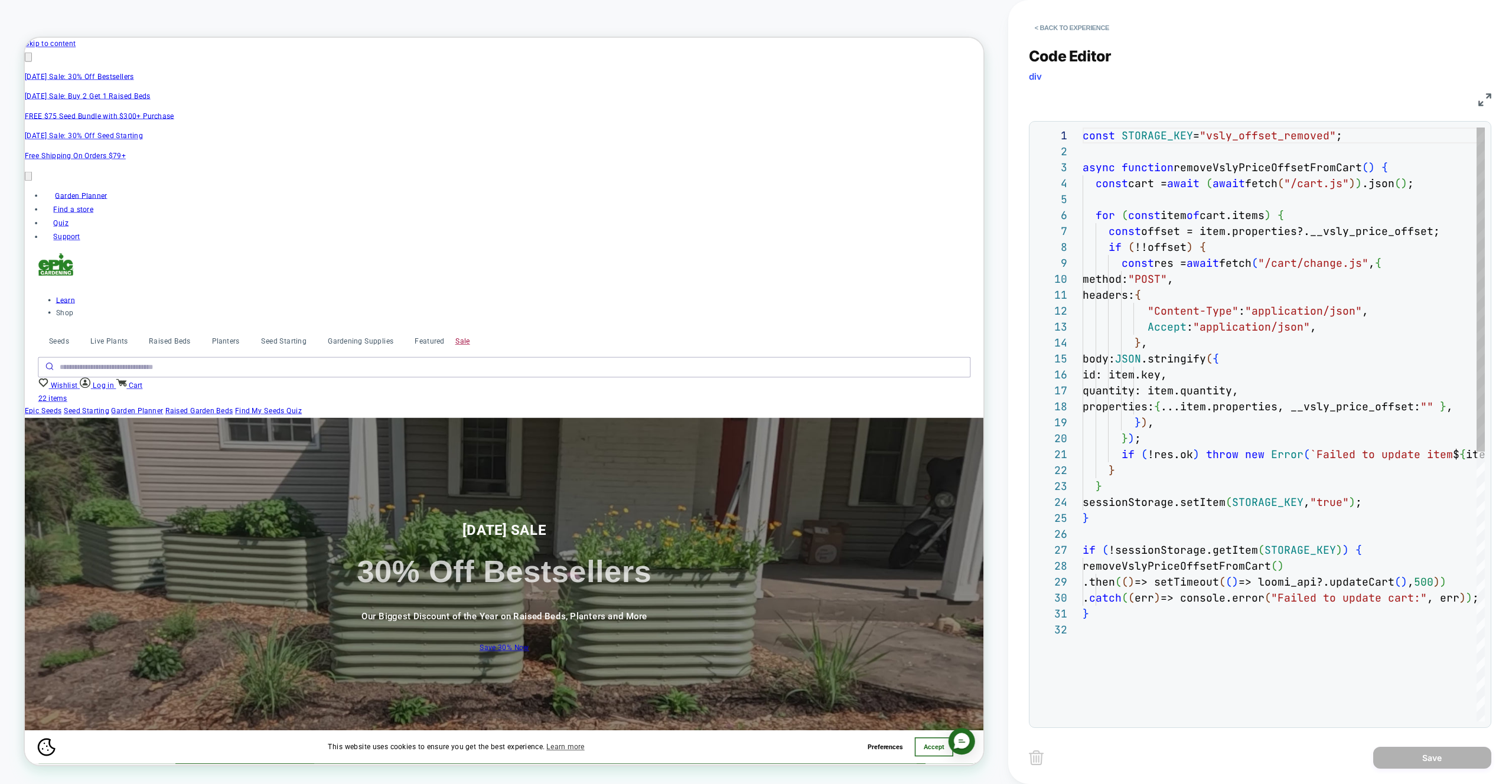
scroll to position [159, 0]
click at [1073, 32] on button "< Back to experience" at bounding box center [1072, 28] width 86 height 19
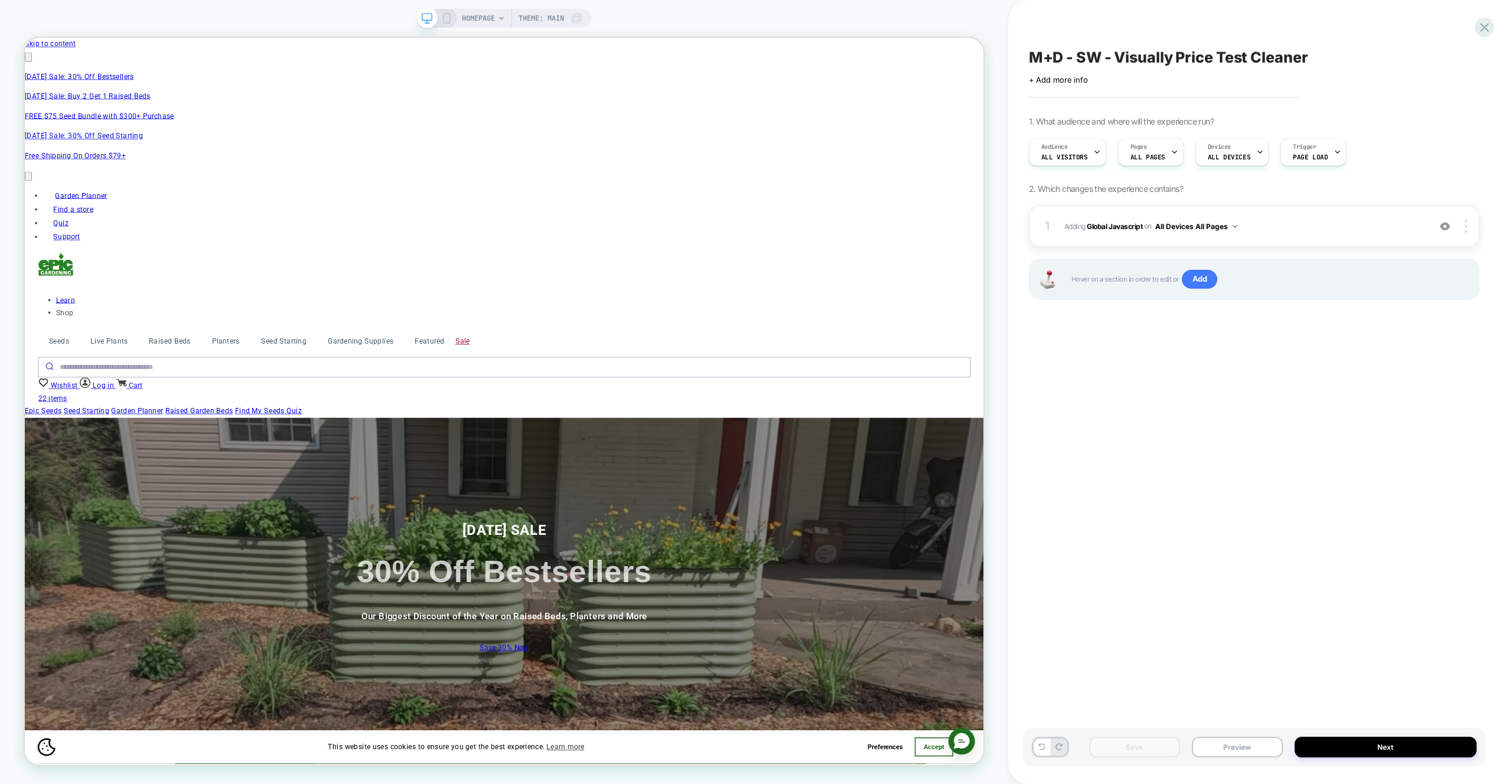
scroll to position [0, 0]
click at [1252, 764] on div "Save Preview Next" at bounding box center [1254, 747] width 463 height 38
click at [1249, 750] on button "Preview" at bounding box center [1237, 747] width 91 height 21
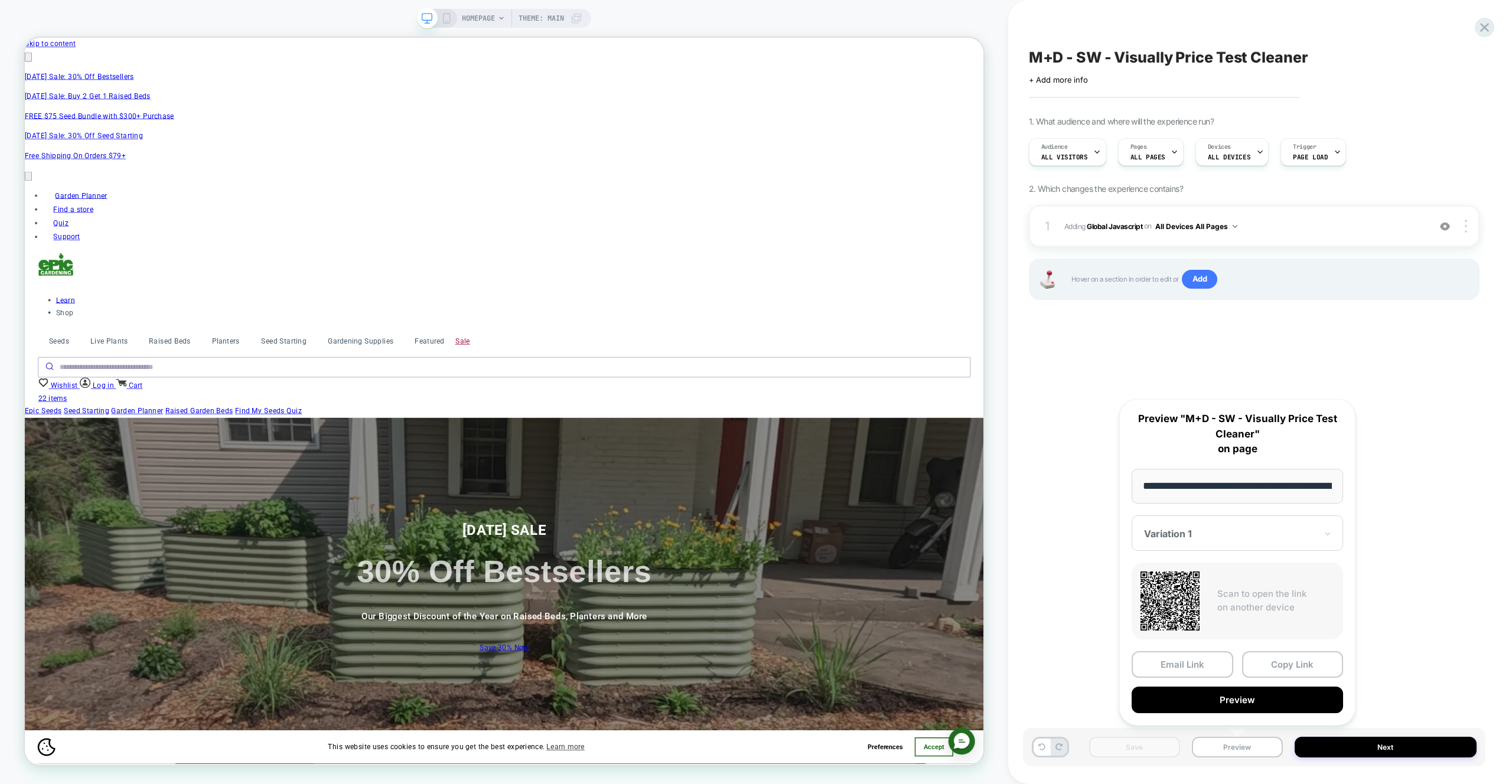
drag, startPoint x: 1057, startPoint y: 373, endPoint x: 1181, endPoint y: 278, distance: 156.2
click at [1057, 373] on div "M+D - SW - Visually Price Test Cleaner Click to edit experience details + Add m…" at bounding box center [1254, 392] width 463 height 760
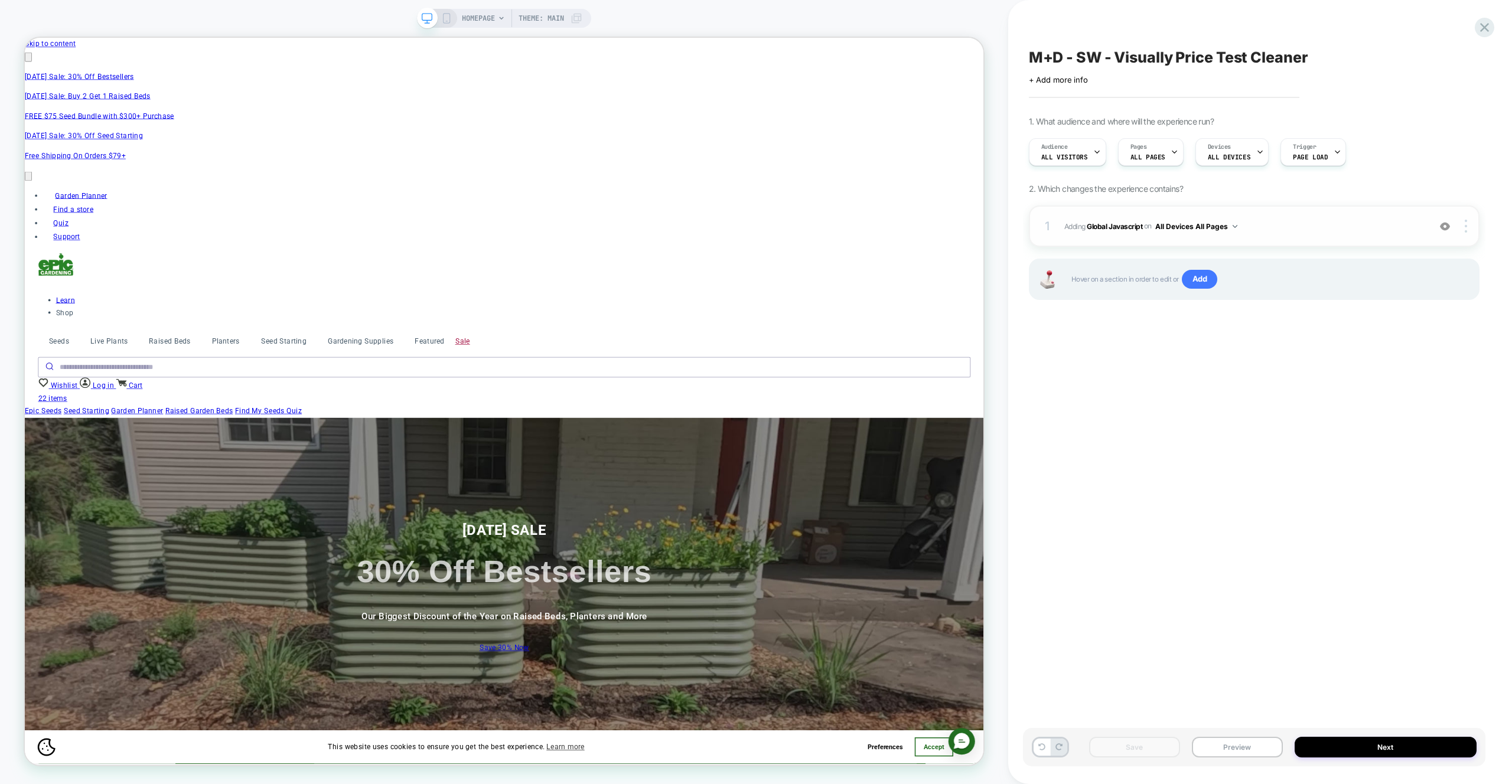
click at [1264, 228] on span "Adding Global Javascript on All Devices All Pages" at bounding box center [1244, 226] width 359 height 15
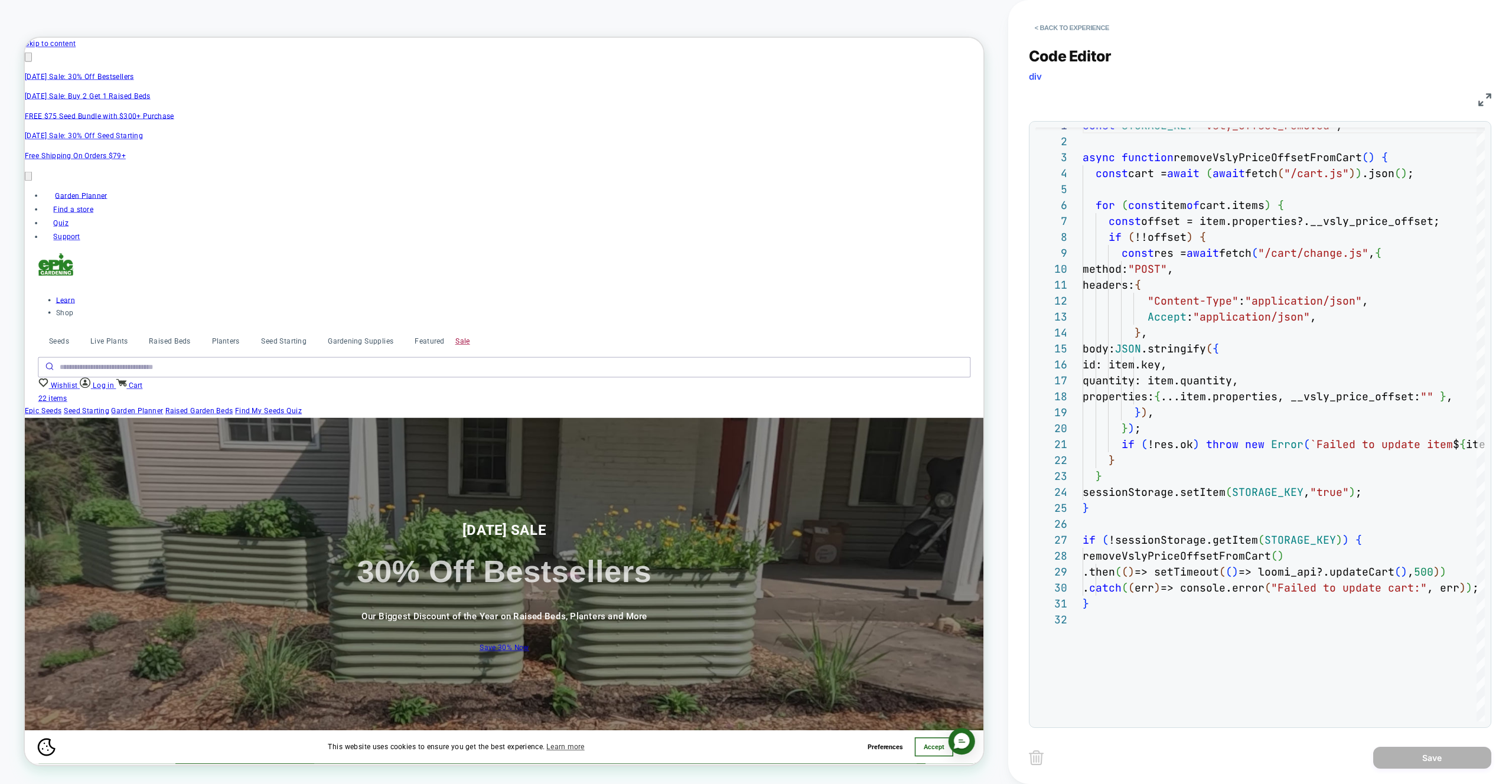
scroll to position [0, 1548]
click at [1083, 13] on div "< Back to experience" at bounding box center [1281, 18] width 504 height 35
click at [1084, 21] on button "< Back to experience" at bounding box center [1072, 28] width 86 height 19
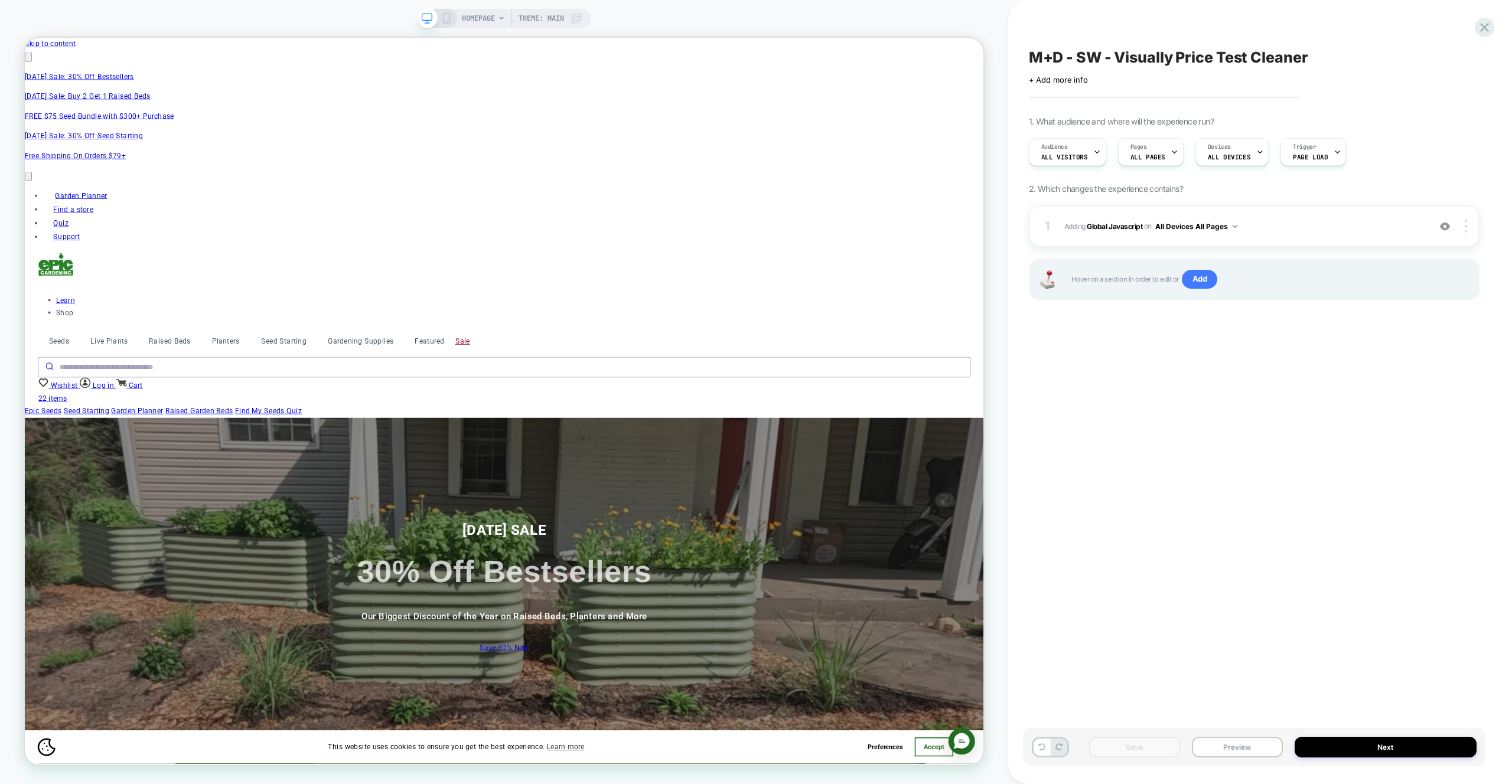
scroll to position [0, 2064]
click at [1230, 758] on div "Save Preview Next" at bounding box center [1254, 747] width 463 height 38
click at [1242, 754] on button "Preview" at bounding box center [1237, 747] width 91 height 21
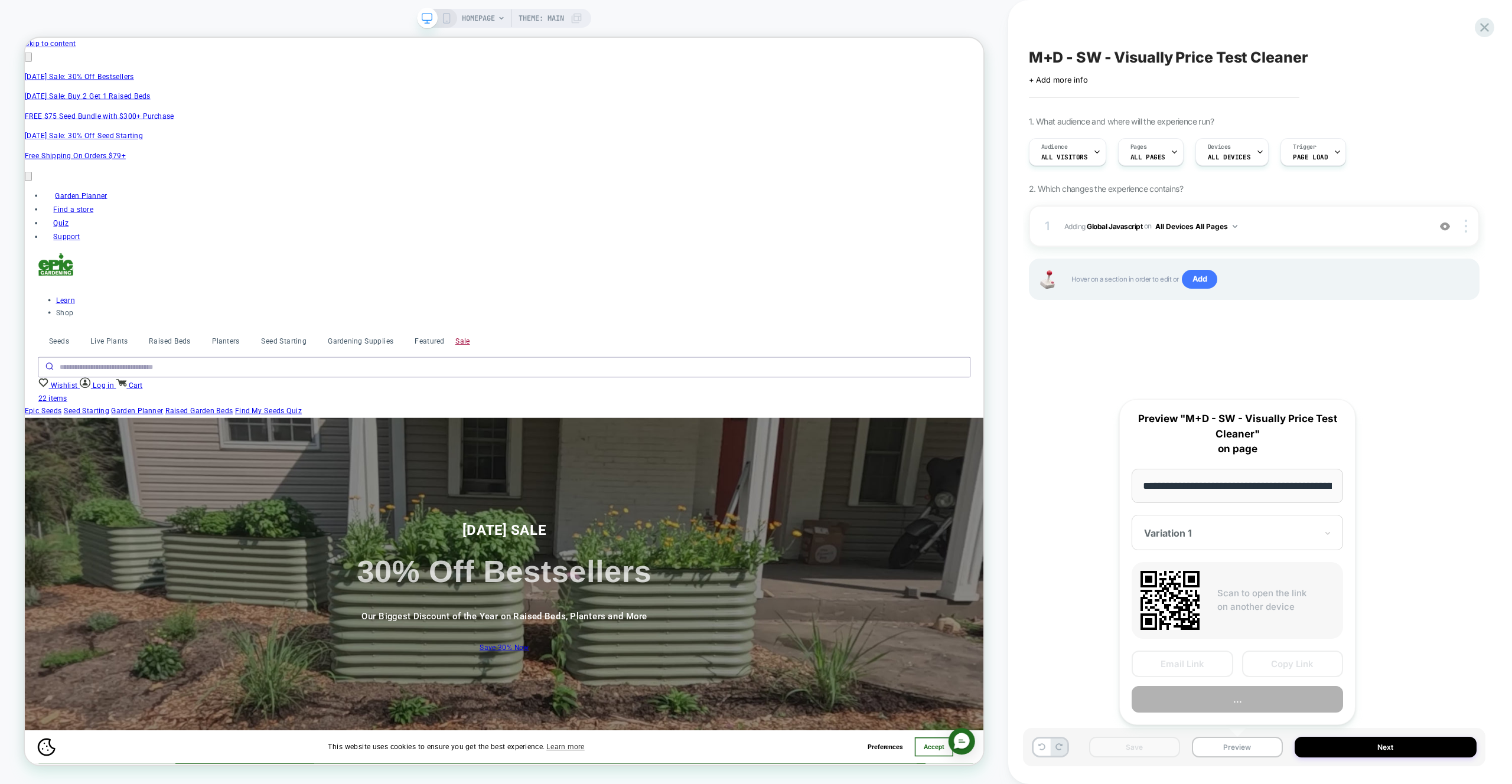
scroll to position [0, 60]
click at [1251, 703] on button "Preview" at bounding box center [1237, 700] width 211 height 26
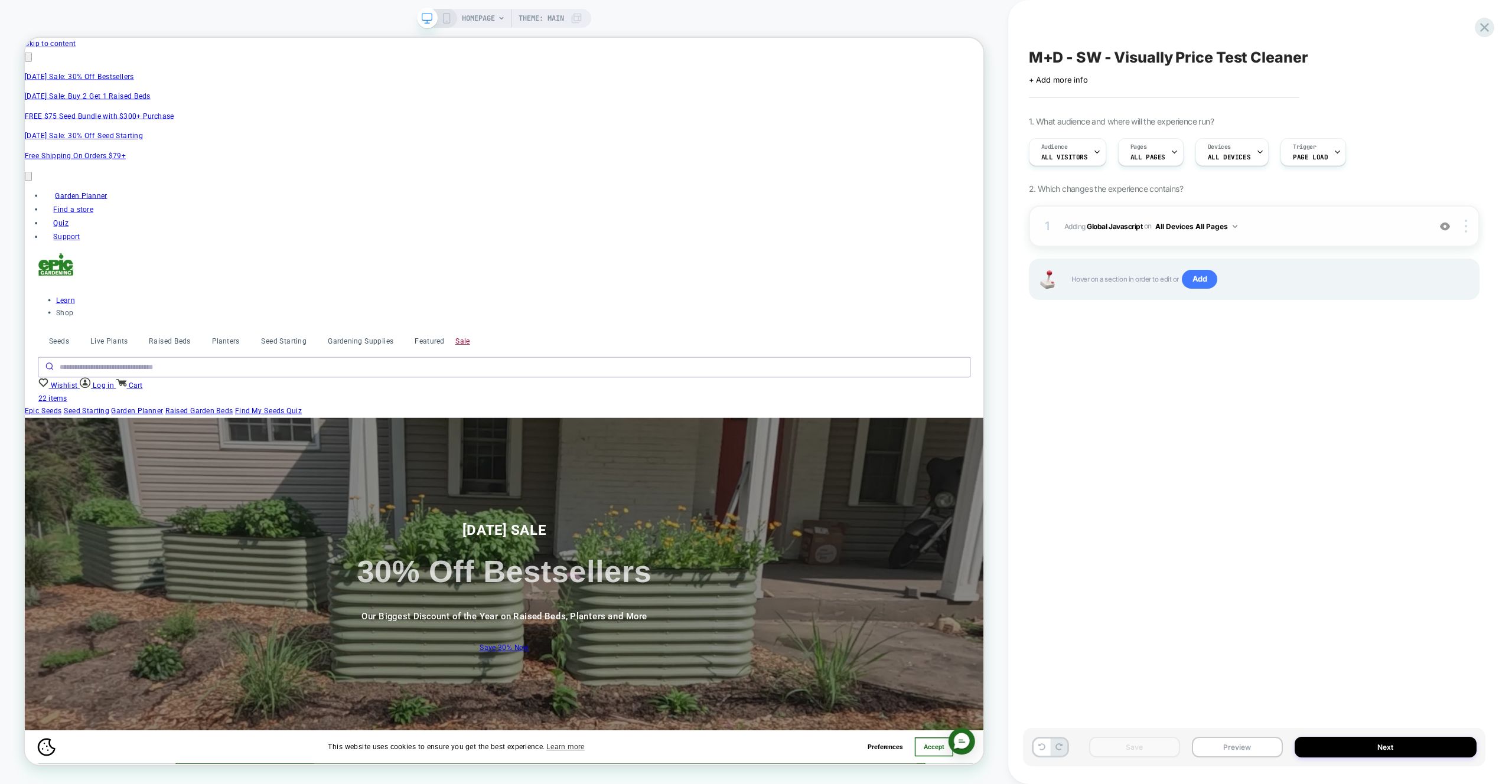
scroll to position [0, 0]
click at [1313, 232] on span "Adding Global Javascript on All Devices All Pages" at bounding box center [1244, 226] width 359 height 15
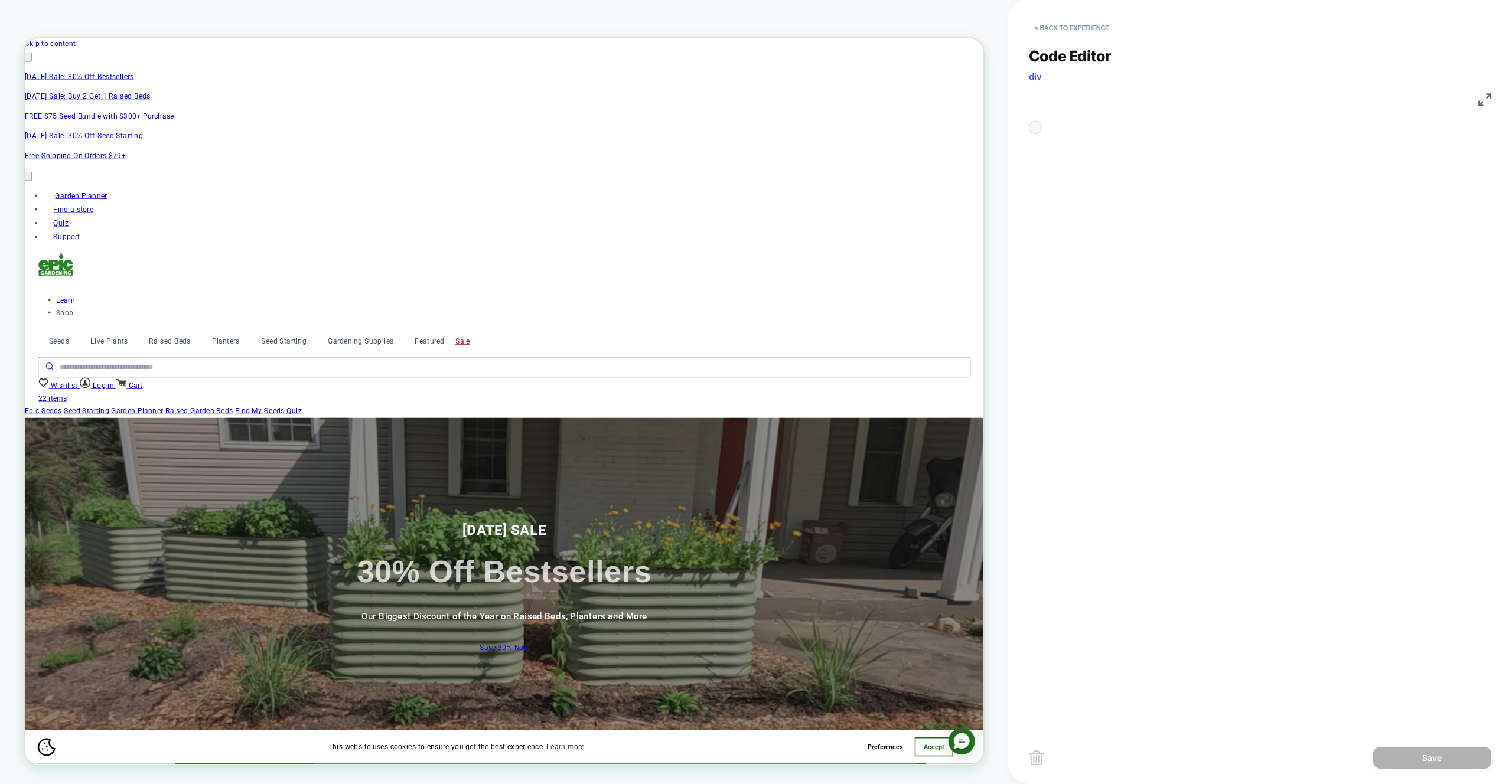
scroll to position [159, 0]
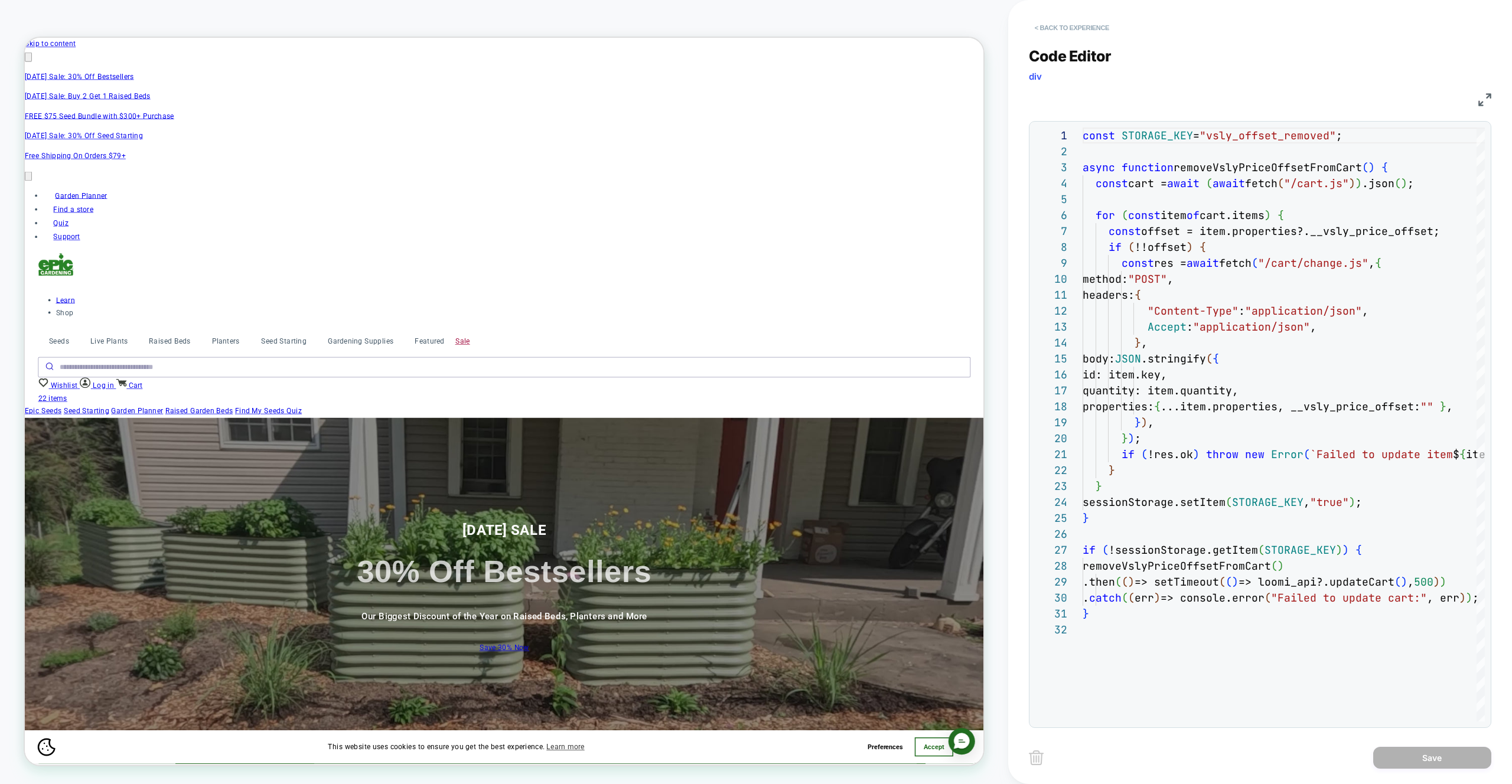
click at [1048, 29] on button "< Back to experience" at bounding box center [1072, 28] width 86 height 19
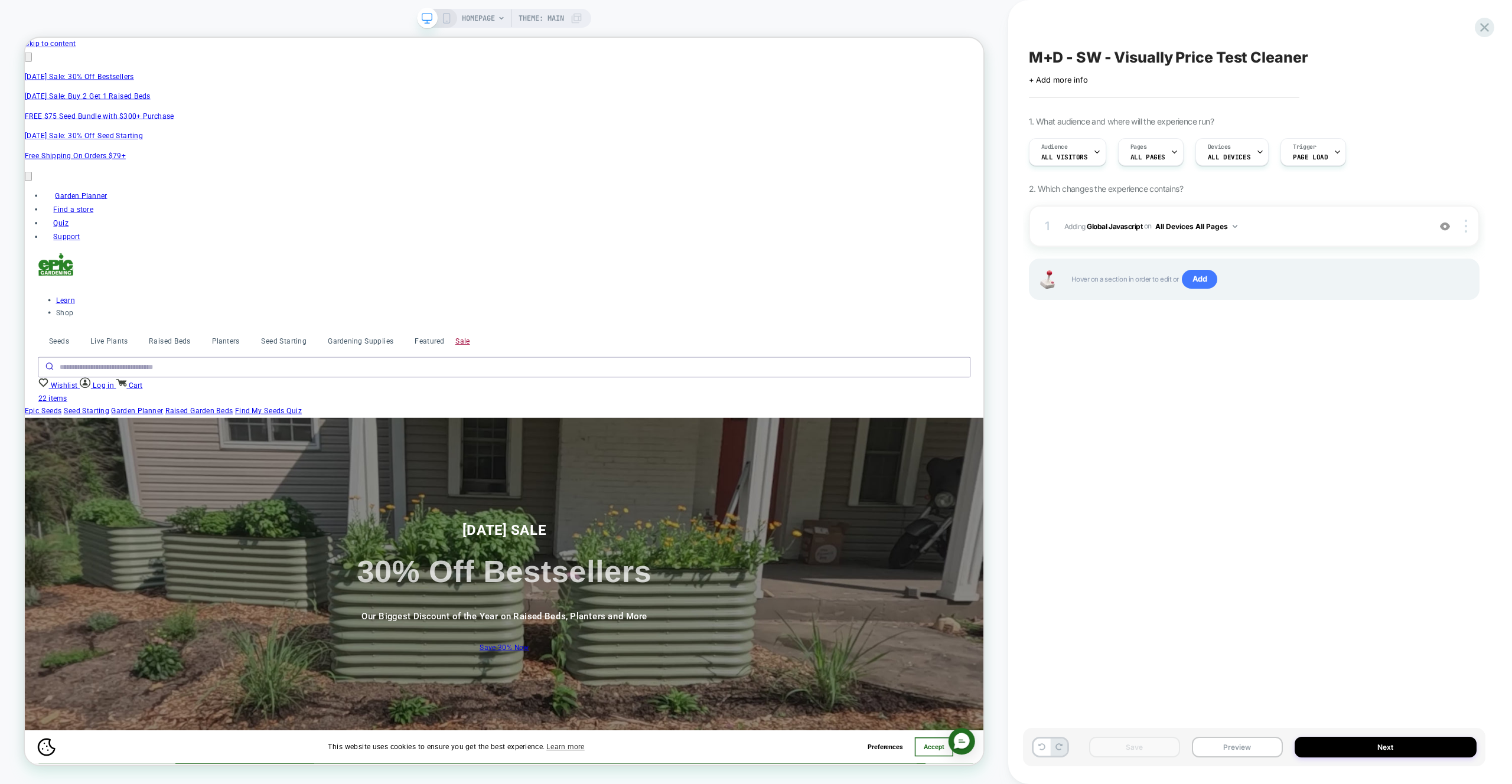
click at [1494, 31] on div "M+D - SW - Visually Price Test Cleaner Click to edit experience details + Add m…" at bounding box center [1260, 392] width 504 height 784
click at [1491, 30] on icon at bounding box center [1485, 28] width 16 height 16
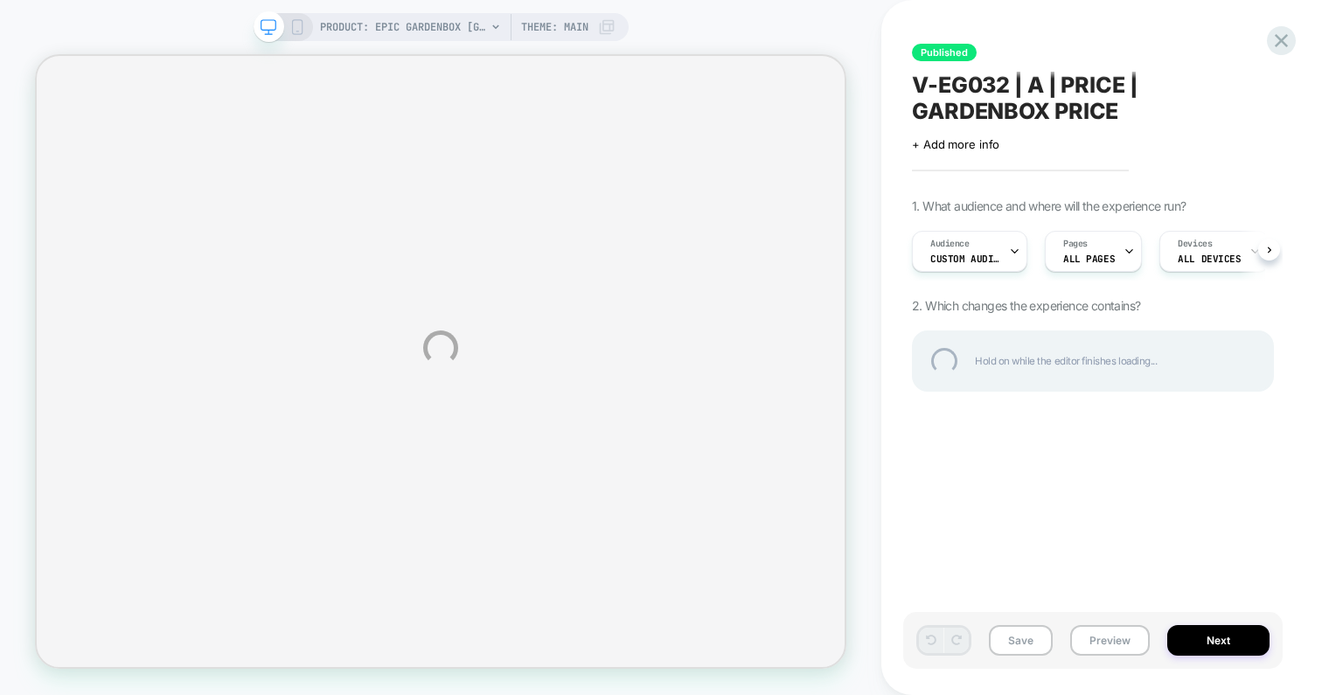
click at [1116, 15] on div "PRODUCT: Epic GardenBox [garden box] PRODUCT: Epic GardenBox [garden box] Theme…" at bounding box center [661, 347] width 1322 height 695
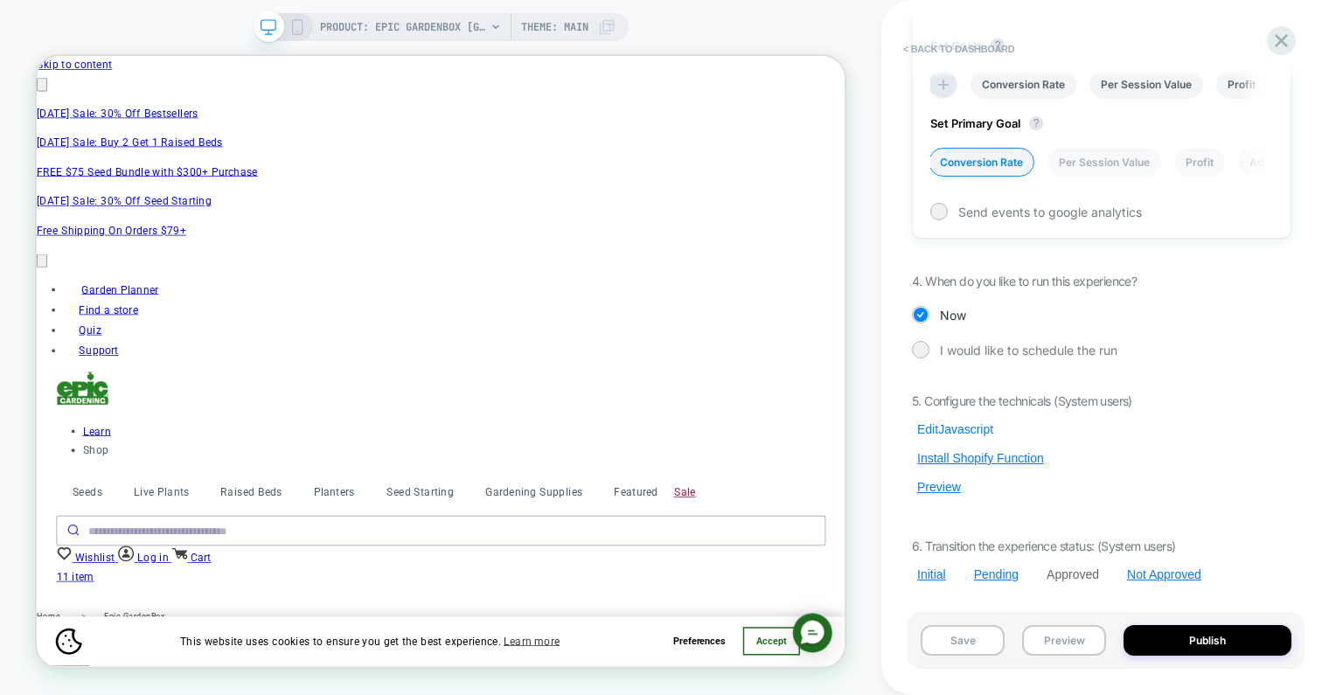
scroll to position [0, 1060]
click at [1057, 632] on button "Preview" at bounding box center [1064, 640] width 84 height 31
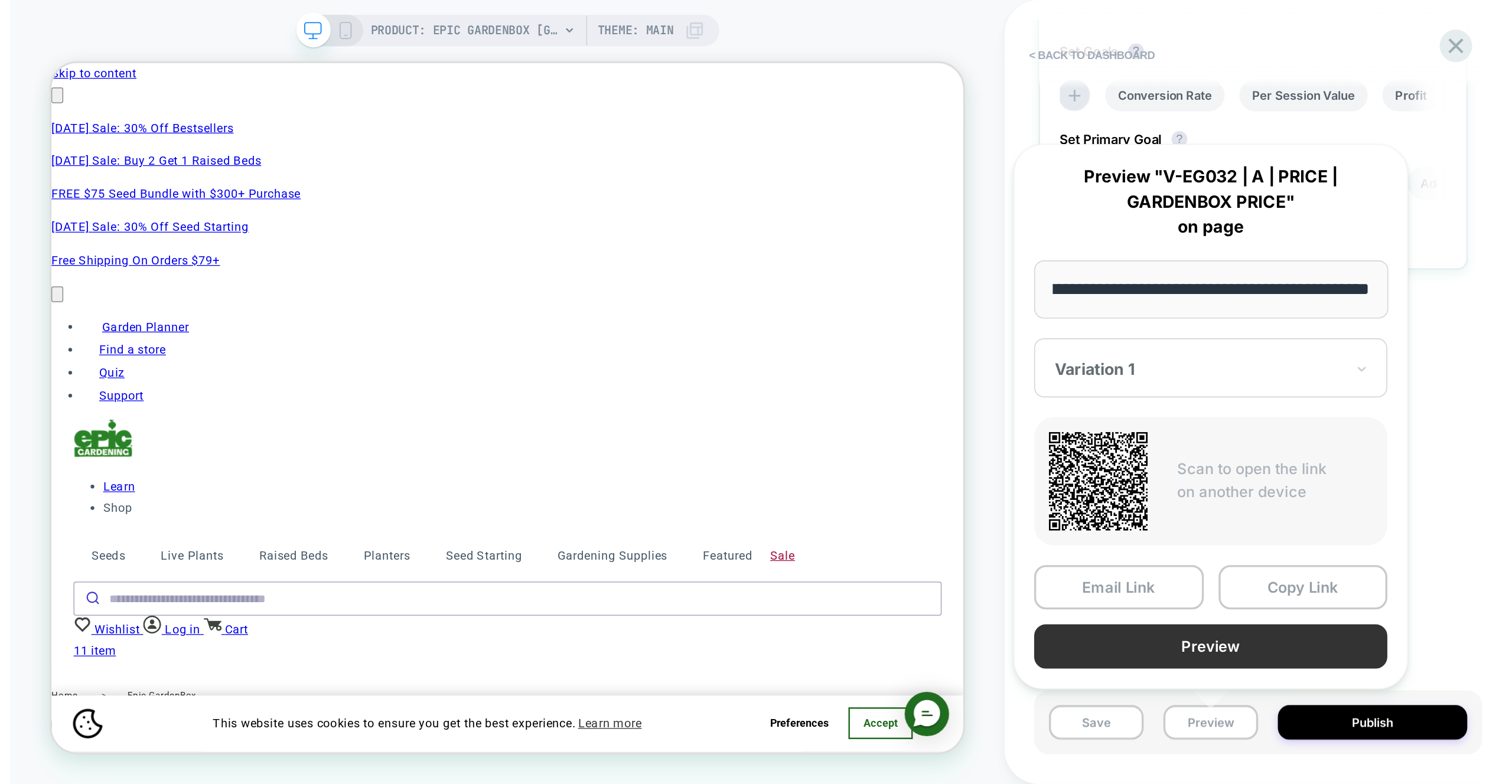
scroll to position [0, 0]
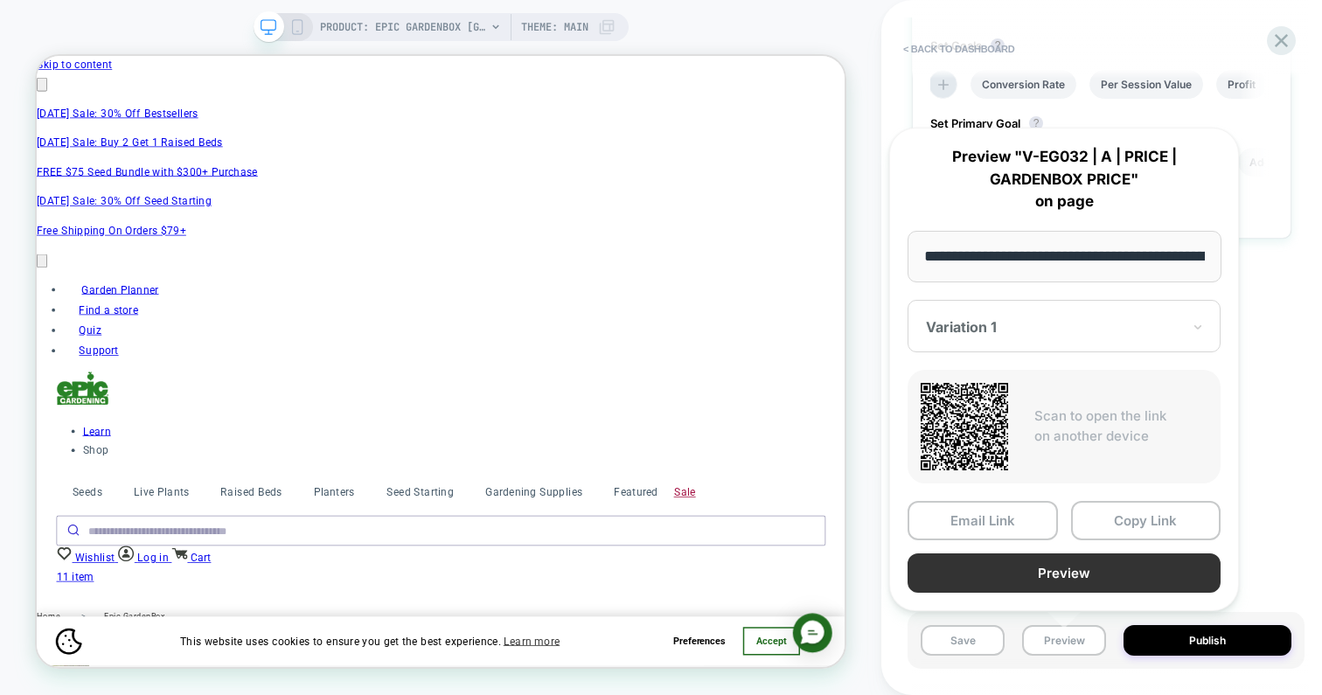
click at [1068, 577] on button "Preview" at bounding box center [1063, 572] width 313 height 39
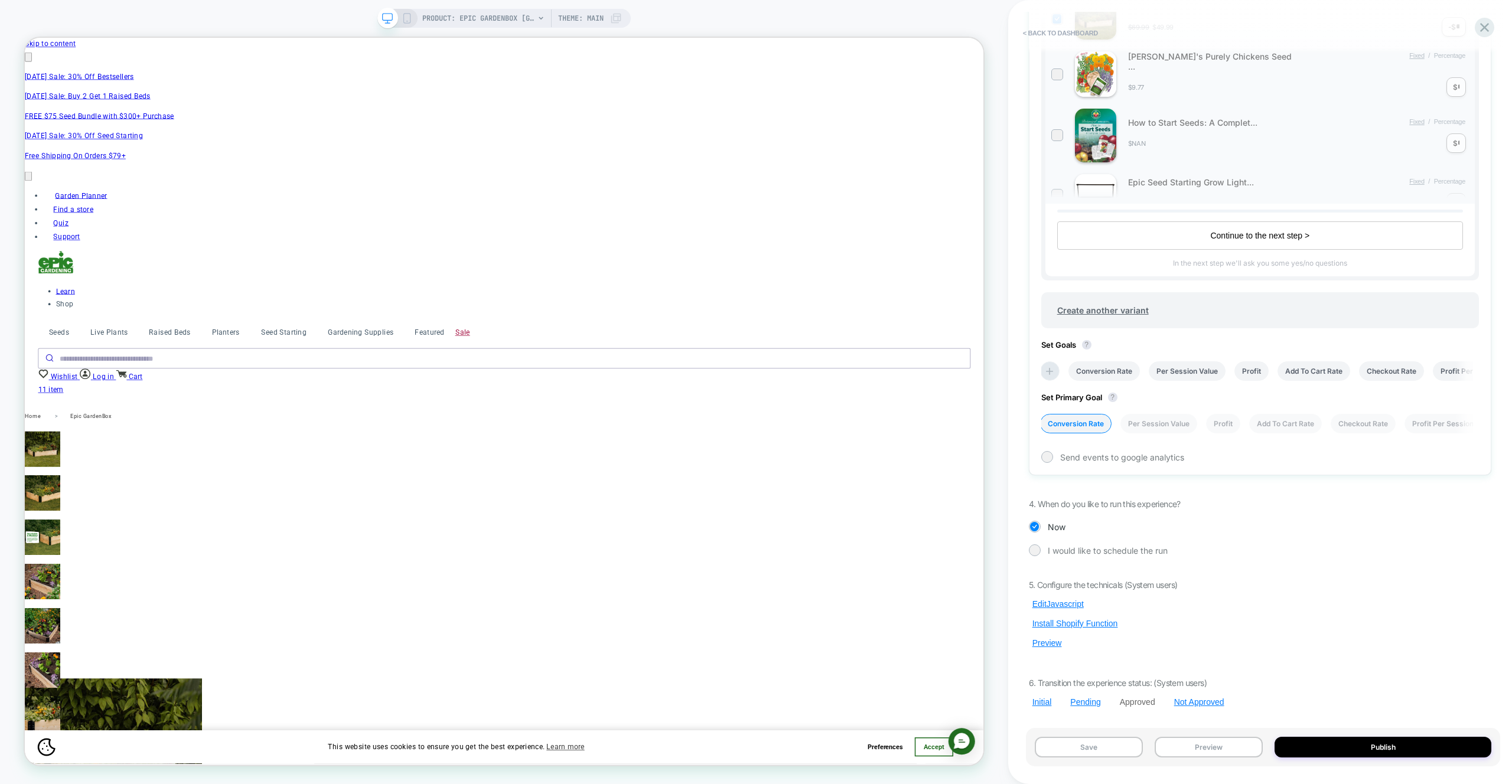
scroll to position [0, 1548]
click at [1211, 750] on button "Preview" at bounding box center [1209, 747] width 108 height 21
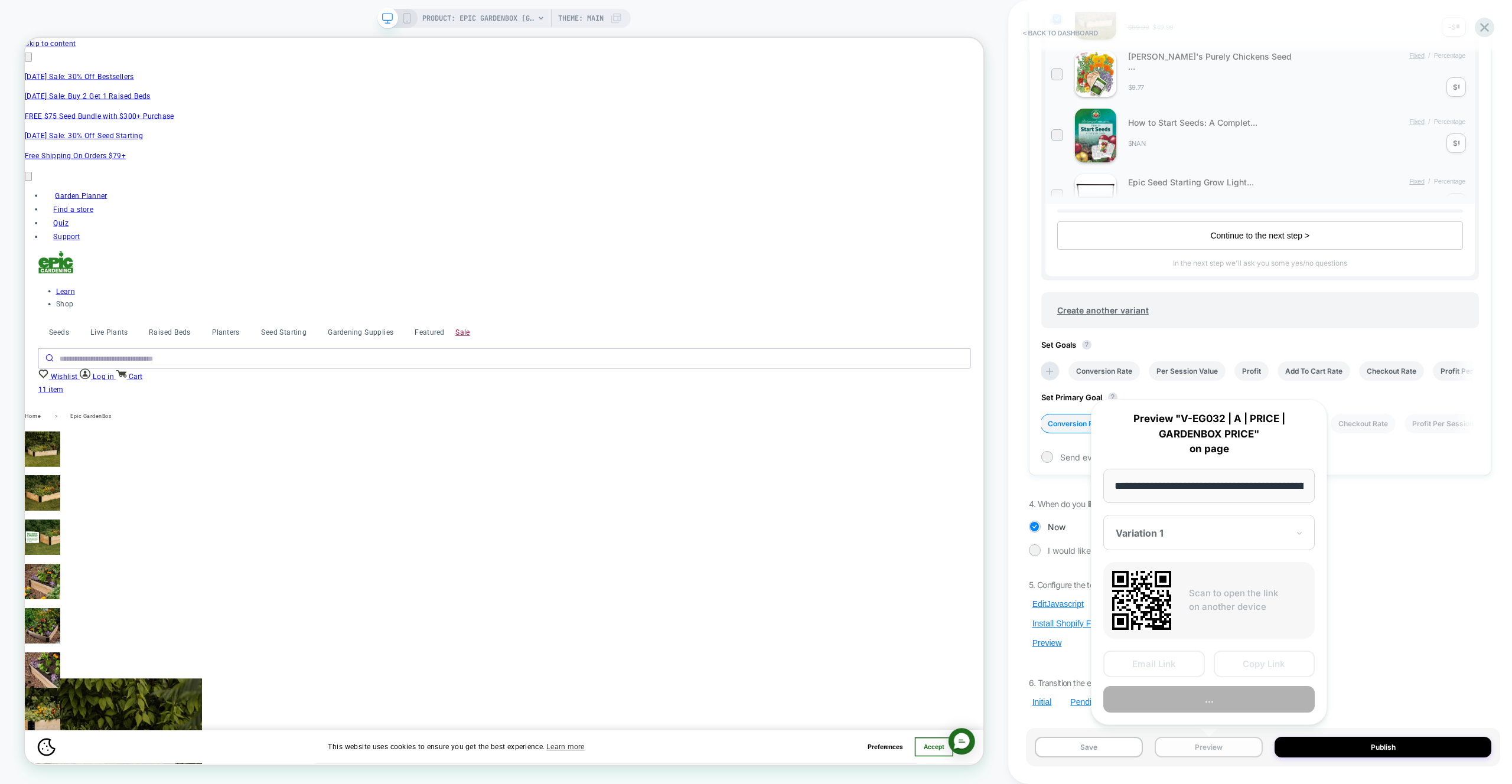
scroll to position [0, 181]
click at [1065, 594] on div "5. Configure the technicals (System users) Edit Javascript Install Shopify Func…" at bounding box center [1260, 644] width 463 height 128
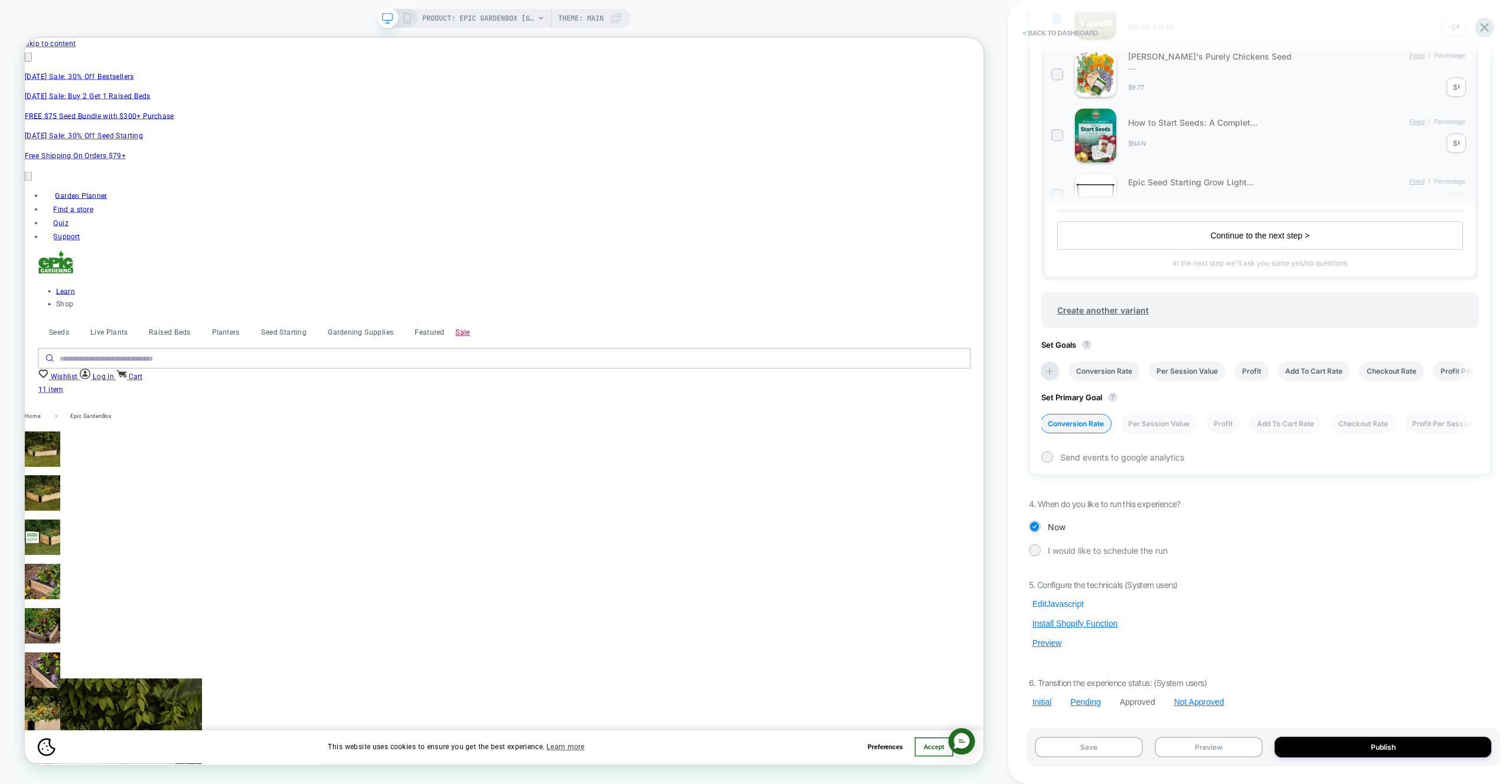
click at [1065, 600] on button "Edit Javascript" at bounding box center [1058, 604] width 59 height 11
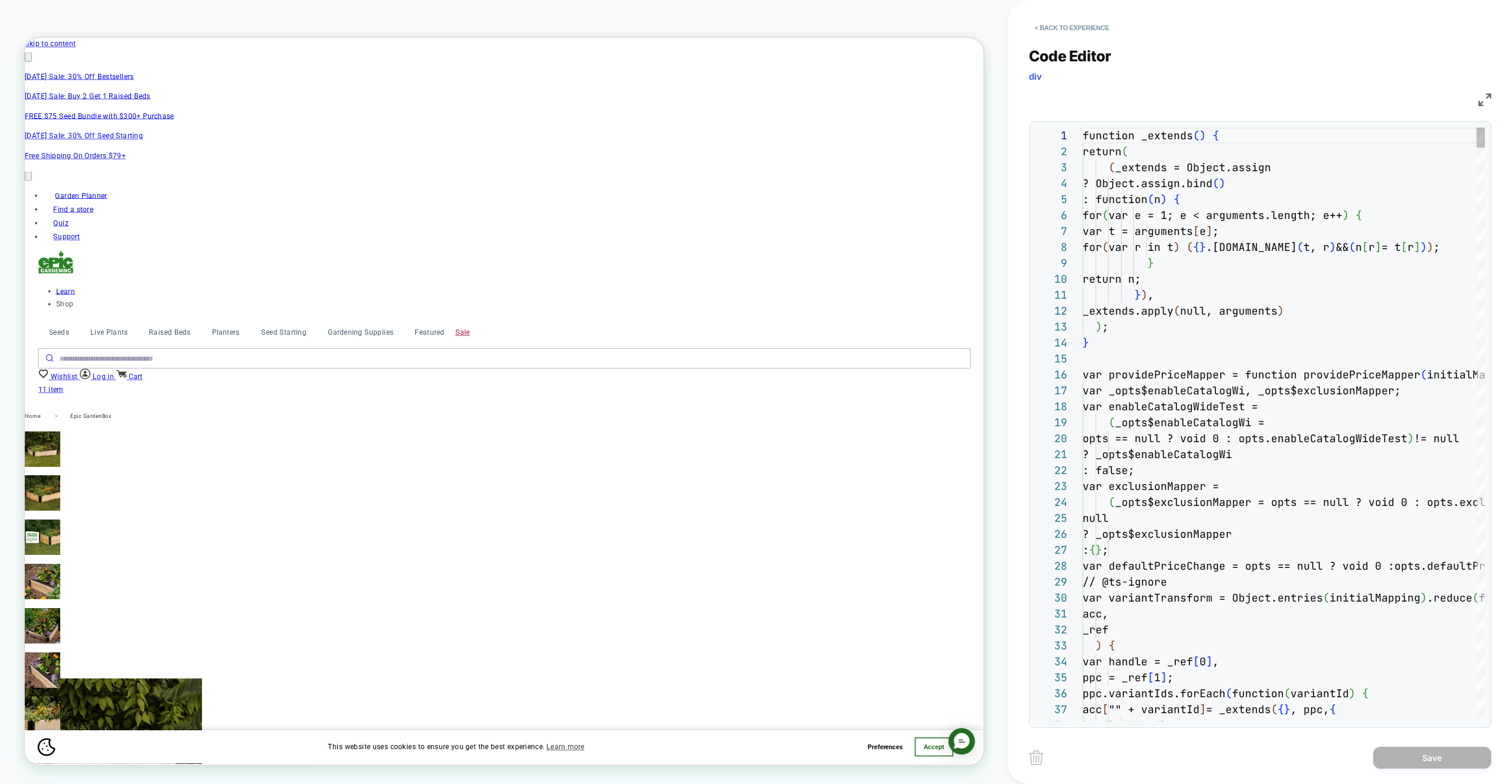
scroll to position [159, 0]
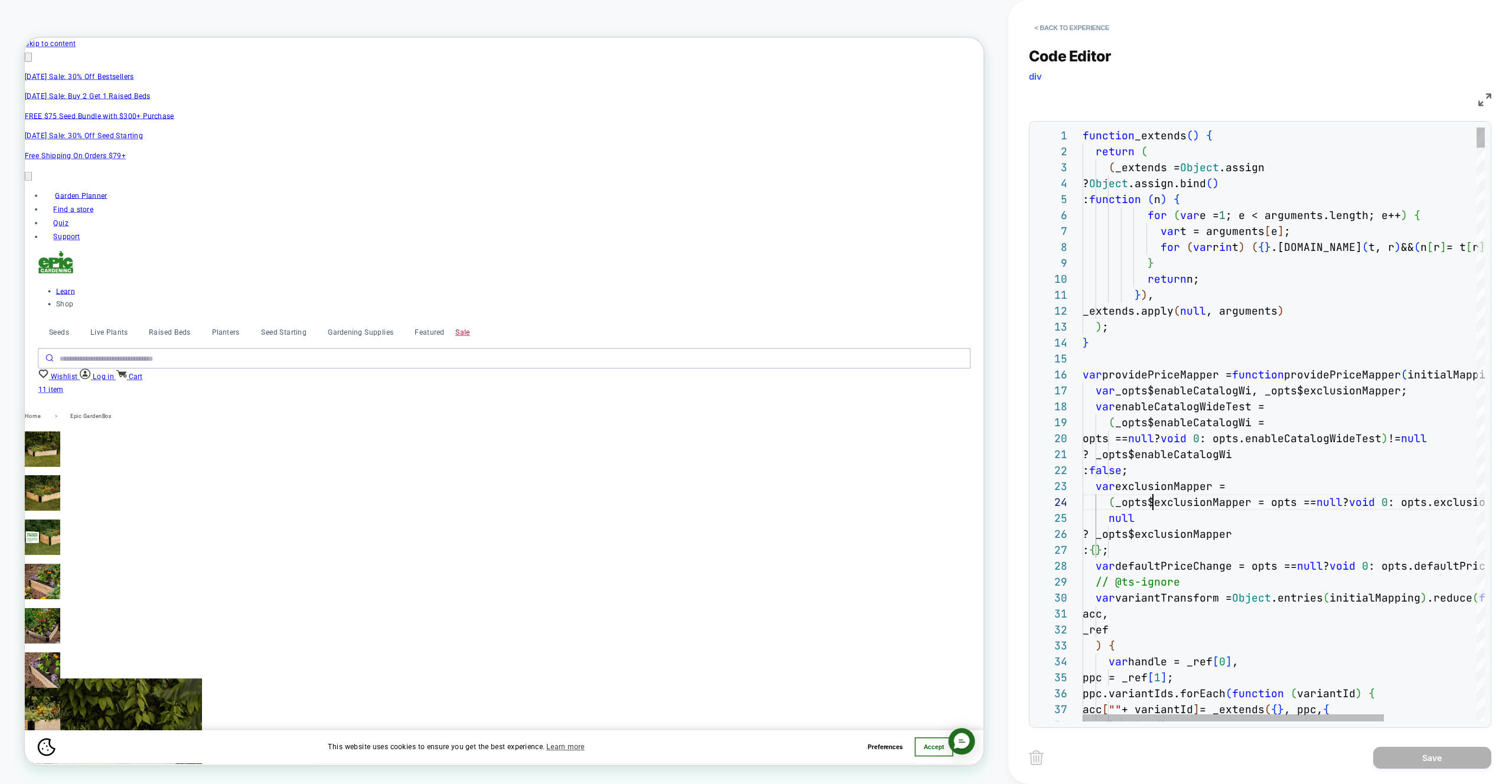
type textarea "**********"
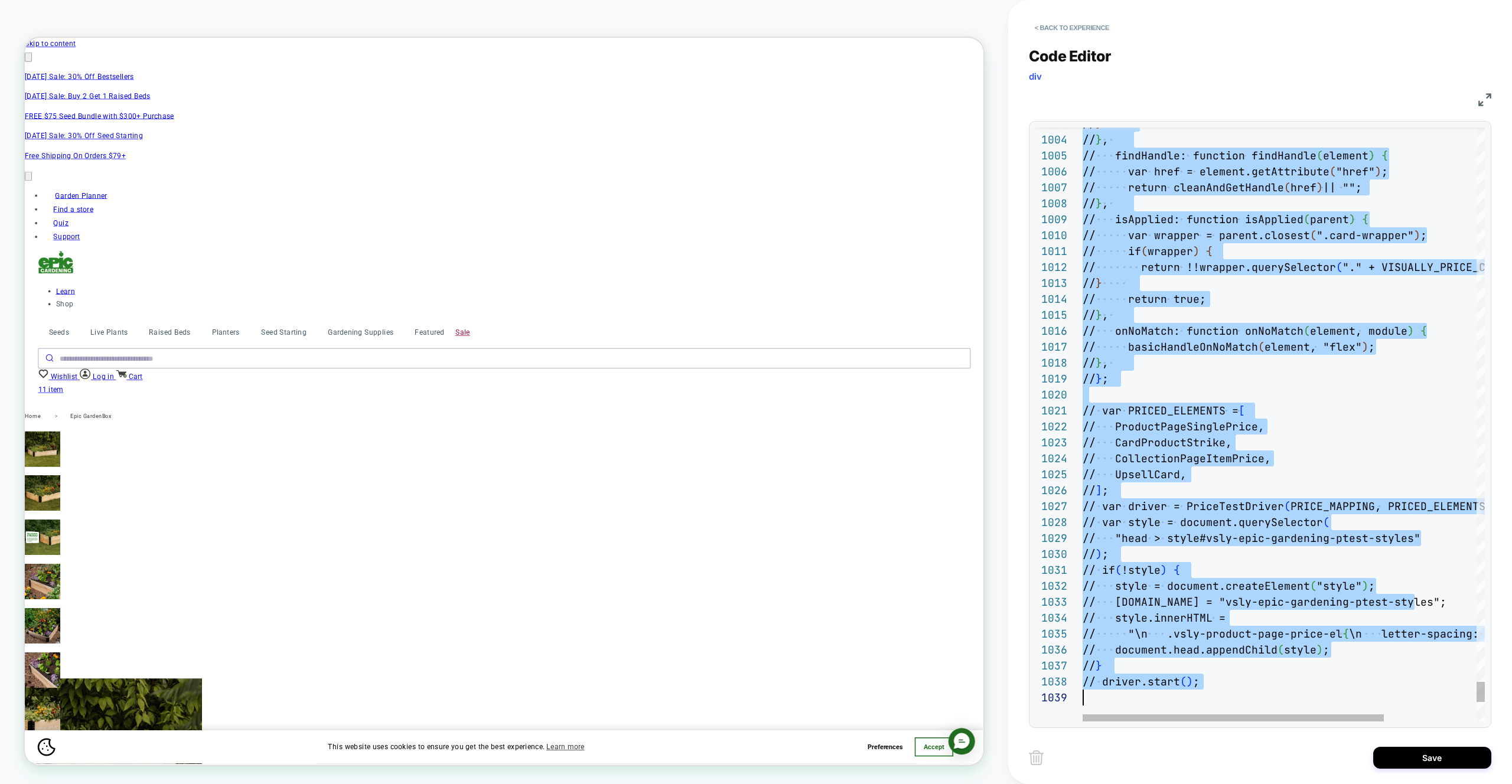
scroll to position [0, 0]
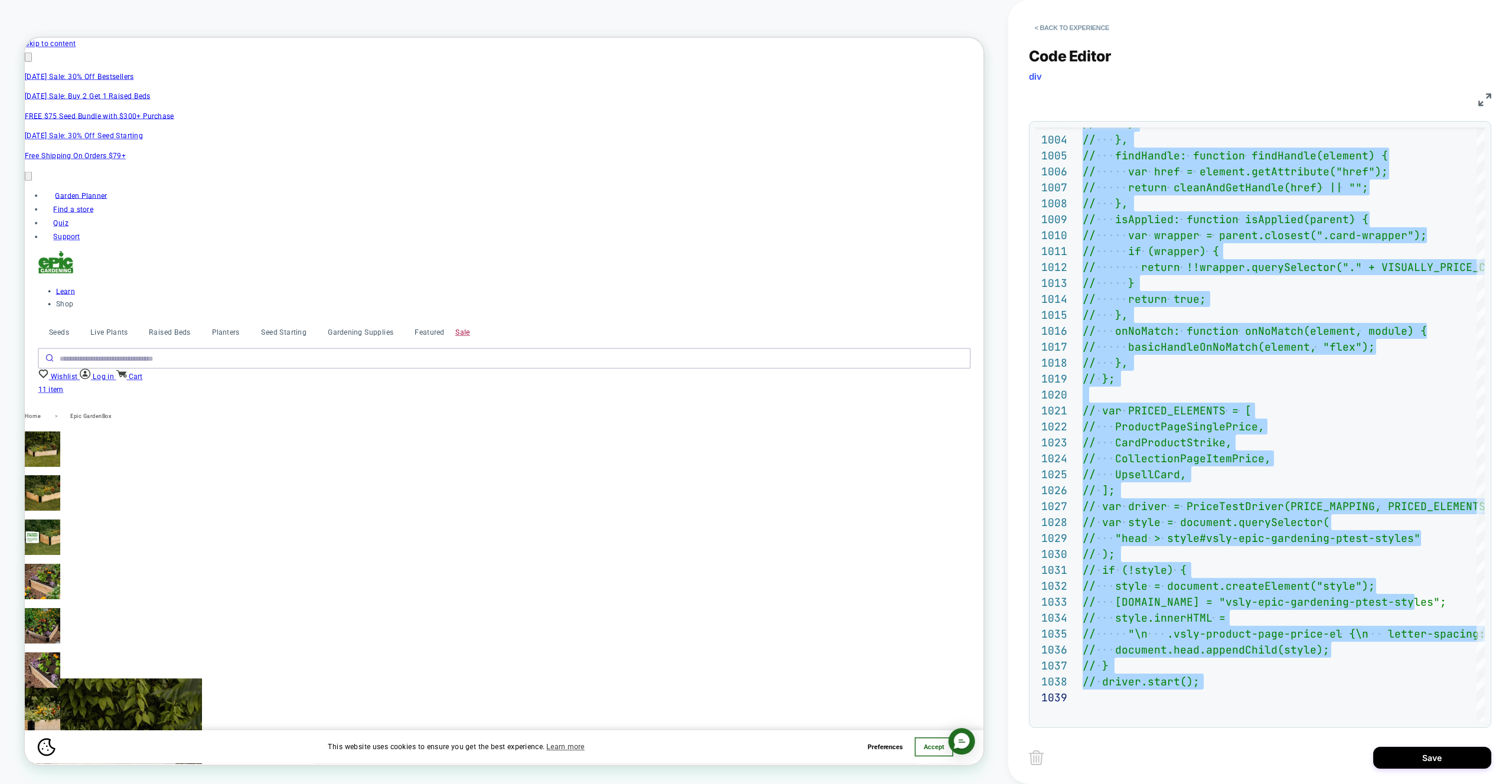
drag, startPoint x: 1409, startPoint y: 748, endPoint x: 1146, endPoint y: 673, distance: 273.5
click at [1409, 748] on button "Save" at bounding box center [1432, 758] width 118 height 22
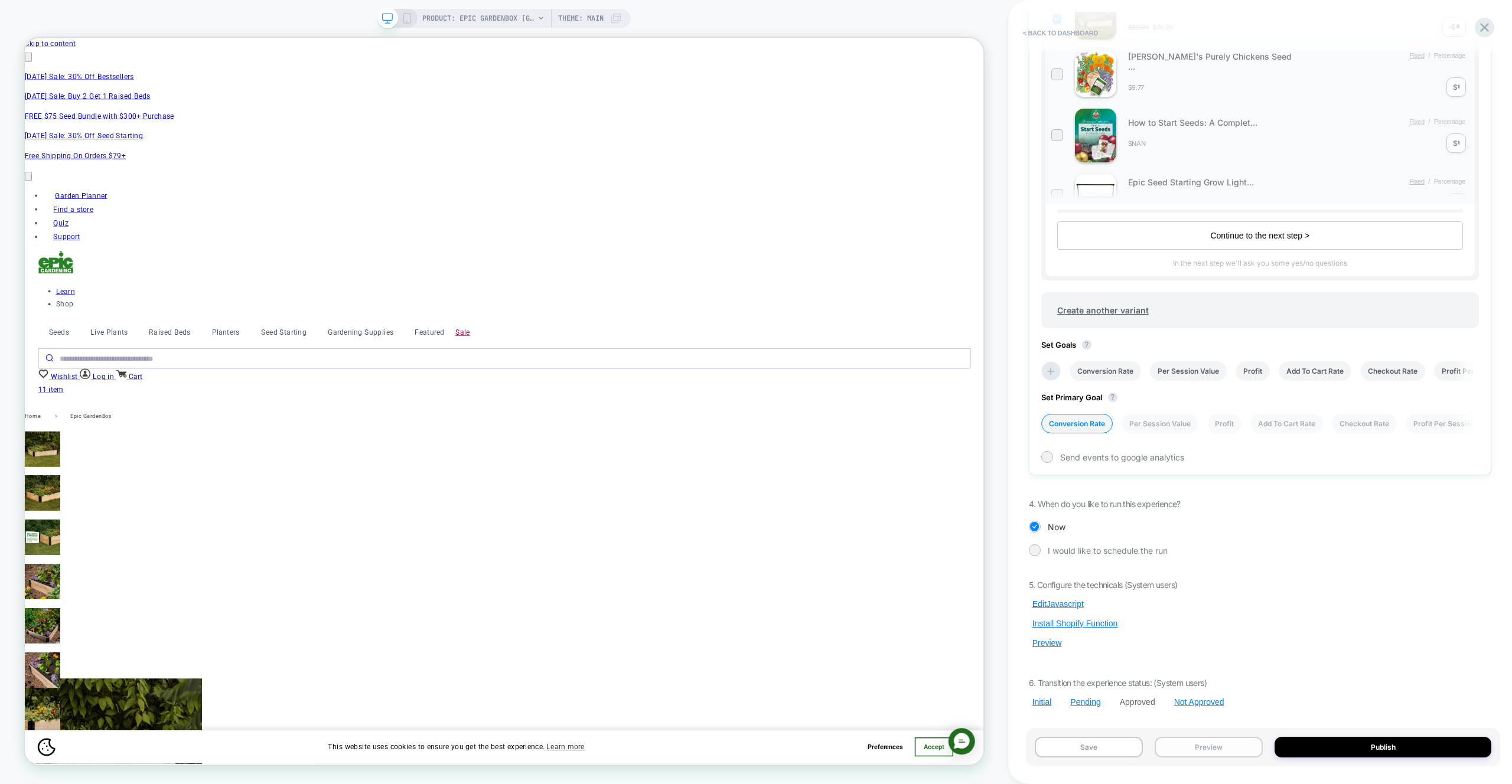
scroll to position [0, 1]
click at [1193, 755] on button "Preview" at bounding box center [1209, 747] width 108 height 21
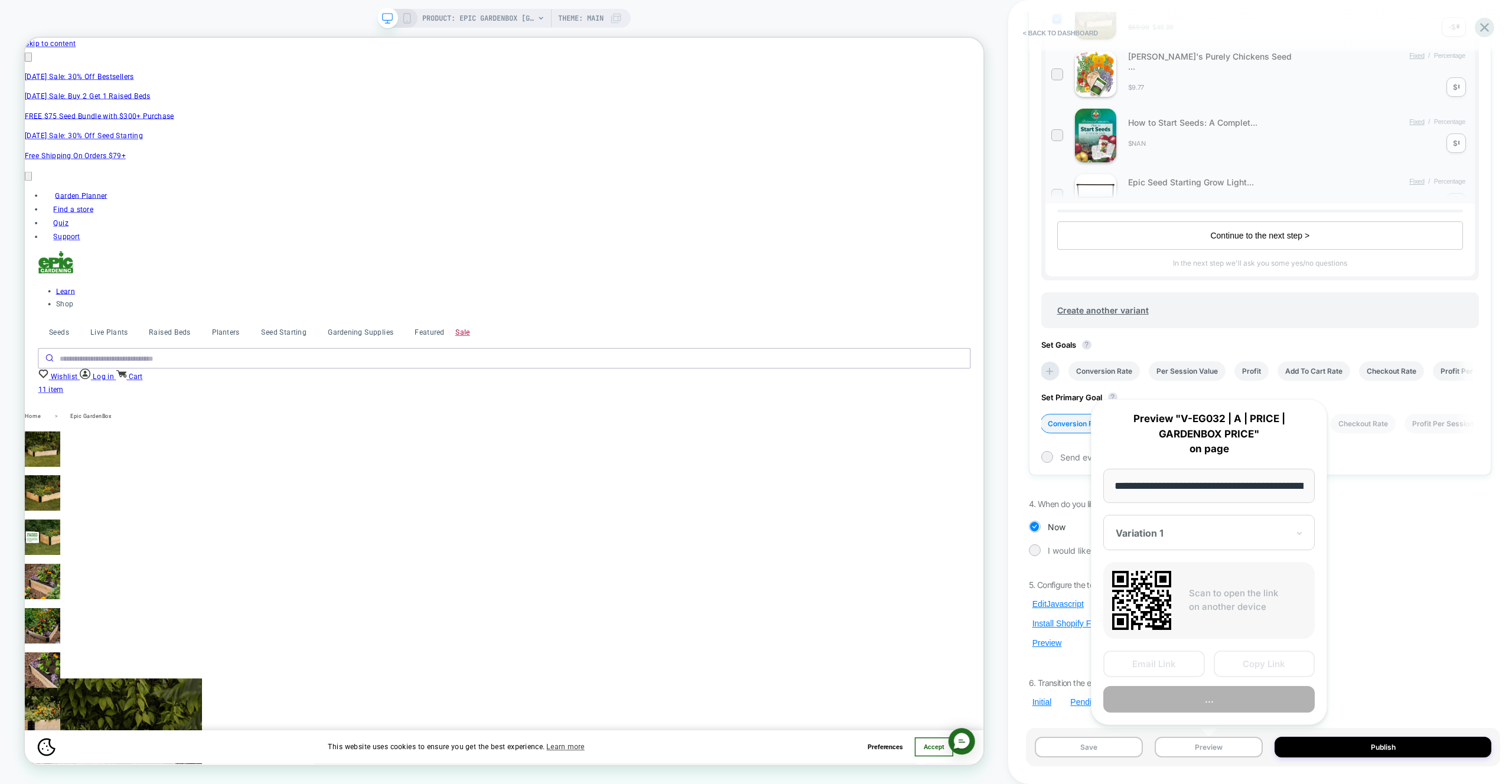
scroll to position [0, 181]
click at [1182, 696] on button "Preview" at bounding box center [1209, 700] width 211 height 26
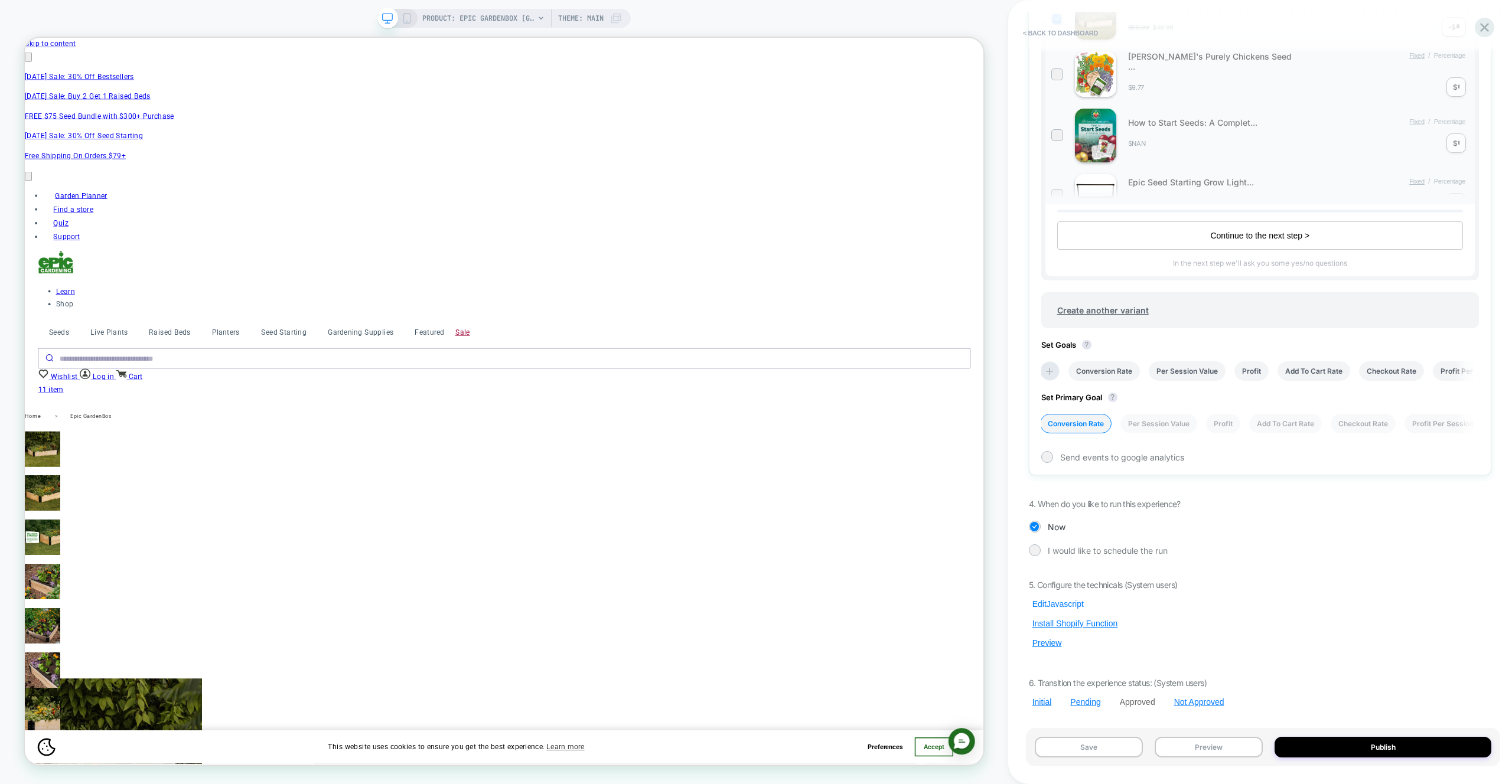
click at [1059, 602] on button "Edit Javascript" at bounding box center [1058, 604] width 59 height 11
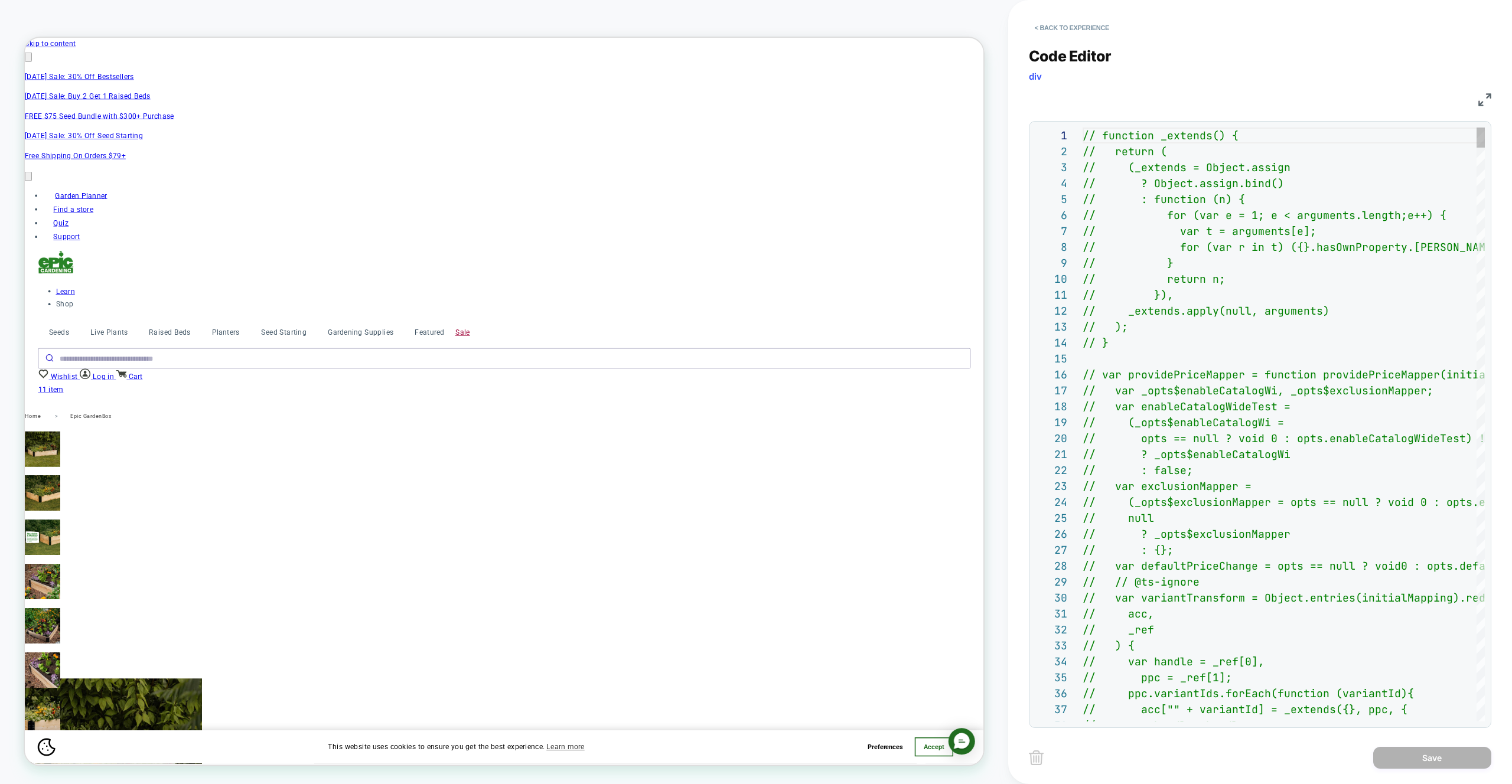
scroll to position [159, 0]
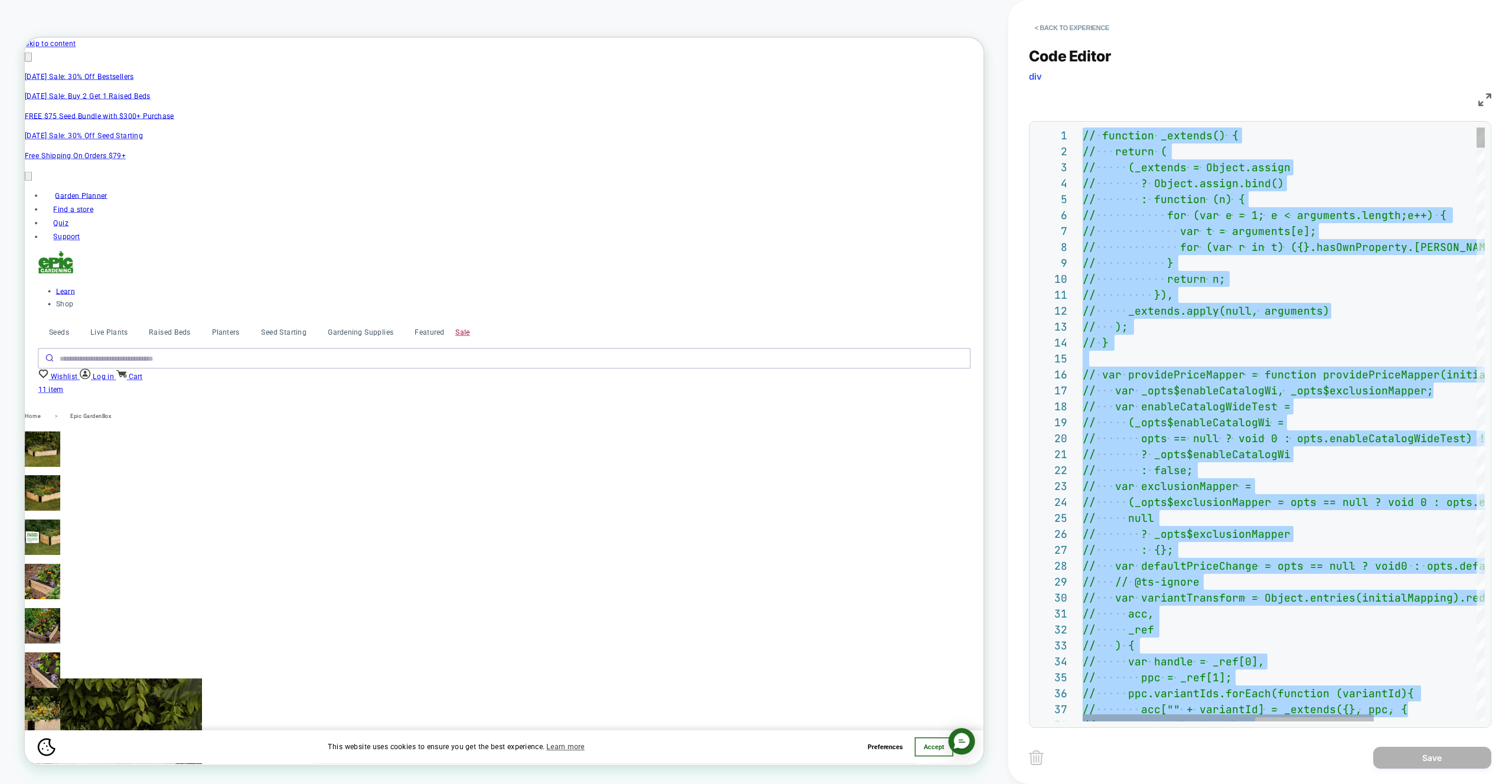
type textarea "**********"
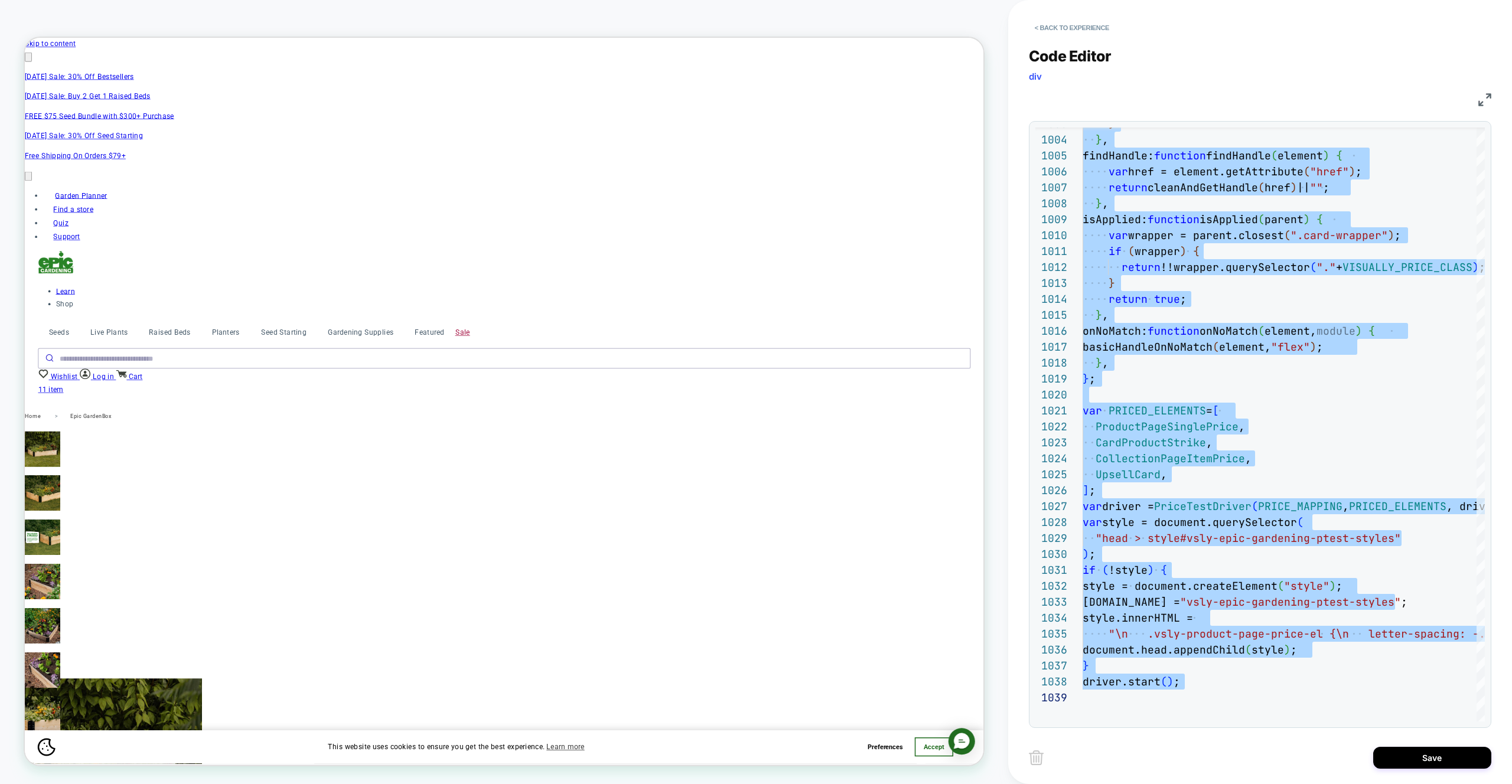
click at [1390, 752] on button "Save" at bounding box center [1432, 758] width 118 height 22
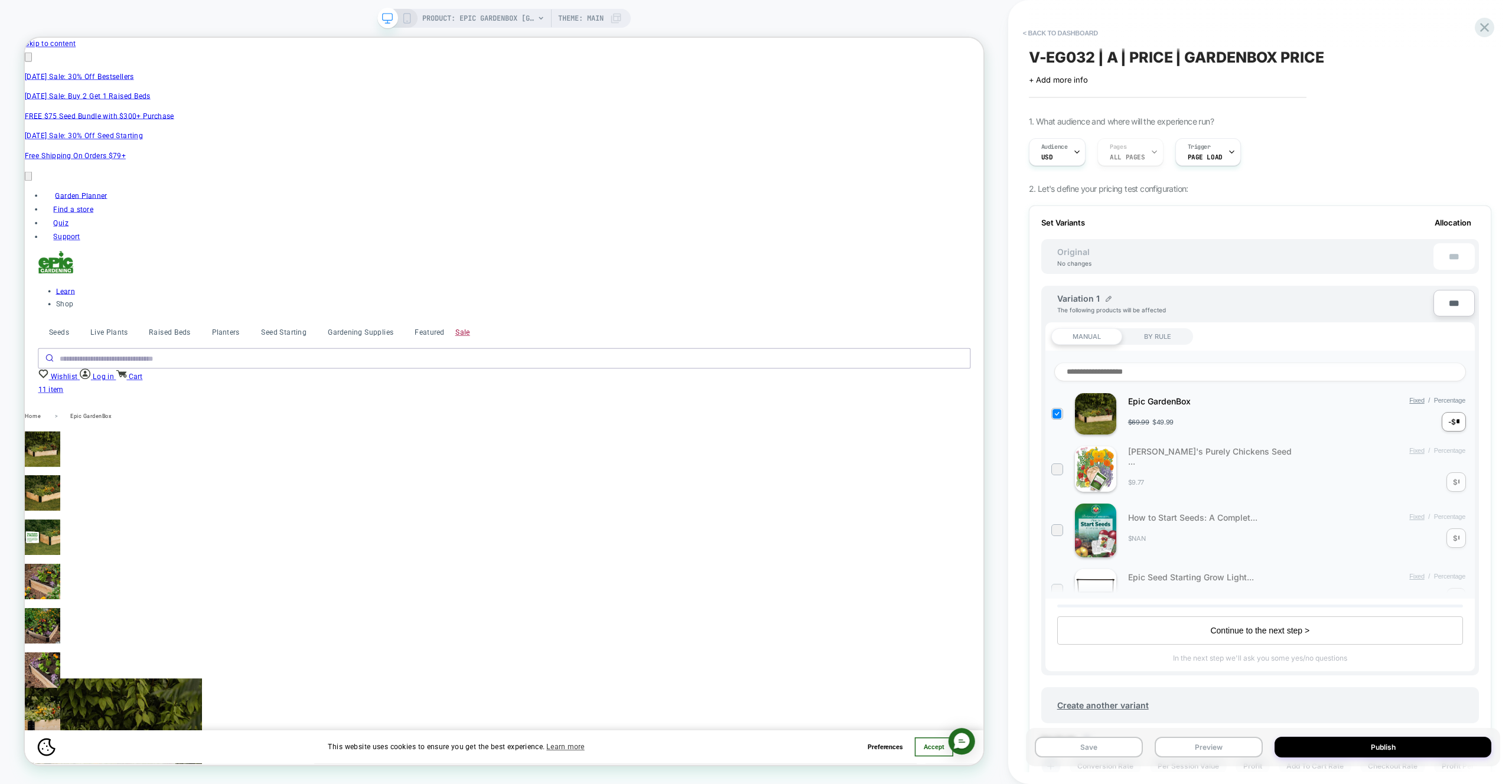
scroll to position [0, 1]
click at [1209, 760] on div "Save Preview Publish" at bounding box center [1263, 747] width 474 height 38
click at [1209, 751] on button "Preview" at bounding box center [1209, 747] width 108 height 21
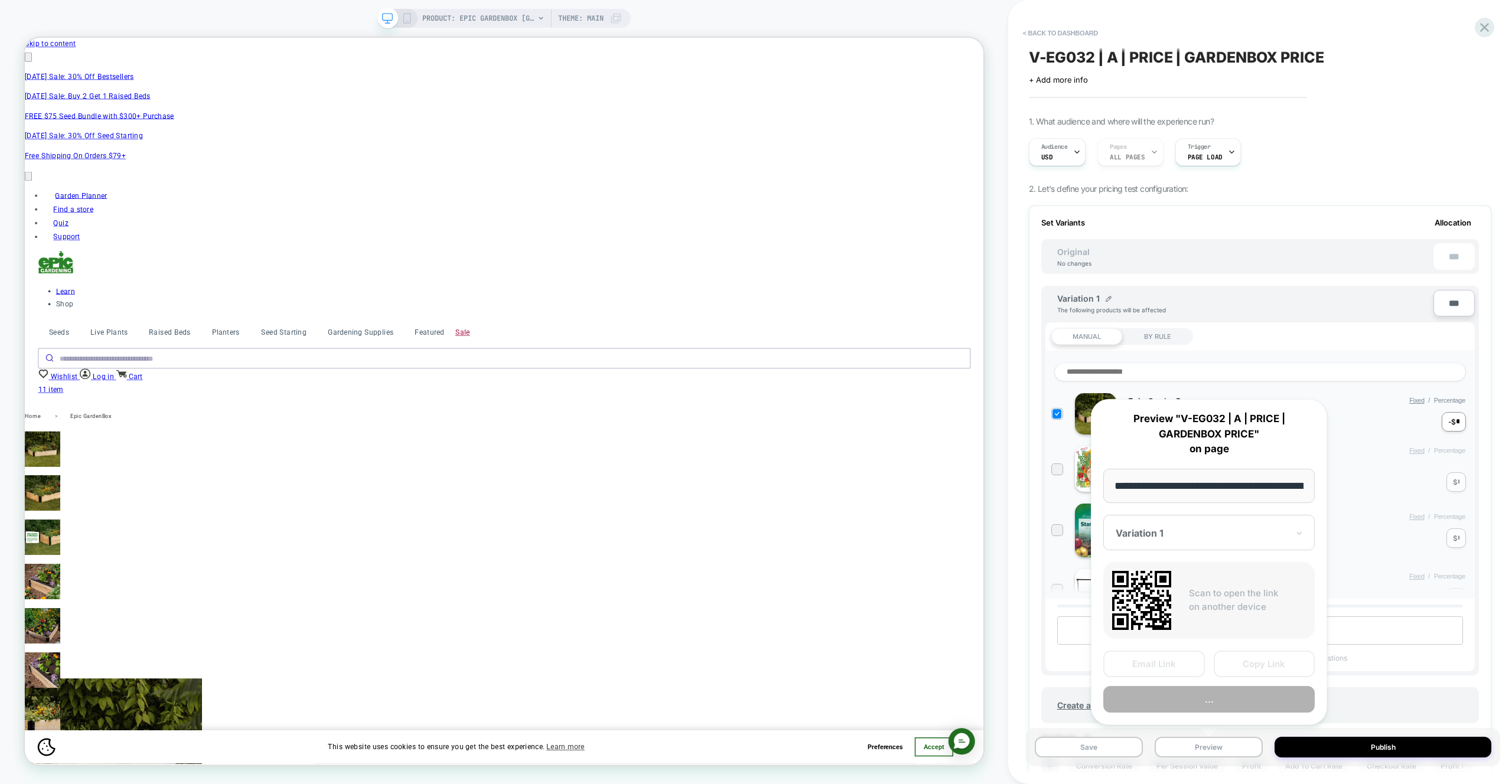
scroll to position [0, 0]
click at [1219, 700] on button "Preview" at bounding box center [1209, 700] width 211 height 26
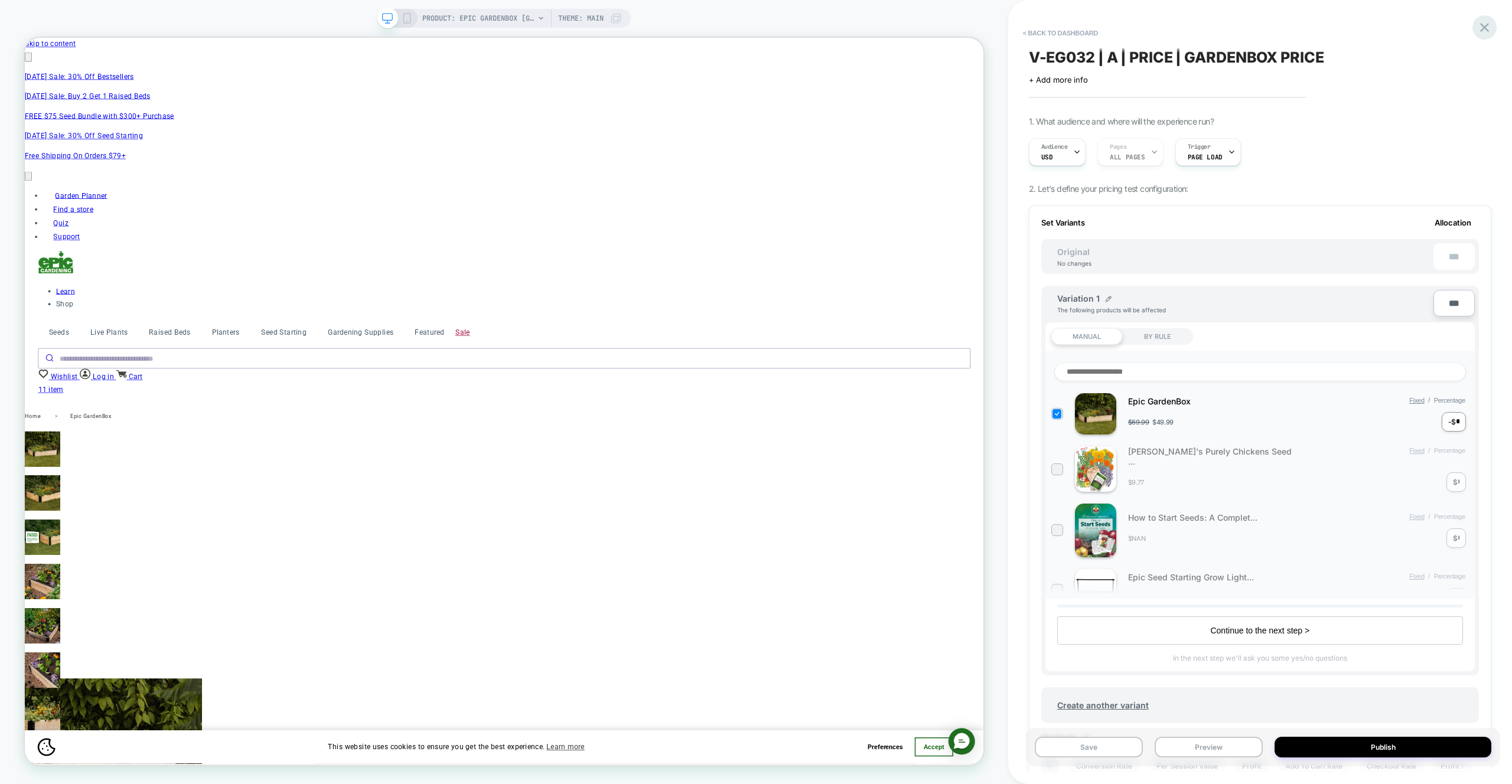
click at [1487, 30] on icon at bounding box center [1484, 27] width 9 height 9
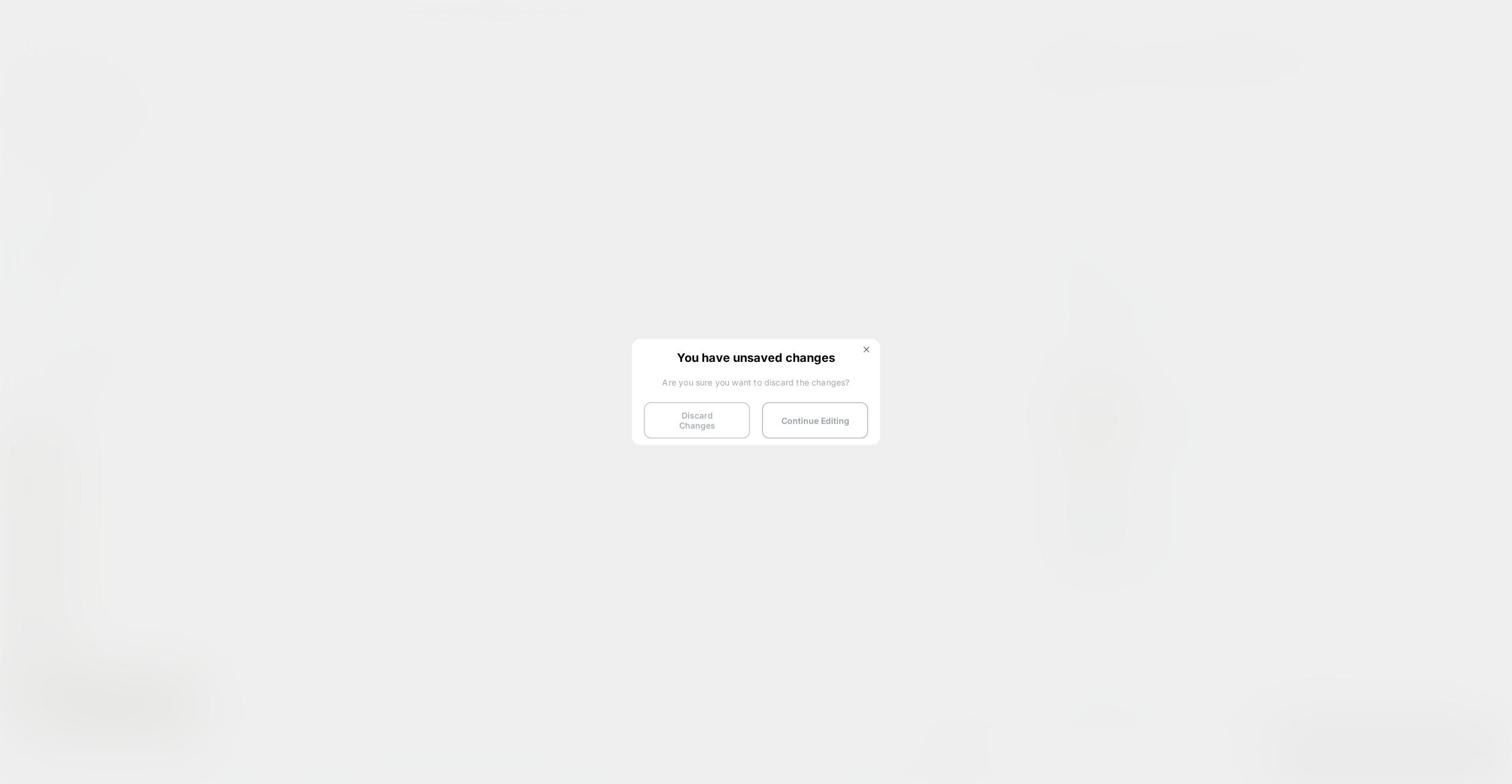
click at [689, 406] on button "Discard Changes" at bounding box center [697, 420] width 106 height 36
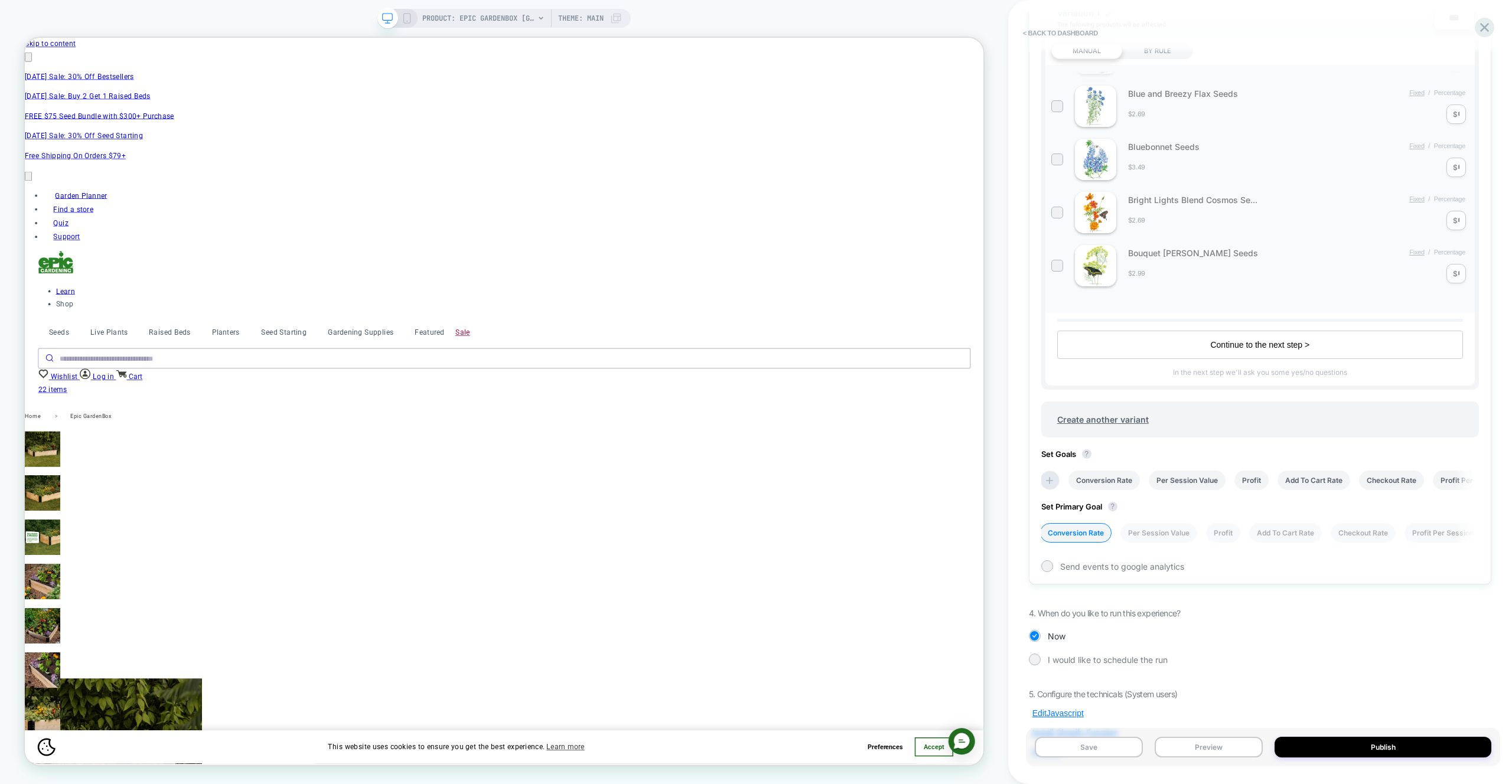
scroll to position [395, 0]
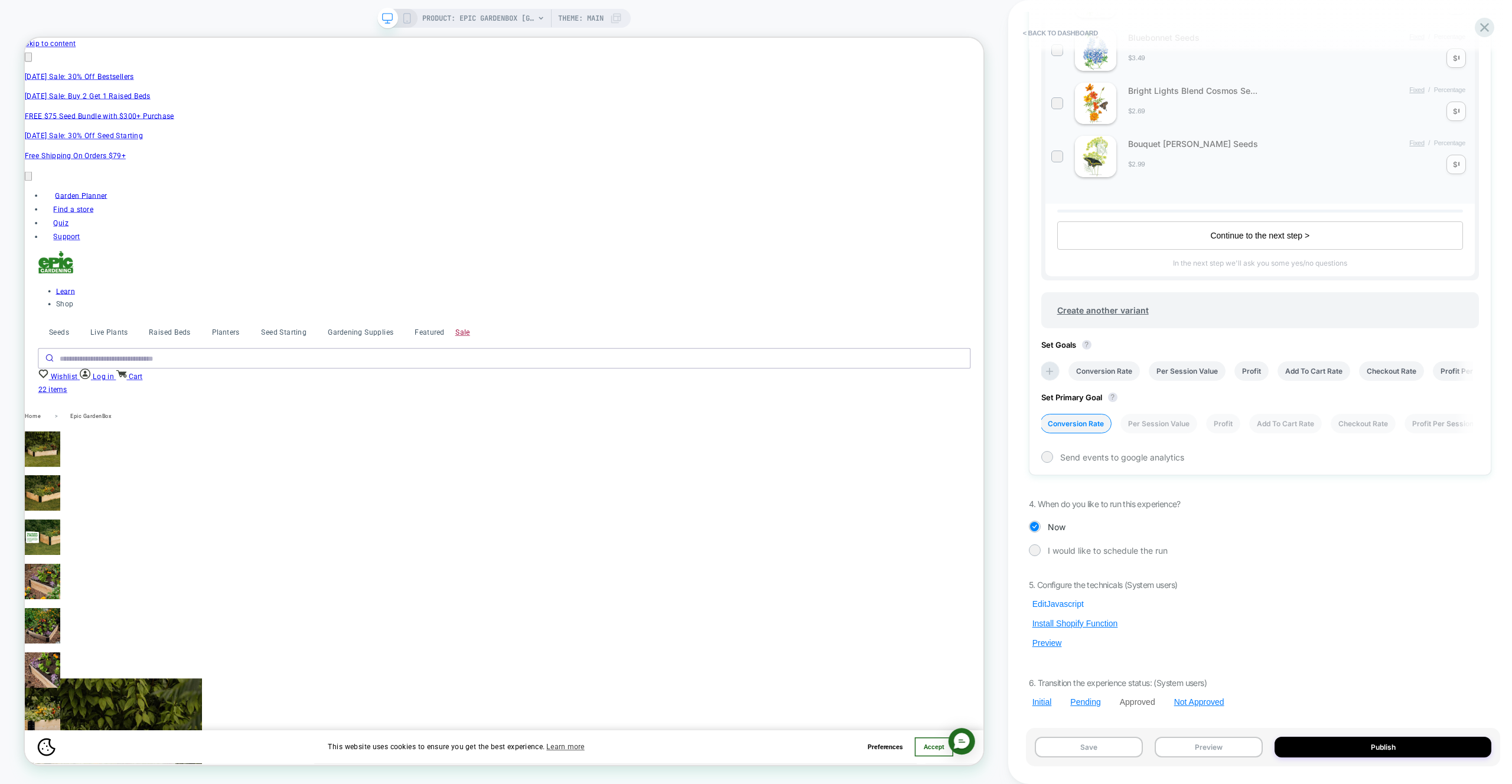
click at [1065, 604] on button "Edit Javascript" at bounding box center [1058, 604] width 59 height 11
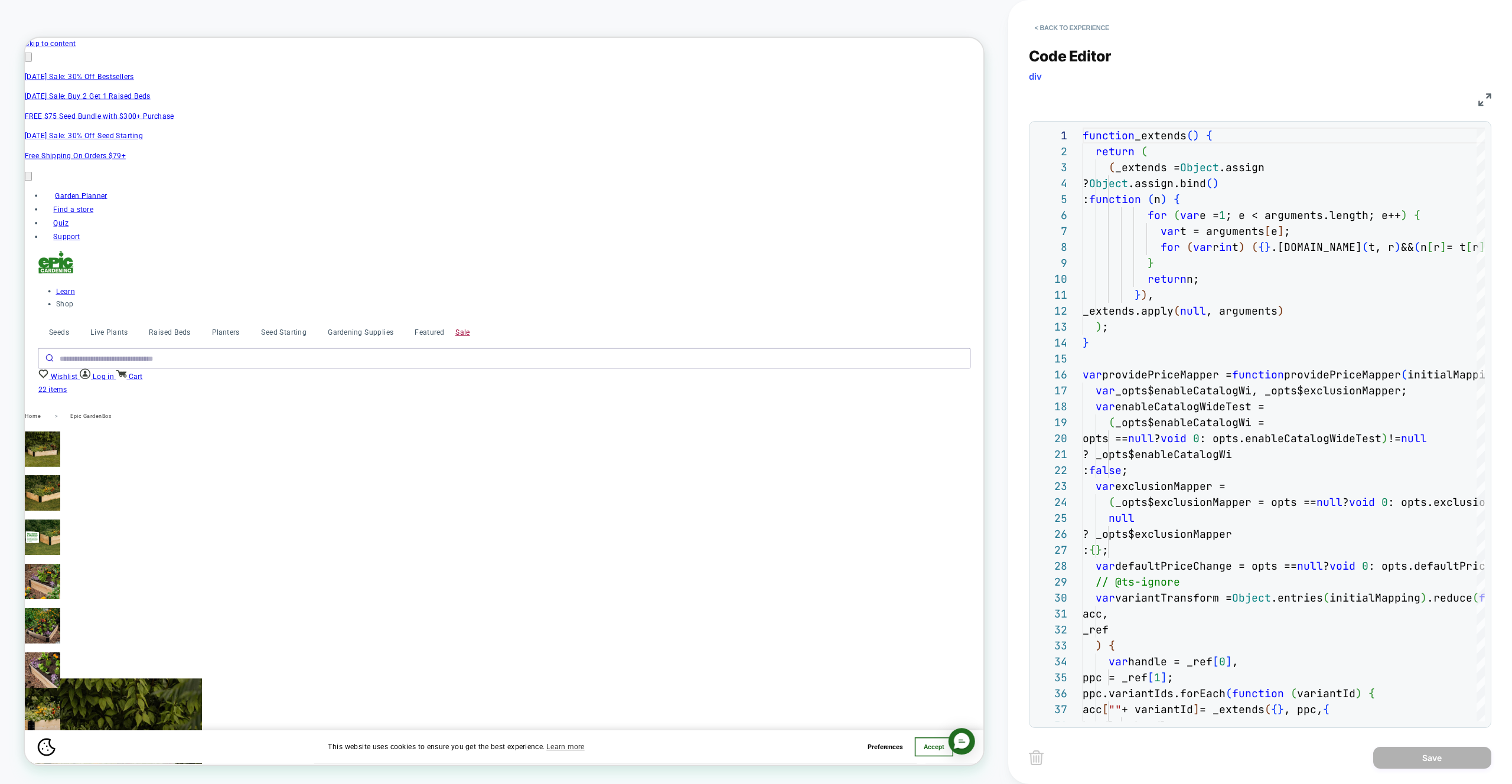
scroll to position [0, 2064]
click at [1043, 37] on div "Code Editor div JS 36 37 38 27 28 29 30 31 32 33 34 35 19 20 21 22 23 24 25 26 …" at bounding box center [1260, 380] width 463 height 696
click at [1046, 30] on button "< Back to experience" at bounding box center [1072, 28] width 86 height 19
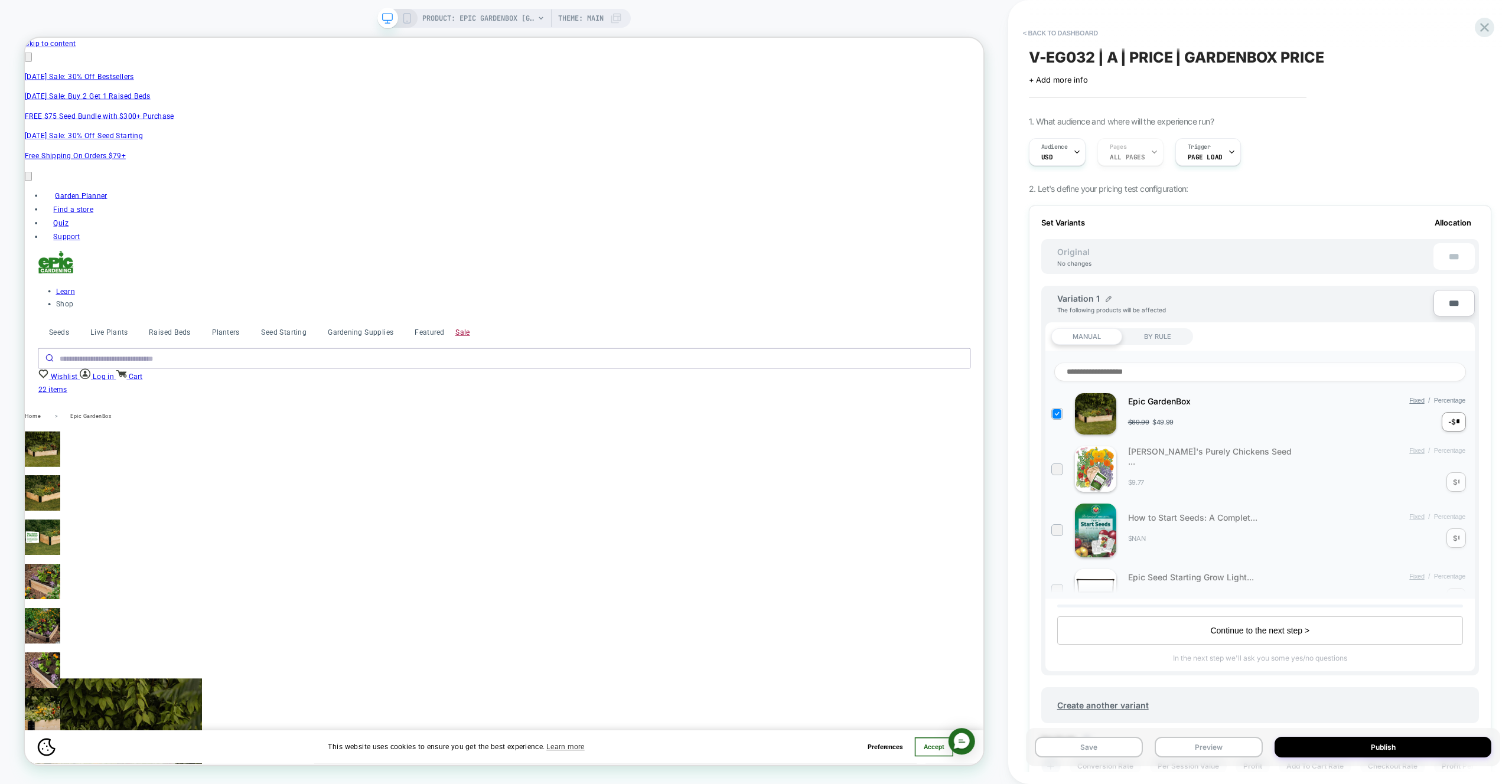
scroll to position [0, 1]
click at [1236, 760] on div "Save Preview Publish" at bounding box center [1263, 747] width 474 height 38
click at [1234, 754] on button "Preview" at bounding box center [1209, 747] width 108 height 21
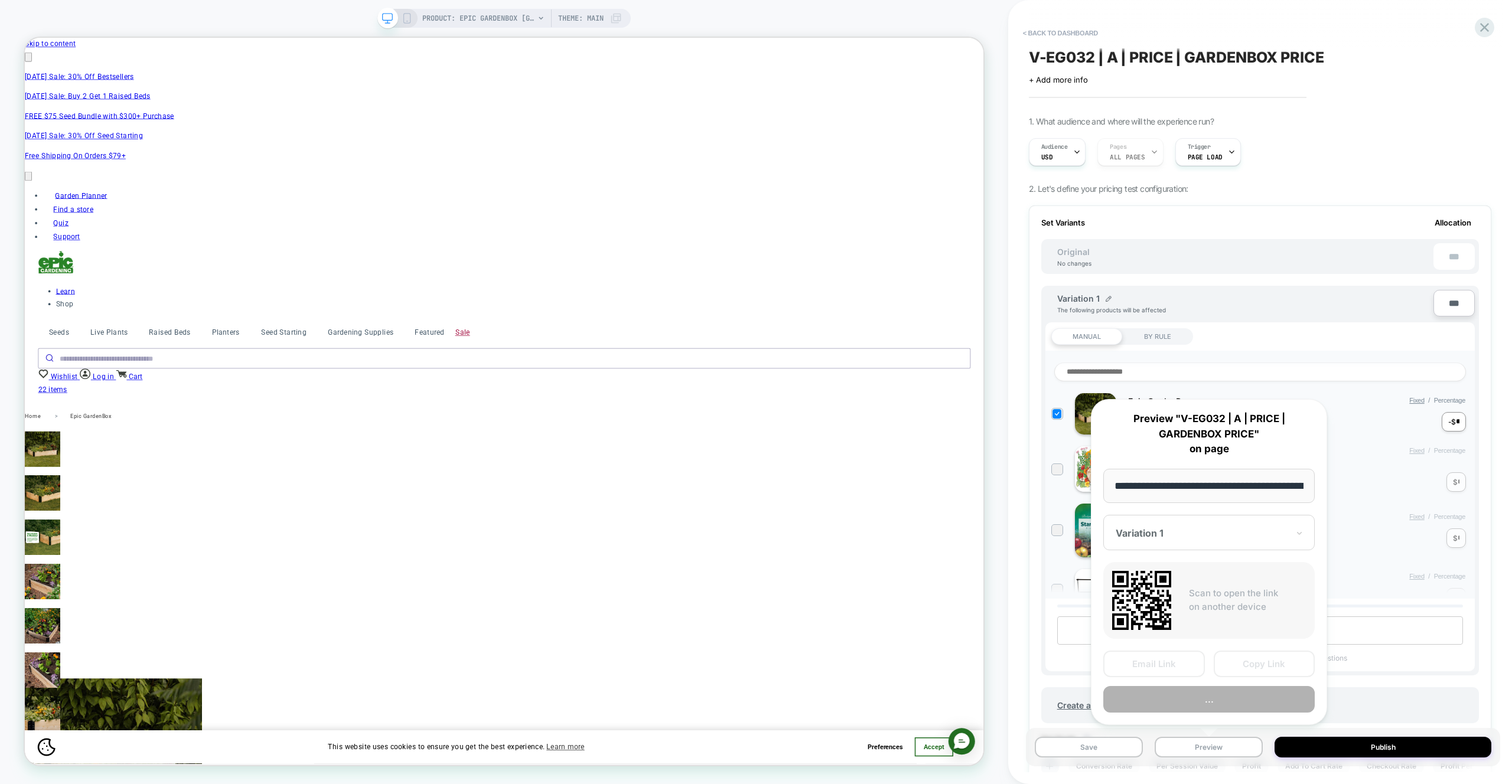
scroll to position [0, 181]
click at [1228, 689] on button "Preview" at bounding box center [1209, 700] width 211 height 26
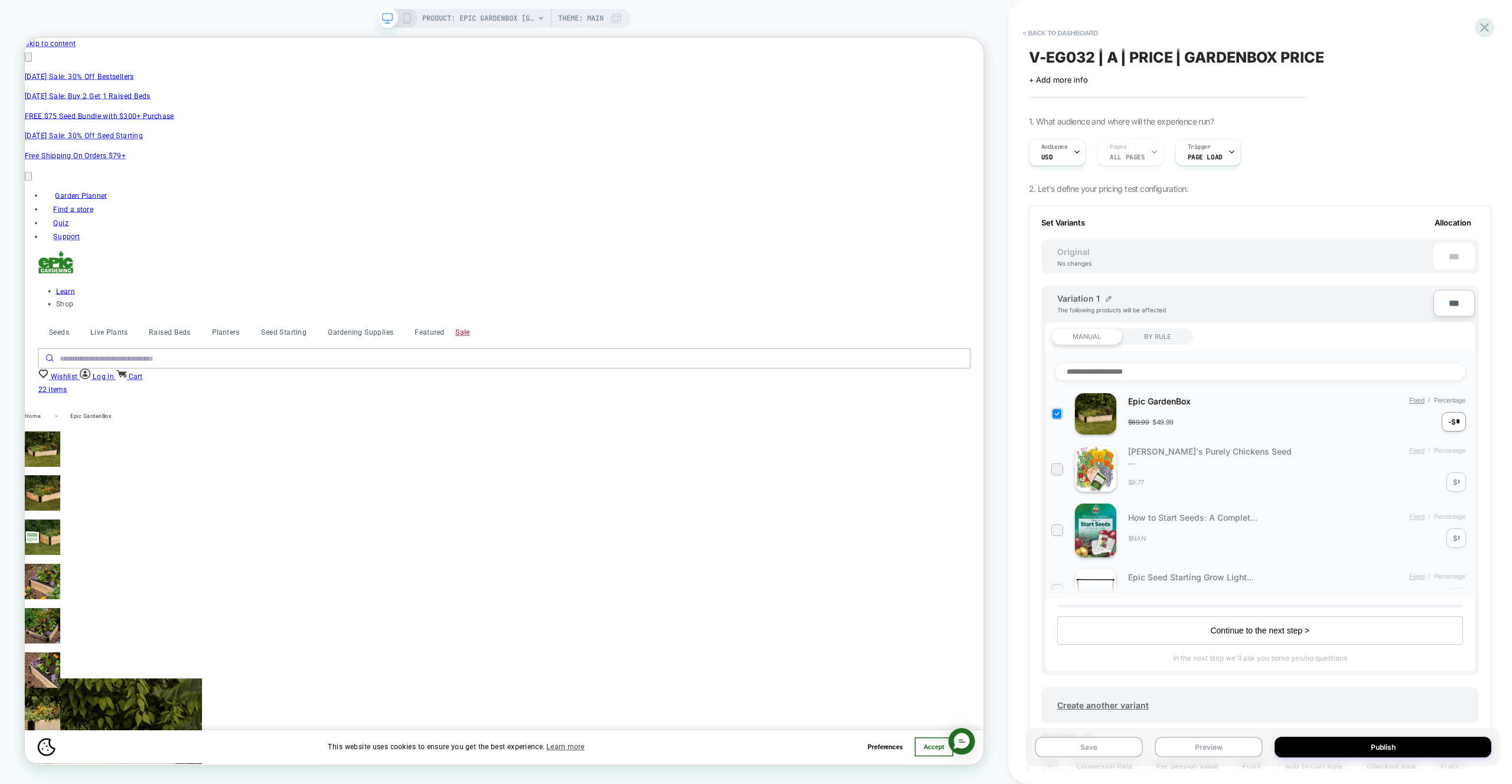
scroll to position [0, 1548]
click at [1484, 32] on icon at bounding box center [1485, 28] width 16 height 16
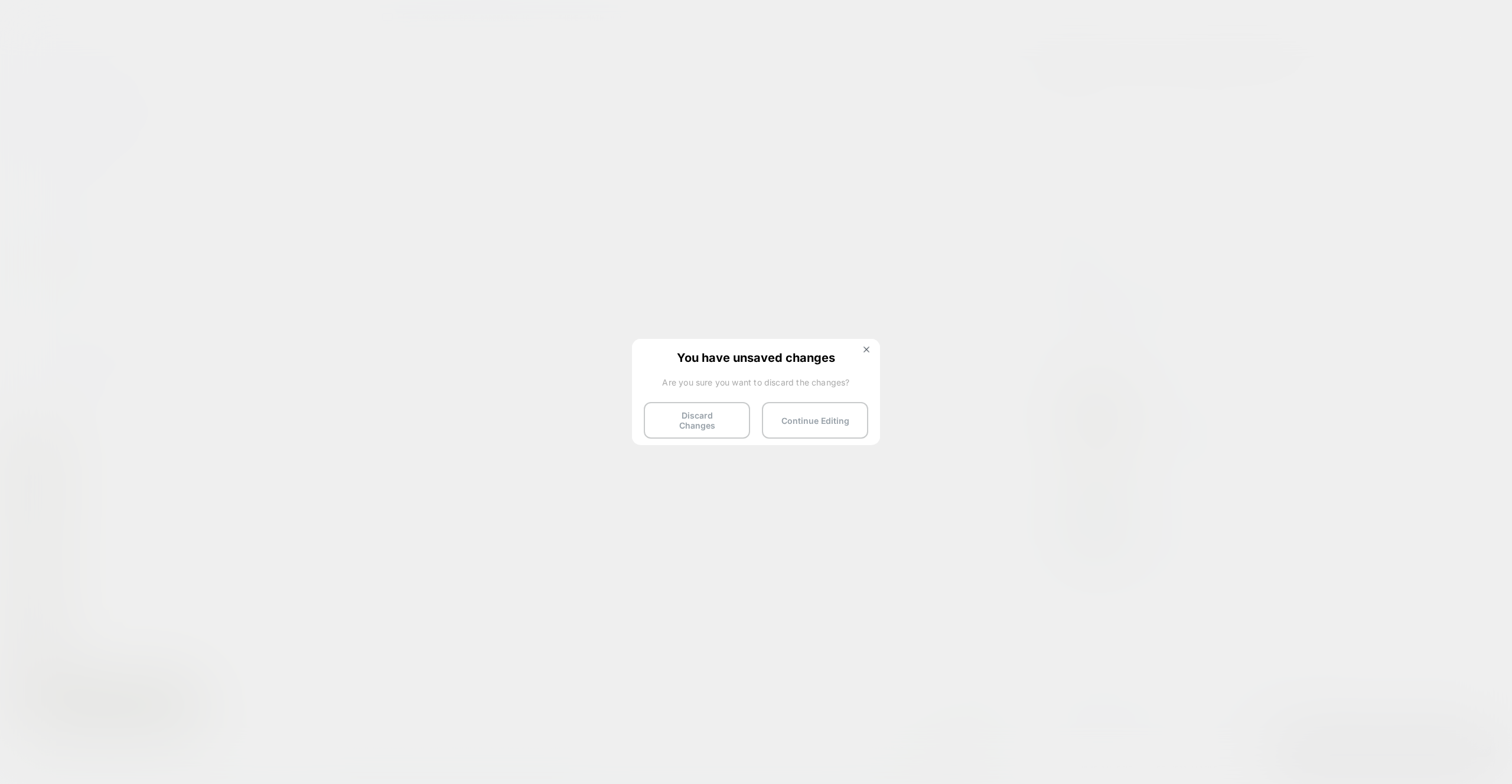
click at [716, 413] on button "Discard Changes" at bounding box center [697, 420] width 106 height 36
